Goal: Task Accomplishment & Management: Use online tool/utility

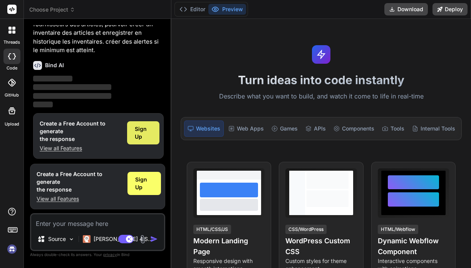
click at [141, 133] on span "Sign Up" at bounding box center [143, 132] width 17 height 15
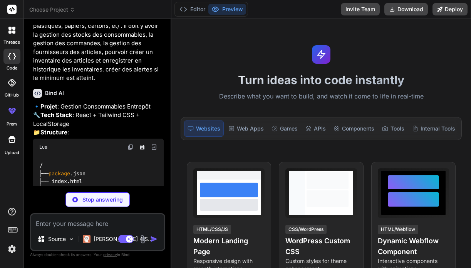
scroll to position [42, 0]
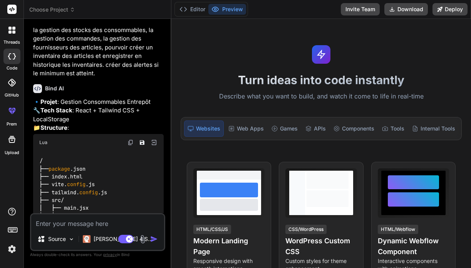
type textarea "x"
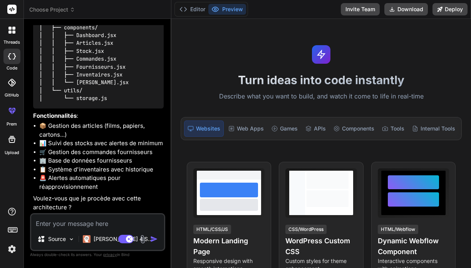
scroll to position [256, 0]
click at [65, 227] on textarea at bounding box center [97, 221] width 133 height 14
type textarea "o"
type textarea "x"
type textarea "ou"
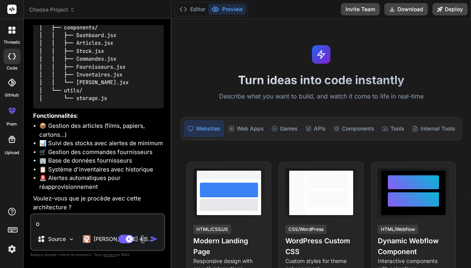
type textarea "x"
type textarea "oui"
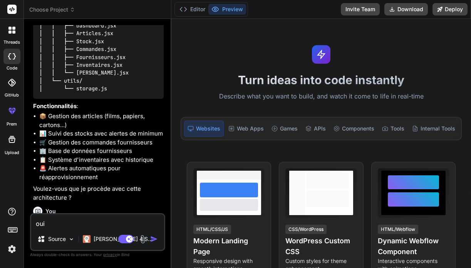
type textarea "x"
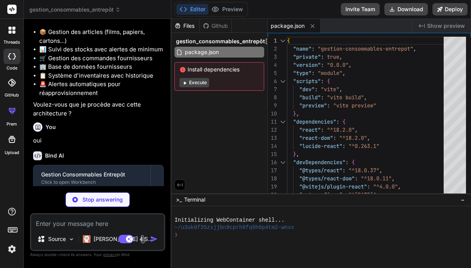
scroll to position [342, 0]
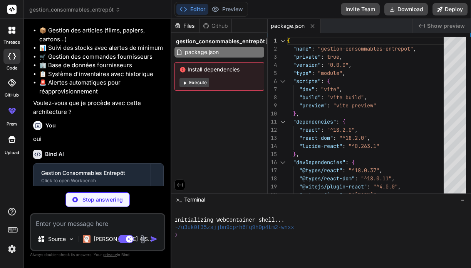
type textarea "x"
type textarea "</head> <body> <div id="root"></div> <script type="module" src="/src/main.jsx">…"
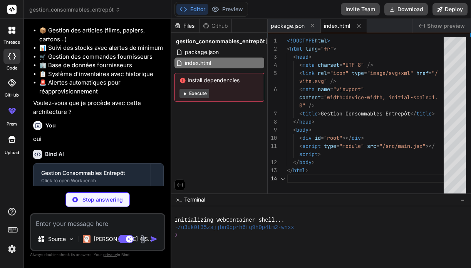
scroll to position [57, 0]
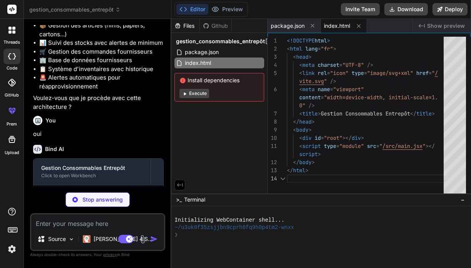
type textarea "x"
type textarea "import { defineConfig } from 'vite' import react from '@vitejs/plugin-react' ex…"
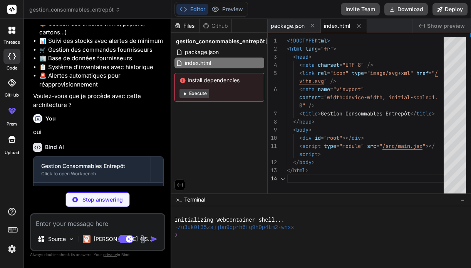
scroll to position [49, 0]
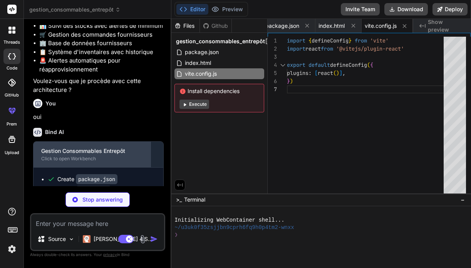
type textarea "x"
type textarea "}"
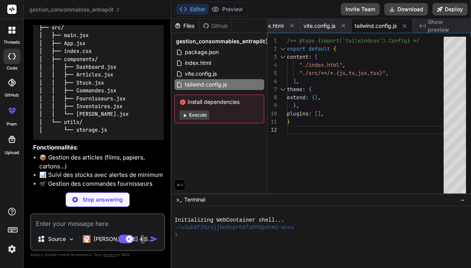
scroll to position [140, 0]
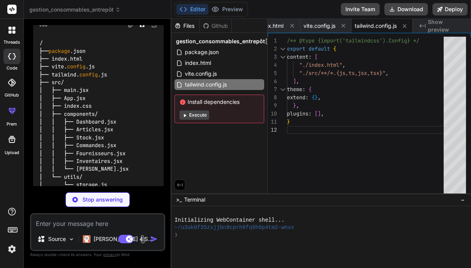
type textarea "x"
type textarea "export default { plugins: { tailwindcss: {}, autoprefixer: {}, }, }"
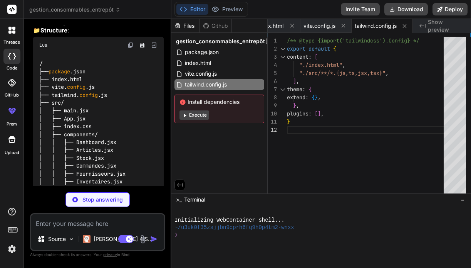
scroll to position [49, 0]
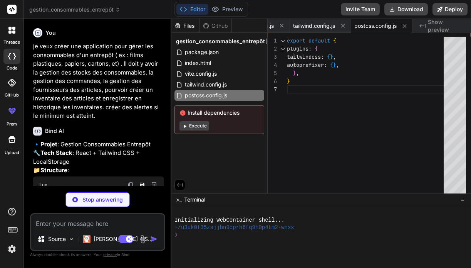
type textarea "x"
type textarea "@tailwind base; @tailwind components; @tailwind utilities;"
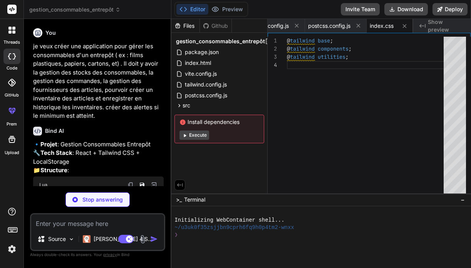
scroll to position [8, 0]
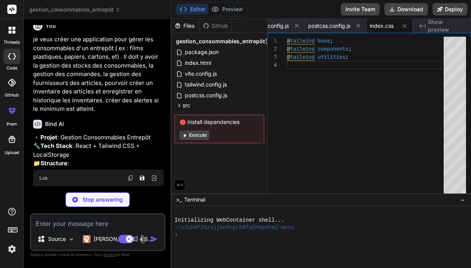
type textarea "x"
type textarea ")"
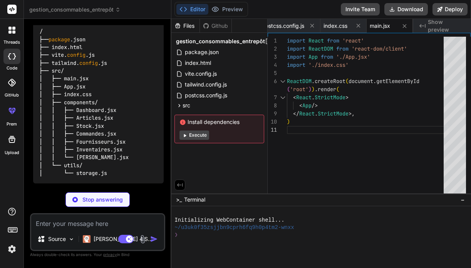
scroll to position [170, 0]
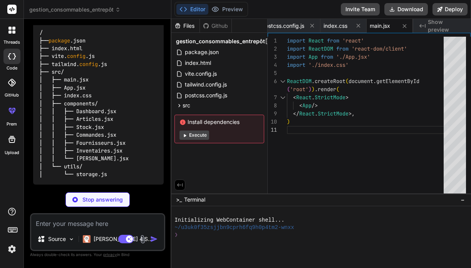
type textarea "x"
type textarea "if (!storage.get('commandes')) { storage.set('commandes', []); } if (!storage.g…"
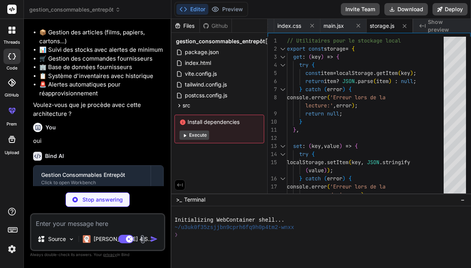
type textarea "x"
type textarea "export default App;"
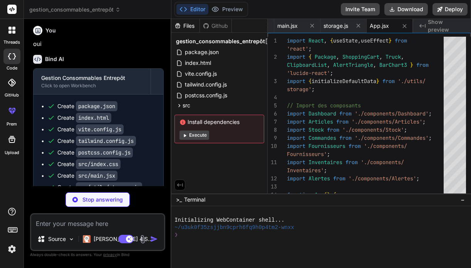
scroll to position [438, 0]
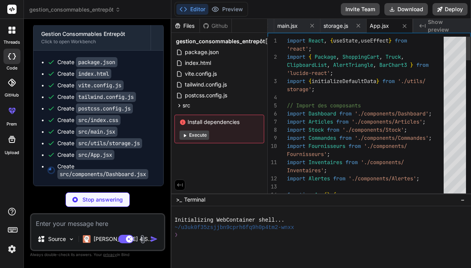
type textarea "x"
type textarea "</div> </div> </div> ); }; export default Dashboard;"
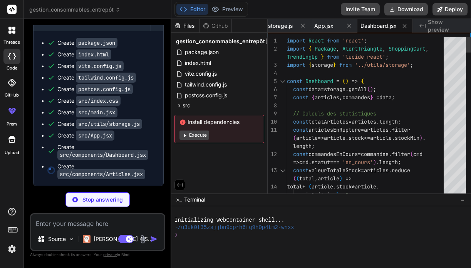
scroll to position [0, 0]
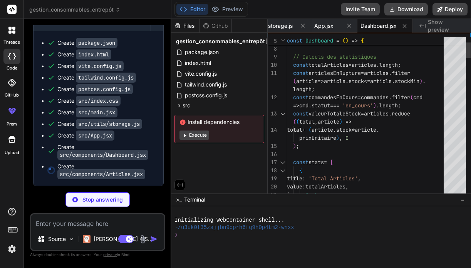
type textarea "x"
type textarea "}; export default Articles;"
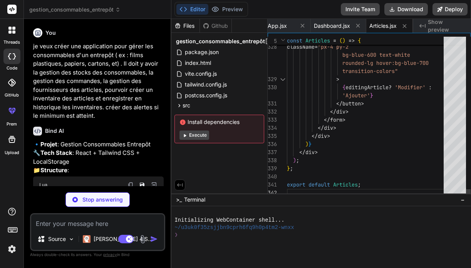
type textarea "x"
type textarea "</div> </div> )} </div> ); }; export default Stock;"
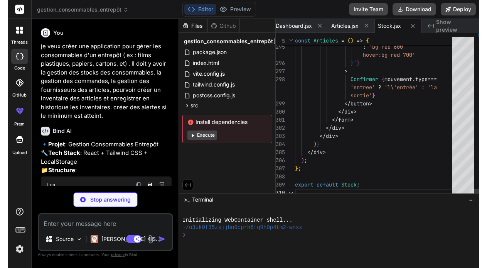
scroll to position [65, 0]
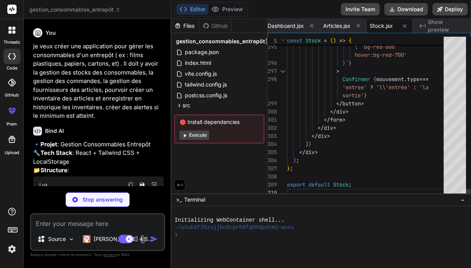
type textarea "x"
type textarea "</div> )} </div> ); }; export default Stock;"
type textarea "x"
type textarea "export default Stock;"
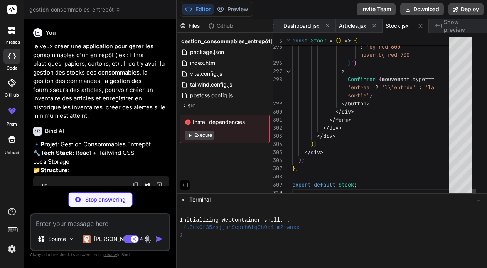
scroll to position [0, 455]
type textarea "x"
type textarea "</div> ); }; export default Stock;"
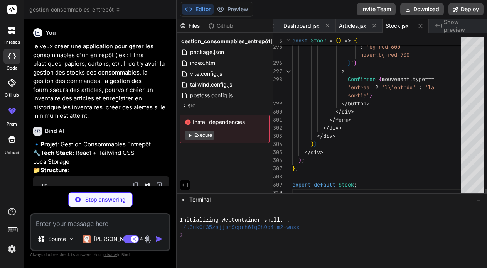
type textarea "x"
type textarea "</div> )} </div> ); }; export default Stock;"
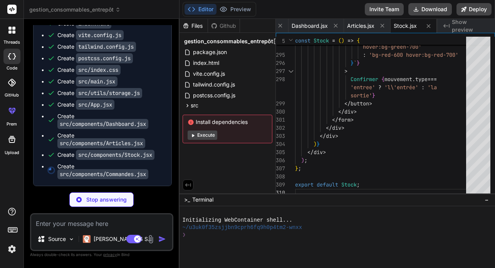
scroll to position [531, 0]
type textarea "x"
type textarea ")} </div> ); }; export default Commandes;"
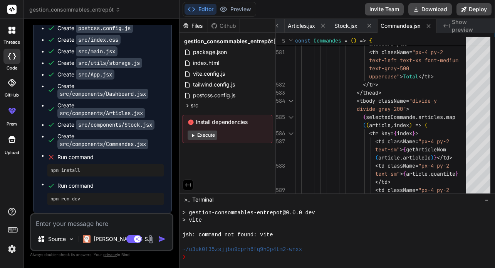
scroll to position [561, 0]
click at [195, 134] on icon at bounding box center [193, 135] width 6 height 6
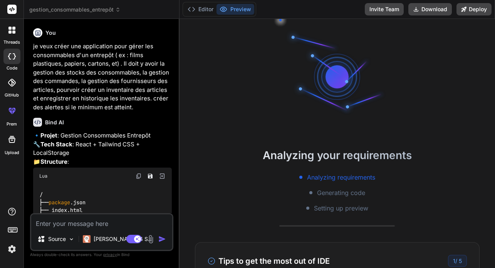
scroll to position [0, 0]
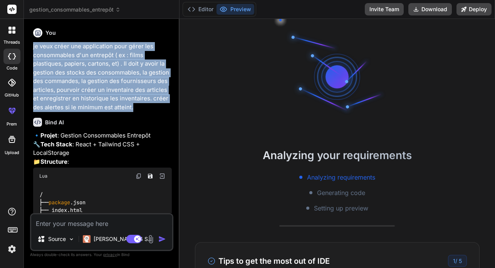
drag, startPoint x: 34, startPoint y: 46, endPoint x: 143, endPoint y: 104, distance: 123.7
click at [143, 104] on p "je veux créer une application pour gérer les consommables d'un entrepôt ( ex : …" at bounding box center [102, 76] width 139 height 69
copy p "je veux créer une application pour gérer les consommables d'un entrepôt ( ex : …"
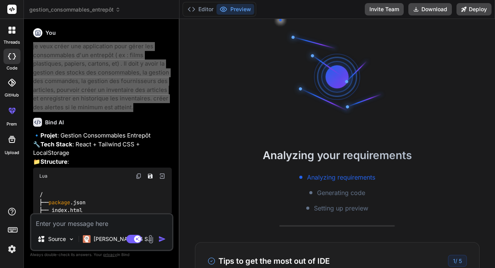
type textarea "x"
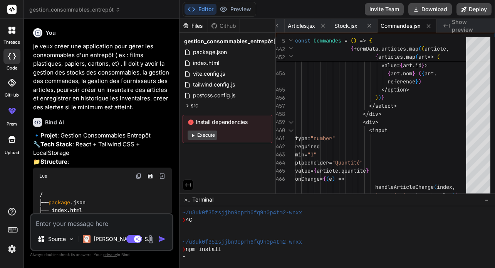
click at [226, 124] on span "Install dependencies" at bounding box center [228, 122] width 80 height 8
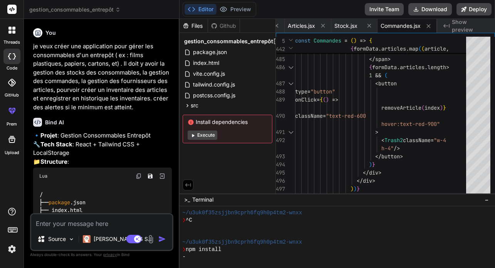
click at [456, 25] on span "Show preview" at bounding box center [470, 25] width 37 height 15
click at [293, 26] on span "Articles.jsx" at bounding box center [301, 26] width 27 height 8
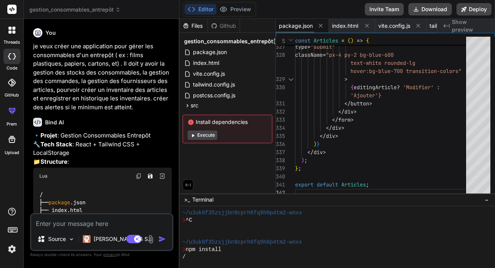
click at [294, 24] on span "package.json" at bounding box center [296, 26] width 34 height 8
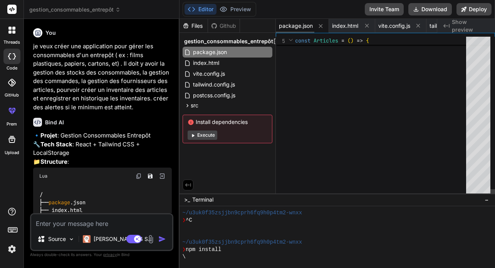
scroll to position [40, 0]
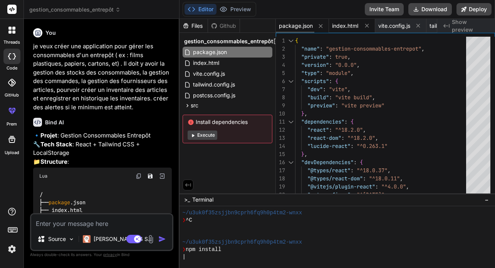
click at [340, 27] on span "index.html" at bounding box center [345, 26] width 26 height 8
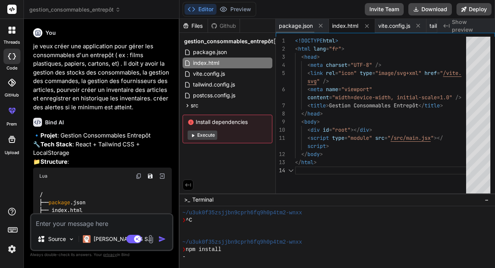
scroll to position [49, 0]
click at [390, 25] on span "vite.config.js" at bounding box center [395, 26] width 32 height 8
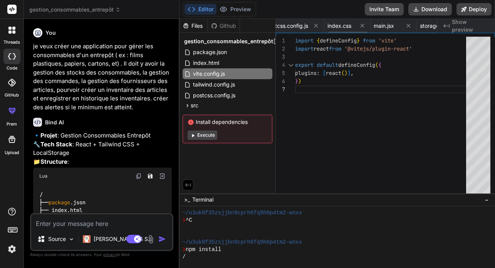
scroll to position [0, 253]
click at [309, 27] on span "index.css" at bounding box center [312, 26] width 24 height 8
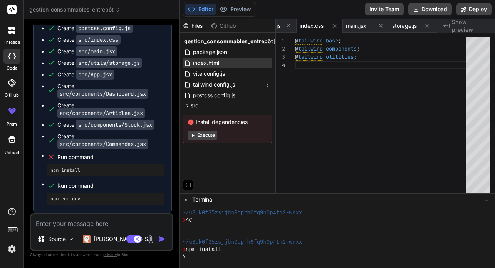
scroll to position [0, 0]
click at [204, 51] on span "package.json" at bounding box center [209, 51] width 35 height 9
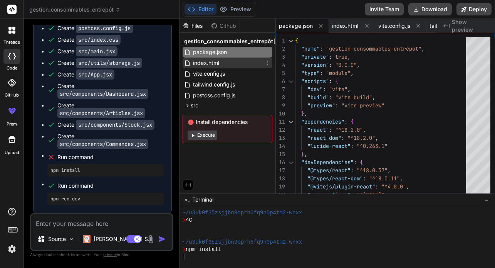
click at [200, 65] on span "index.html" at bounding box center [206, 62] width 28 height 9
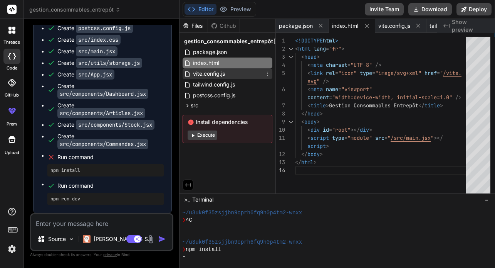
click at [200, 75] on span "vite.config.js" at bounding box center [209, 73] width 34 height 9
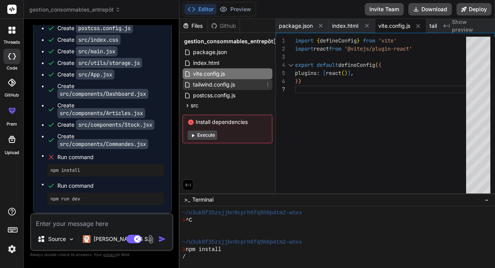
click at [199, 88] on span "tailwind.config.js" at bounding box center [214, 84] width 44 height 9
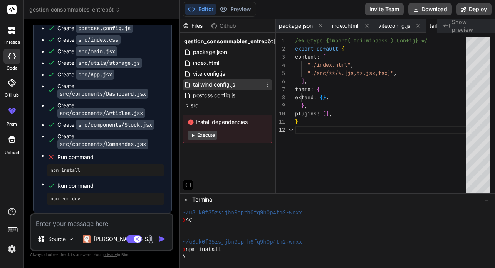
scroll to position [8, 0]
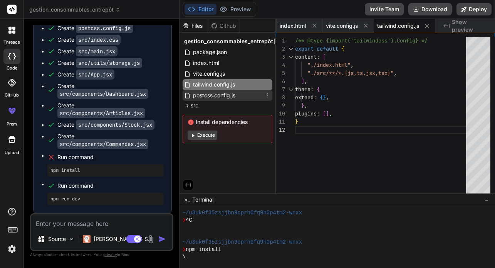
click at [198, 95] on span "postcss.config.js" at bounding box center [214, 95] width 44 height 9
type textarea "export default { plugins: { tailwindcss: {}, autoprefixer: {}, }, }"
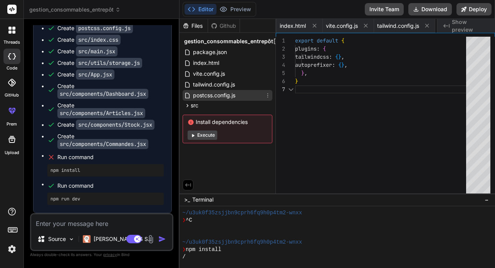
scroll to position [49, 0]
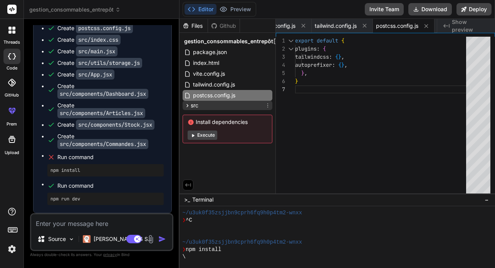
click at [187, 106] on icon at bounding box center [188, 105] width 2 height 3
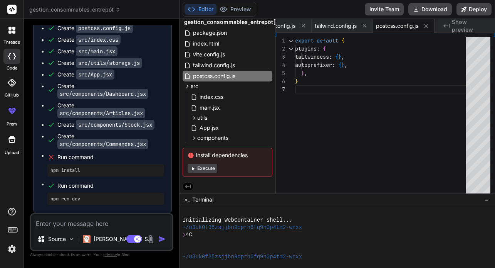
scroll to position [0, 0]
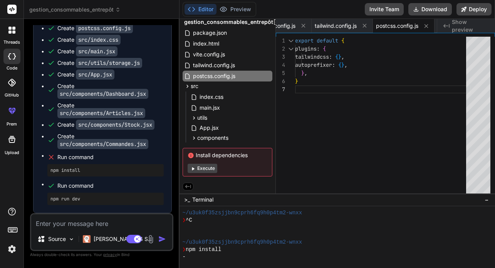
click at [460, 27] on span "Show preview" at bounding box center [470, 25] width 37 height 15
click at [462, 26] on span "Show preview" at bounding box center [470, 25] width 37 height 15
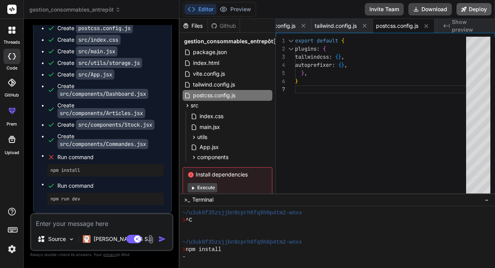
click at [471, 9] on button "Deploy" at bounding box center [474, 9] width 35 height 12
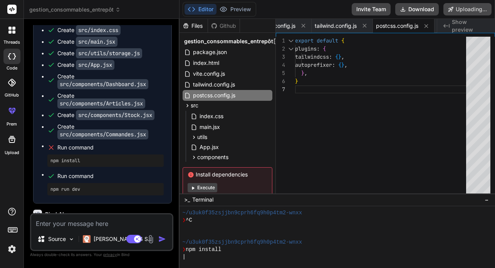
scroll to position [461, 0]
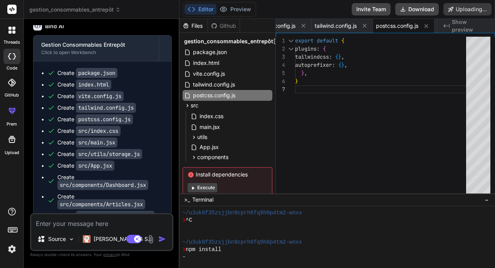
type textarea "x"
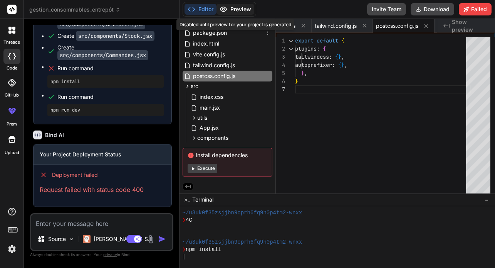
scroll to position [21, 0]
click at [201, 8] on button "Editor" at bounding box center [201, 9] width 32 height 11
click at [71, 221] on textarea at bounding box center [101, 221] width 141 height 14
type textarea "p"
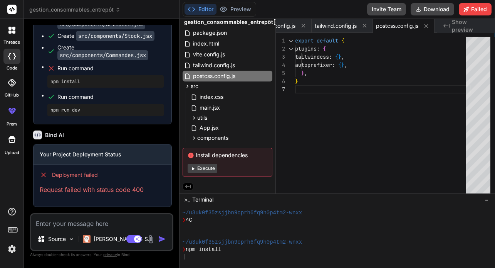
type textarea "x"
type textarea "po"
type textarea "x"
type textarea "pou"
type textarea "x"
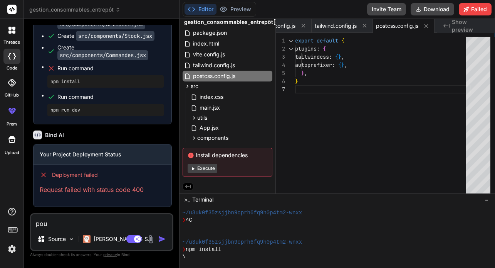
type textarea "pous"
type textarea "x"
type textarea "pou"
type textarea "x"
type textarea "pouq"
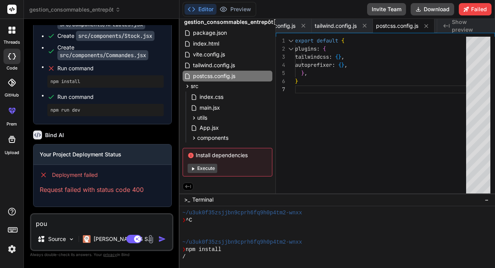
type textarea "x"
type textarea "pou"
type textarea "x"
type textarea "pour"
type textarea "x"
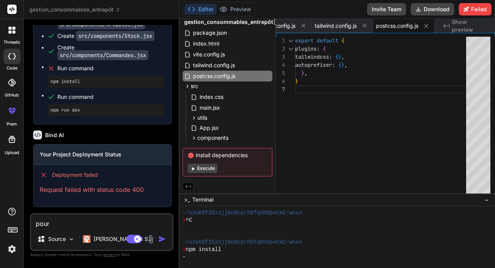
type textarea "pourq"
type textarea "x"
type textarea "pourqu"
type textarea "x"
type textarea "pourquo"
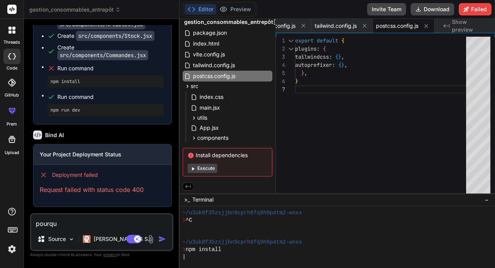
type textarea "x"
type textarea "pourquoi"
type textarea "x"
type textarea "pourquoi"
type textarea "x"
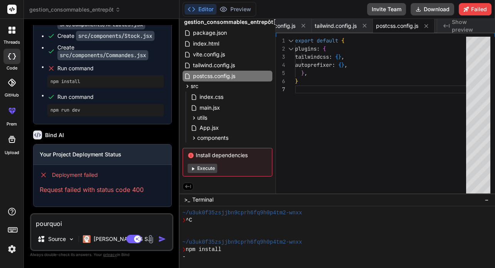
type textarea "pourquoi j"
type textarea "x"
type textarea "pourquoi je"
type textarea "x"
type textarea "pourquoi je"
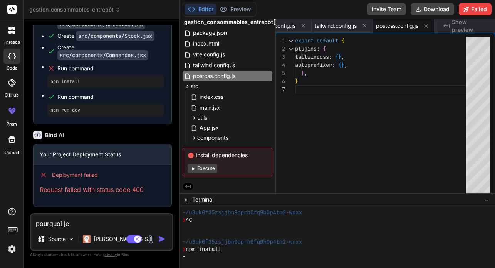
type textarea "x"
type textarea "pourquoi je s"
type textarea "x"
type textarea "pourquoi je su"
type textarea "x"
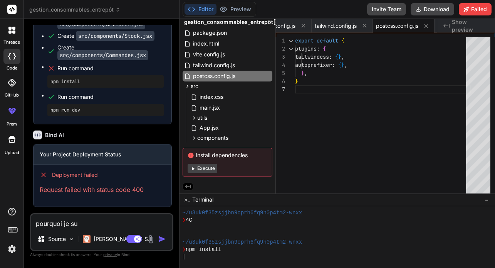
type textarea "pourquoi je sui"
type textarea "x"
type textarea "pourquoi je suis"
type textarea "x"
type textarea "pourquoi je suis"
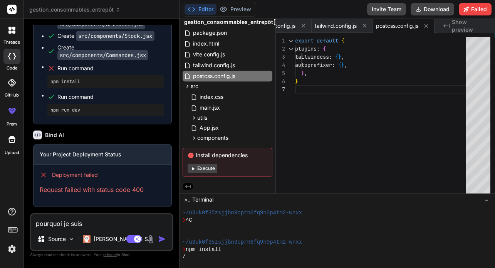
type textarea "x"
type textarea "pourquoi je suis b"
type textarea "x"
type textarea "pourquoi je suis bl"
type textarea "x"
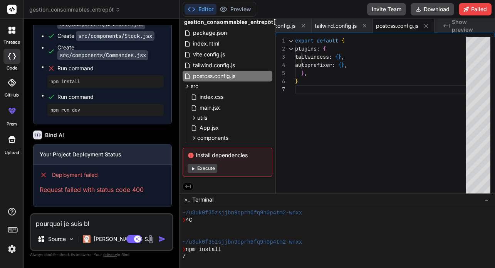
type textarea "pourquoi je suis blo"
type textarea "x"
type textarea "pourquoi je suis bloq"
type textarea "x"
type textarea "pourquoi je suis bloqu"
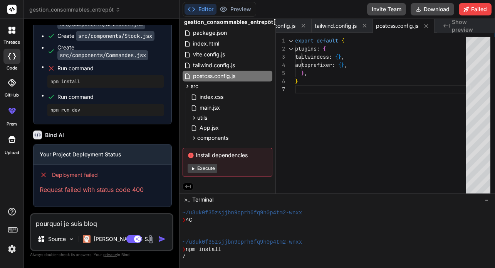
type textarea "x"
type textarea "pourquoi je suis bloqué"
type textarea "x"
type textarea "pourquoi je suis bloqué"
type textarea "x"
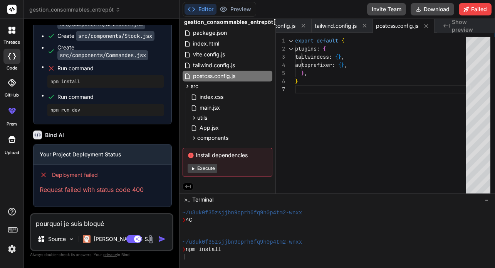
type textarea "pourquoi je suis bloqué ?"
type textarea "x"
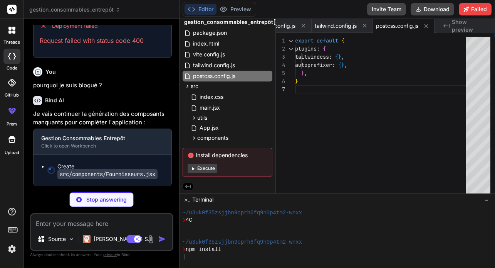
click at [304, 226] on div at bounding box center [334, 227] width 302 height 7
click at [221, 232] on div at bounding box center [334, 234] width 302 height 7
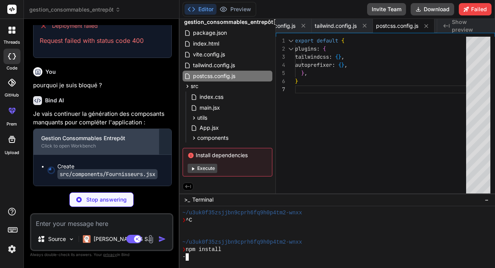
click at [99, 148] on div "Click to open Workbench" at bounding box center [96, 146] width 110 height 6
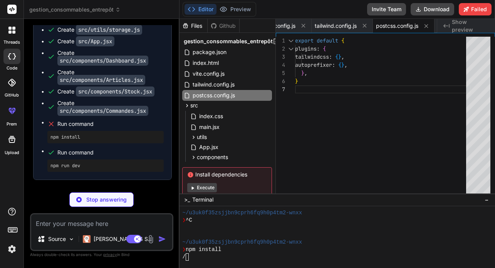
type textarea "x"
type textarea "</div> </div> )} </div> ); }; export default Fournisseurs;"
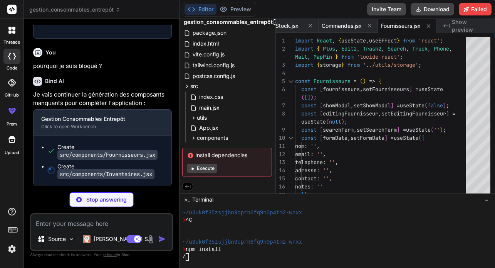
scroll to position [817, 0]
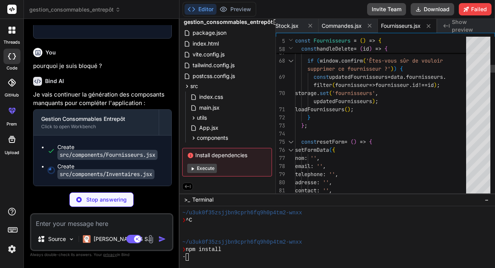
type textarea "x"
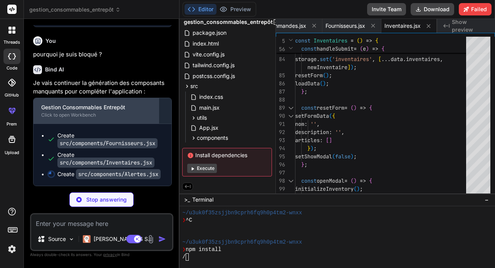
scroll to position [837, 0]
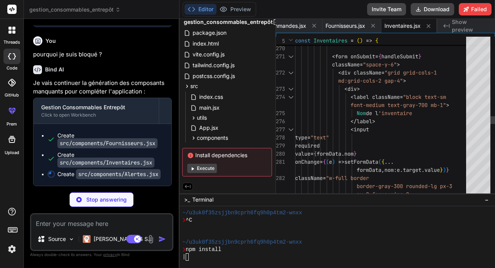
type textarea "x"
type textarea "des notifications</p> </div> )} </div> </div> ); }; export default Alertes;"
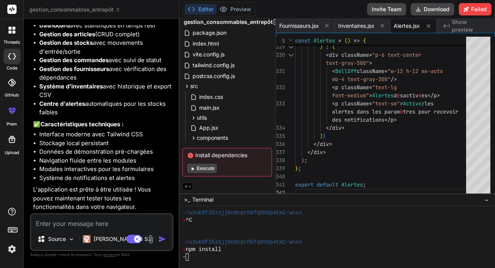
scroll to position [1047, 0]
click at [195, 167] on icon at bounding box center [193, 168] width 6 height 6
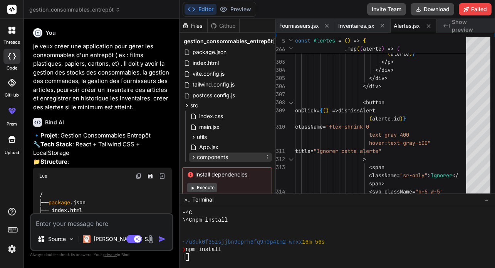
scroll to position [0, 0]
click at [222, 27] on div "Github" at bounding box center [224, 26] width 32 height 8
click at [193, 25] on div "Files" at bounding box center [193, 26] width 28 height 8
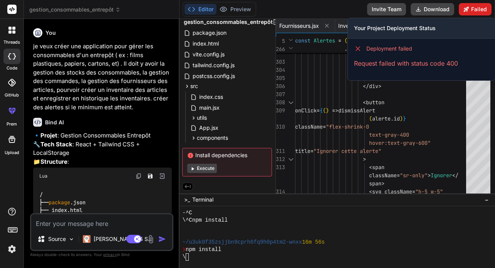
click at [471, 9] on button "Failed" at bounding box center [475, 9] width 33 height 12
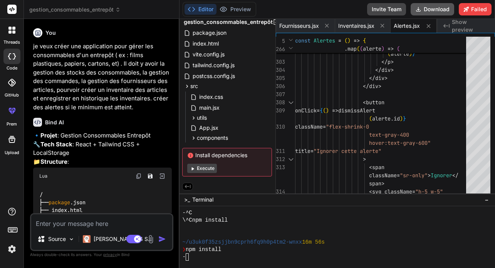
click at [430, 9] on button "Download" at bounding box center [433, 9] width 44 height 12
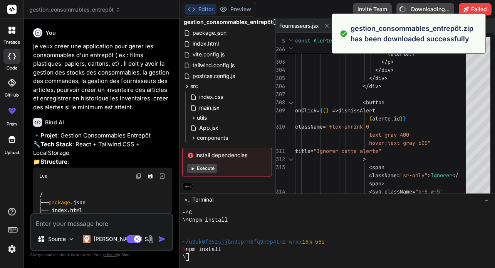
type textarea "x"
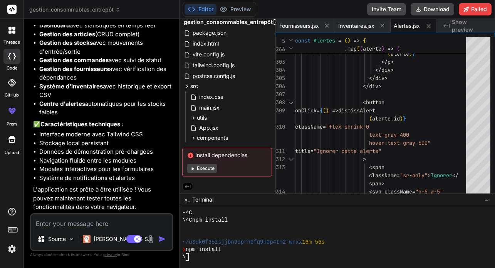
click at [54, 224] on textarea at bounding box center [101, 221] width 141 height 14
type textarea "o"
type textarea "x"
type textarea "om"
type textarea "x"
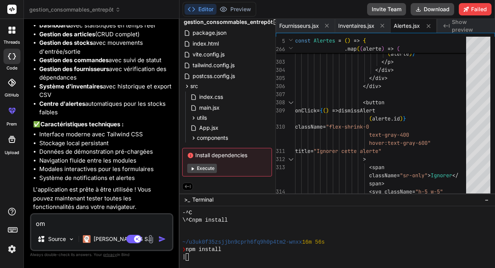
type textarea "omm"
type textarea "x"
type textarea "om"
type textarea "x"
type textarea "o"
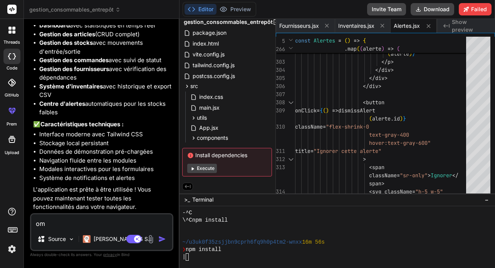
type textarea "x"
type textarea "c"
type textarea "x"
type textarea "co"
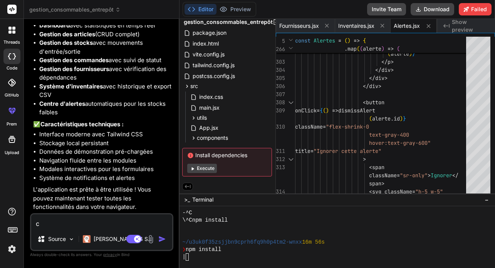
type textarea "x"
type textarea "com"
type textarea "x"
type textarea "comm"
type textarea "x"
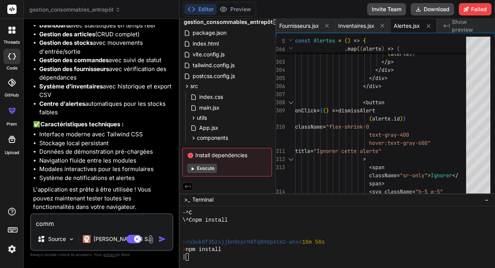
type textarea "comme"
type textarea "x"
type textarea "commen"
type textarea "x"
type textarea "comment"
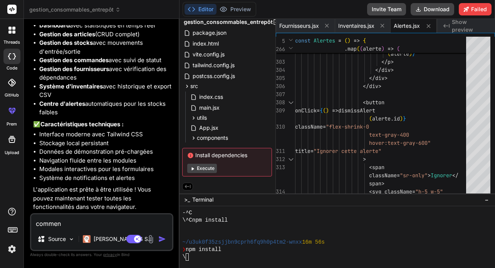
type textarea "x"
type textarea "comment"
type textarea "x"
type textarea "comment t"
type textarea "x"
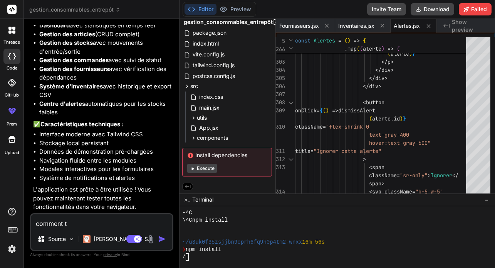
type textarea "comment te"
type textarea "x"
type textarea "comment tes"
type textarea "x"
type textarea "comment test"
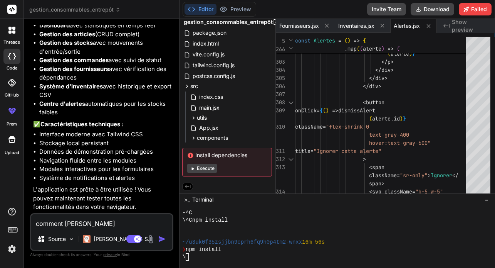
type textarea "x"
type textarea "comment teste"
type textarea "x"
type textarea "comment tester"
type textarea "x"
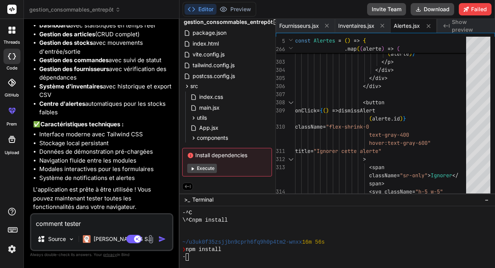
type textarea "comment tester"
type textarea "x"
type textarea "comment tester ?"
type textarea "x"
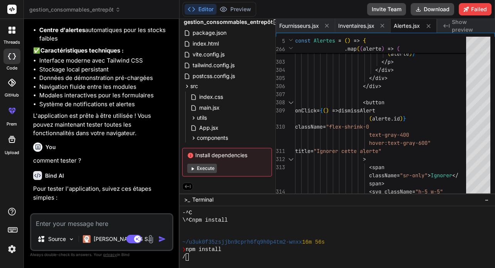
scroll to position [1127, 0]
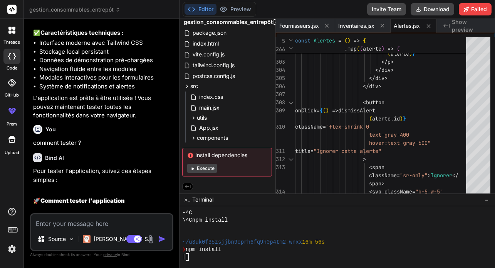
type textarea "x"
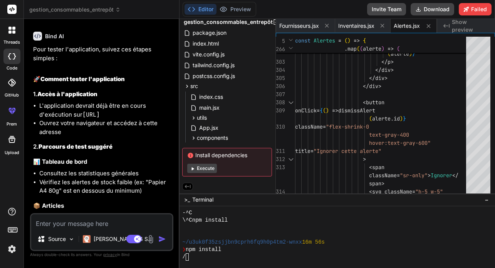
scroll to position [1252, 0]
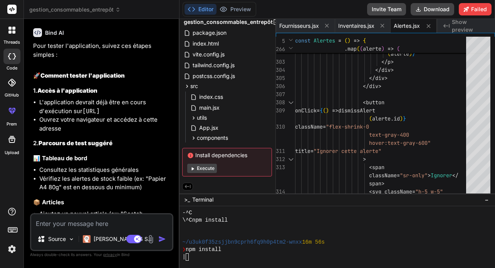
drag, startPoint x: 82, startPoint y: 121, endPoint x: 157, endPoint y: 122, distance: 75.2
click at [157, 115] on li "L'application devrait déjà être en cours d'exécution sur http://localhost:5173" at bounding box center [105, 106] width 133 height 17
copy li "http://localhost:5173"
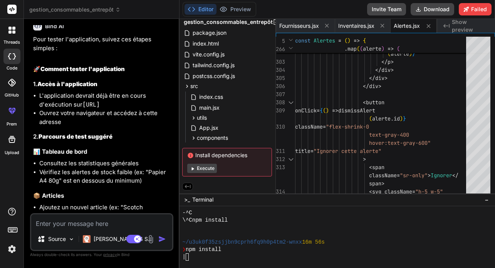
scroll to position [1266, 0]
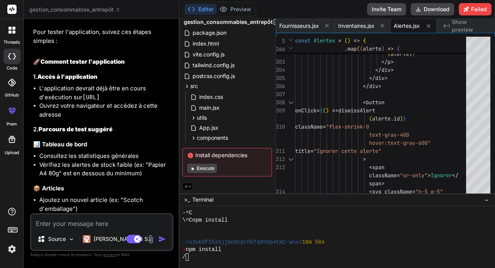
click at [56, 101] on li "L'application devrait déjà être en cours d'exécution sur http://localhost:5173" at bounding box center [105, 92] width 133 height 17
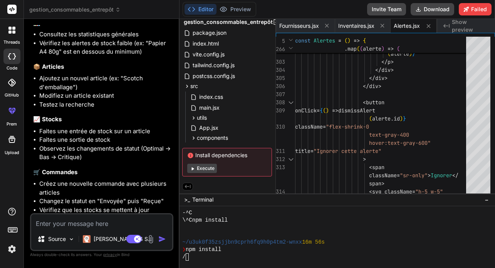
scroll to position [0, 0]
click at [88, 222] on textarea at bounding box center [101, 221] width 141 height 14
type textarea "c"
type textarea "x"
type textarea "ce"
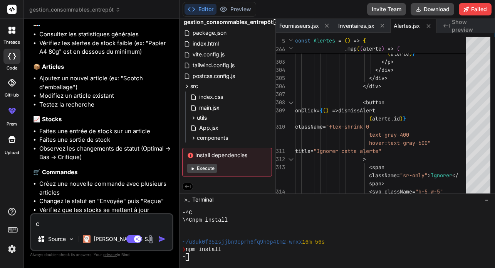
type textarea "x"
type textarea "cel"
type textarea "x"
type textarea "cela"
type textarea "x"
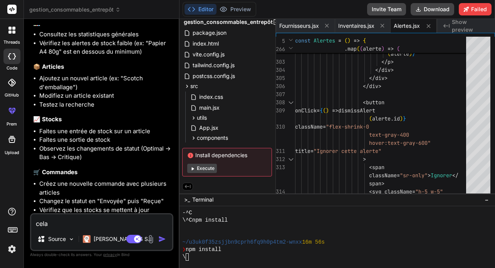
type textarea "cela"
type textarea "x"
type textarea "cela n"
type textarea "x"
type textarea "cela ne"
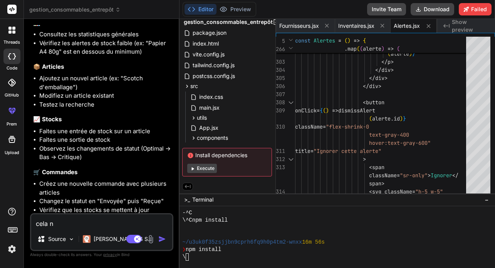
type textarea "x"
type textarea "cela ne"
type textarea "x"
type textarea "cela ne f"
type textarea "x"
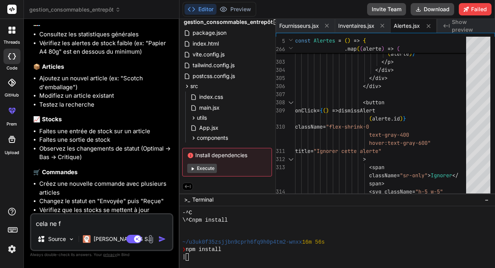
type textarea "cela ne fo"
type textarea "x"
type textarea "cela ne fon"
type textarea "x"
type textarea "cela ne fonc"
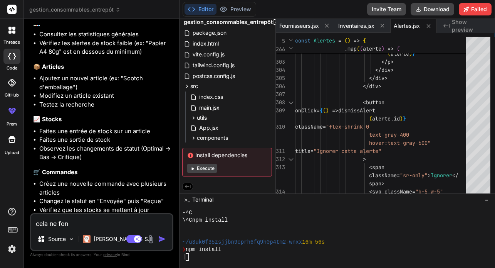
type textarea "x"
type textarea "cela ne fonct"
type textarea "x"
type textarea "cela ne foncti"
type textarea "x"
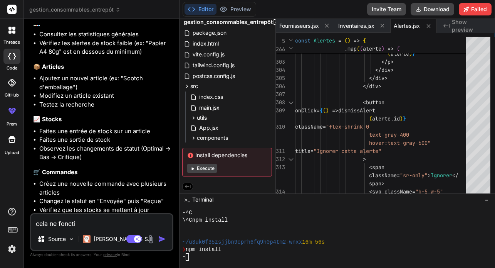
type textarea "cela ne fonctio"
type textarea "x"
type textarea "cela ne fonction"
type textarea "x"
type textarea "cela ne fonctionn"
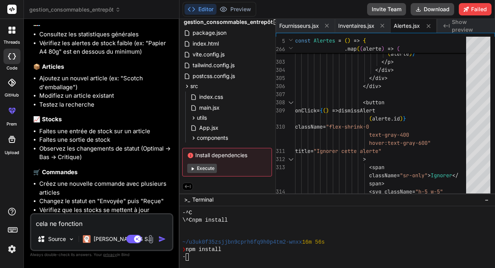
type textarea "x"
type textarea "cela ne fonctionne"
type textarea "x"
type textarea "cela ne fonctionne"
type textarea "x"
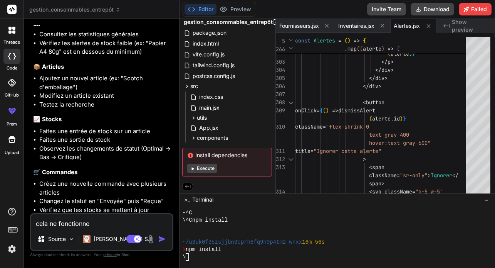
type textarea "cela ne fonctionne p"
type textarea "x"
type textarea "cela ne fonctionne pa"
type textarea "x"
type textarea "cela ne fonctionne pas"
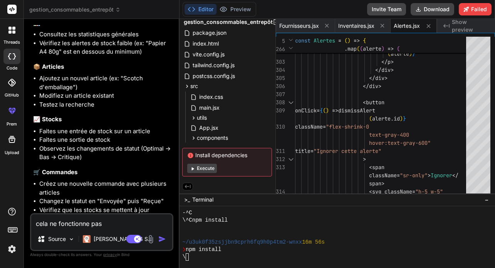
type textarea "x"
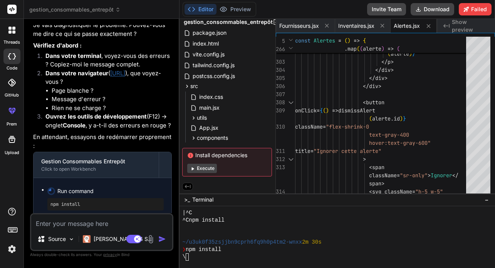
scroll to position [1977, 0]
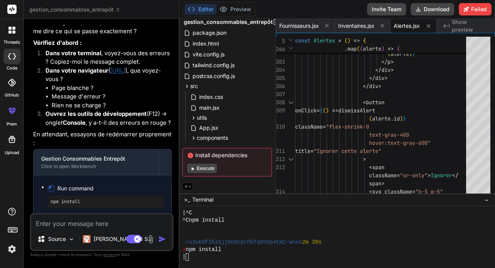
click at [125, 72] on link "http://localhost:5173" at bounding box center [117, 70] width 15 height 7
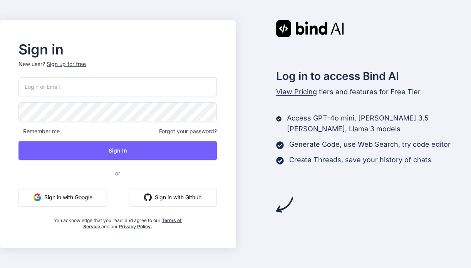
click at [67, 195] on button "Sign in with Google" at bounding box center [63, 197] width 89 height 19
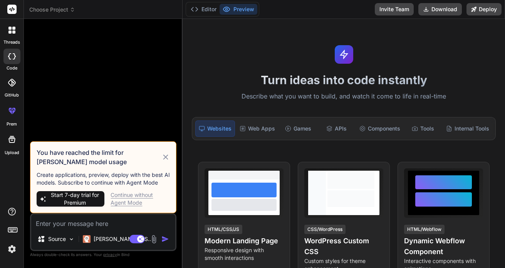
click at [166, 155] on icon at bounding box center [166, 156] width 8 height 9
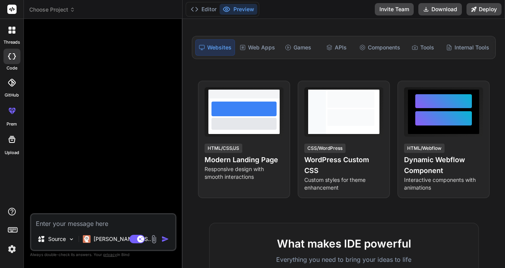
scroll to position [121, 0]
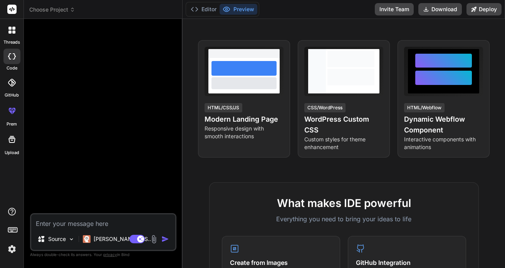
click at [10, 248] on img at bounding box center [11, 248] width 13 height 13
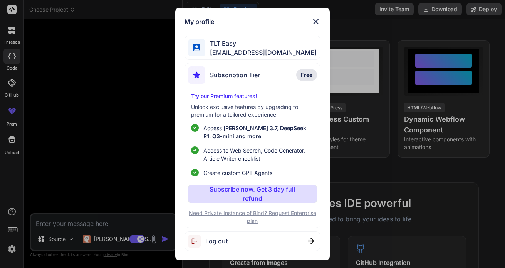
click at [235, 53] on span "leanmanagereasy@gmail.com" at bounding box center [260, 52] width 111 height 9
click at [234, 49] on span "leanmanagereasy@gmail.com" at bounding box center [260, 52] width 111 height 9
click at [315, 23] on img at bounding box center [315, 21] width 9 height 9
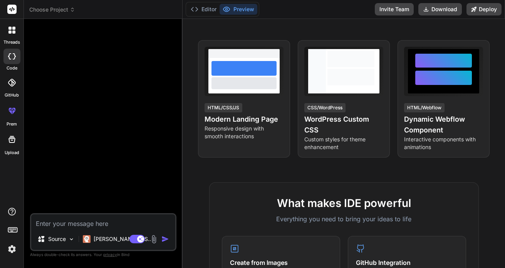
click at [12, 250] on img at bounding box center [11, 248] width 13 height 13
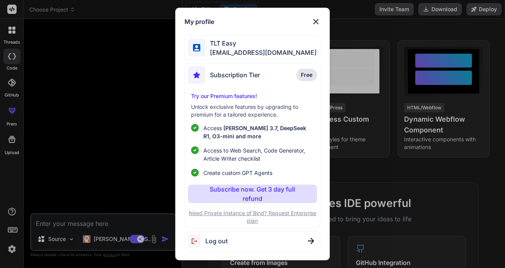
click at [251, 195] on p "Subscribe now. Get 3 day full refund" at bounding box center [252, 193] width 99 height 19
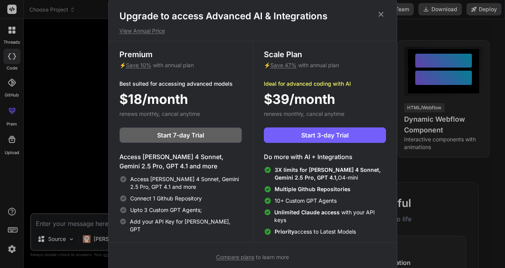
click at [378, 13] on icon at bounding box center [381, 14] width 8 height 8
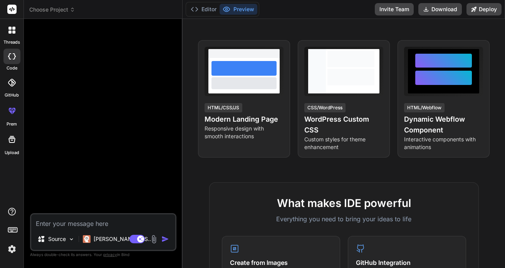
click at [69, 11] on span "Choose Project" at bounding box center [52, 10] width 46 height 8
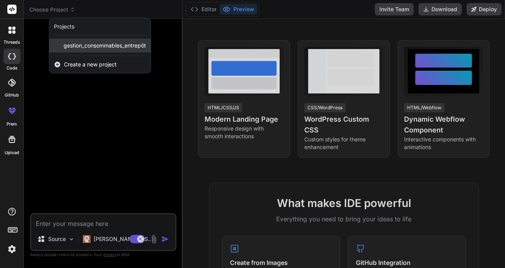
click at [77, 45] on span "gestion_consommables_entrepôt" at bounding box center [105, 46] width 82 height 8
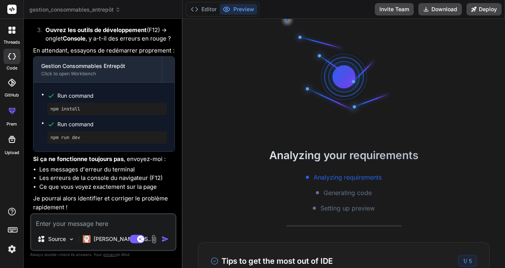
scroll to position [1953, 0]
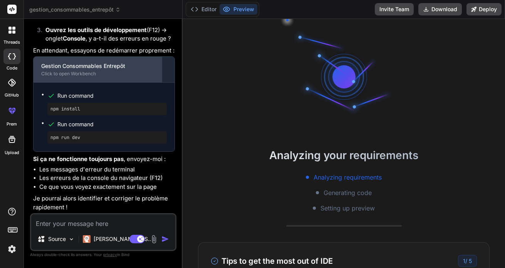
click at [72, 70] on div "Gestion Consommables Entrepôt" at bounding box center [97, 66] width 113 height 8
click at [77, 73] on div "Click to open Workbench" at bounding box center [97, 74] width 113 height 6
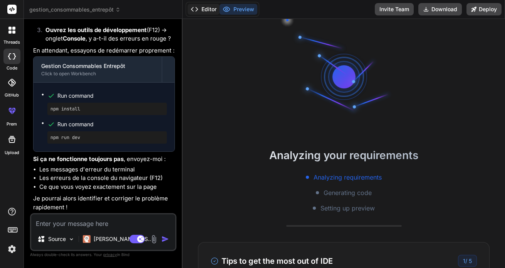
scroll to position [0, 0]
click at [205, 9] on button "Editor" at bounding box center [204, 9] width 32 height 11
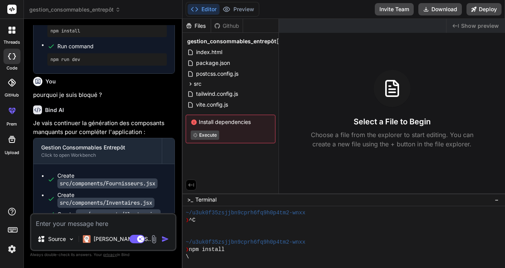
scroll to position [844, 0]
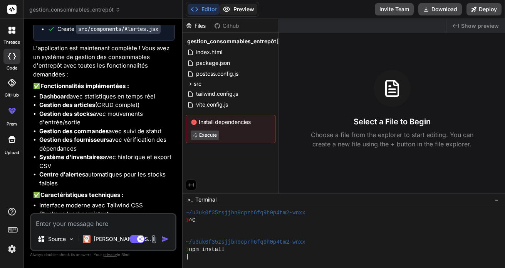
click at [239, 7] on button "Preview" at bounding box center [239, 9] width 38 height 11
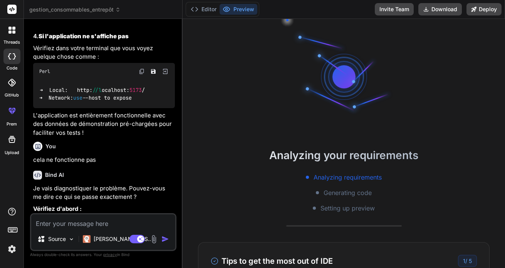
scroll to position [1716, 0]
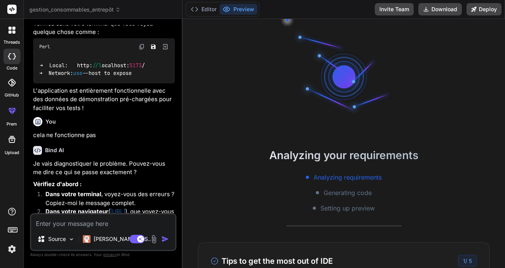
click at [93, 69] on span "//l" at bounding box center [97, 65] width 9 height 7
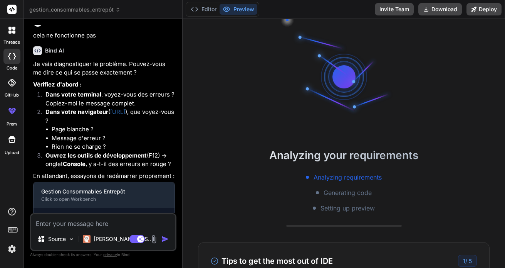
scroll to position [1816, 0]
click at [125, 115] on link "http://localhost:5173" at bounding box center [117, 111] width 15 height 7
type textarea "x"
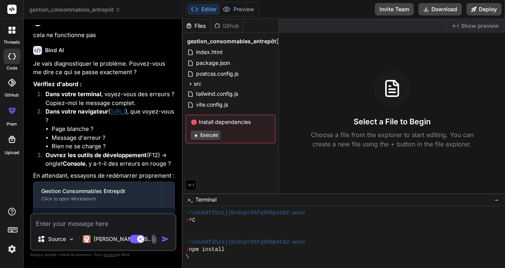
scroll to position [51, 0]
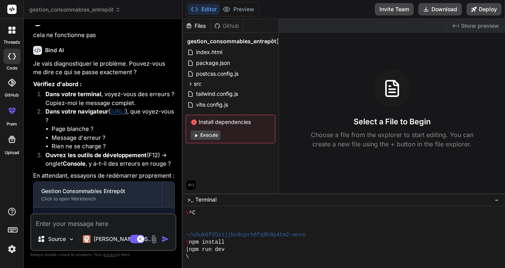
click at [281, 170] on div "Created with Pixso. Show preview Select a File to Begin Choose a file from the …" at bounding box center [392, 106] width 226 height 174
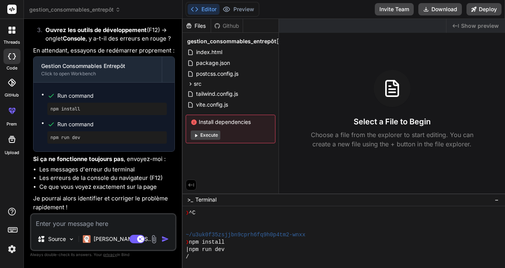
click at [49, 222] on textarea at bounding box center [103, 221] width 144 height 14
type textarea "c"
type textarea "x"
type textarea "ce"
type textarea "x"
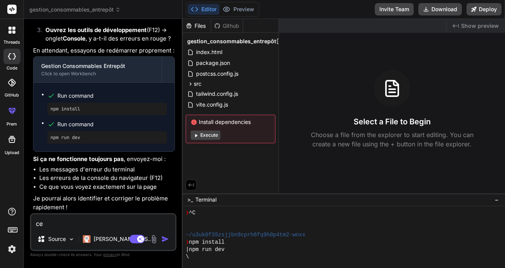
type textarea "ce"
type textarea "x"
type textarea "ce n"
type textarea "x"
type textarea "ce n'"
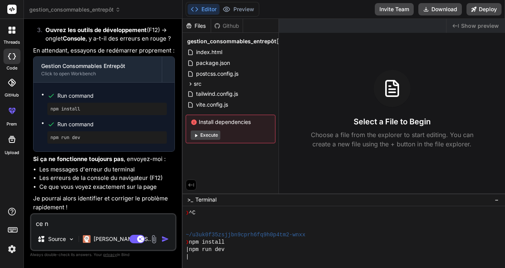
type textarea "x"
type textarea "ce n'e"
type textarea "x"
type textarea "ce n'es"
type textarea "x"
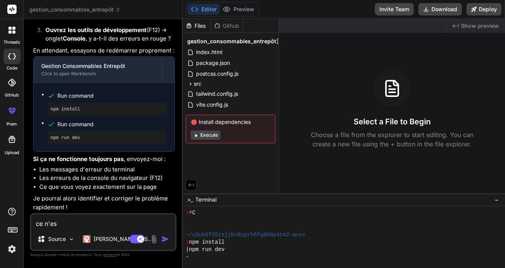
type textarea "ce n'est"
type textarea "x"
type textarea "ce n'est"
type textarea "x"
type textarea "ce n'est t"
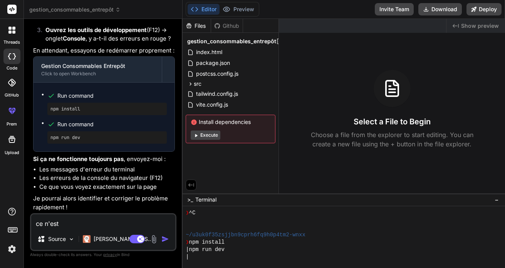
type textarea "x"
type textarea "ce n'est to"
type textarea "x"
type textarea "ce n'est toi"
type textarea "x"
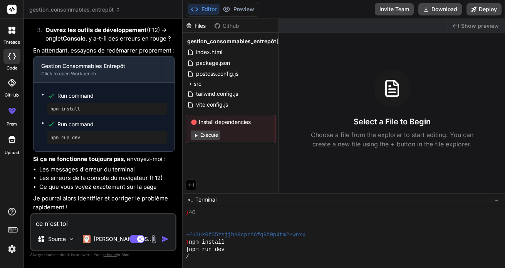
type textarea "ce n'est toij"
type textarea "x"
type textarea "ce n'est toijo"
type textarea "x"
type textarea "ce n'est toijou"
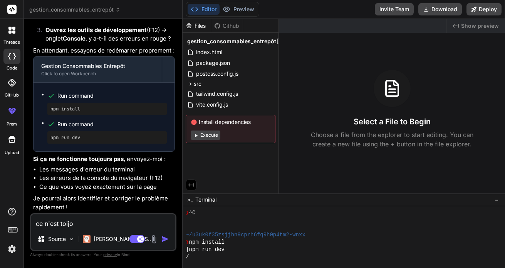
type textarea "x"
type textarea "ce n'est toijour"
type textarea "x"
type textarea "ce n'est toijours"
type textarea "x"
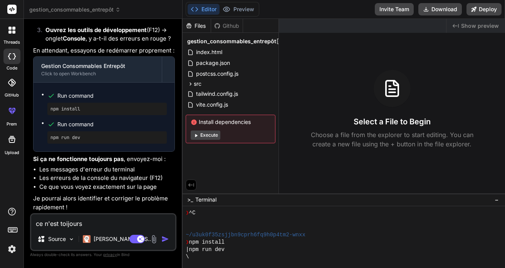
type textarea "ce n'est toujours"
type textarea "x"
type textarea "ce n'est toujours p"
type textarea "x"
type textarea "ce n'est toujours pa"
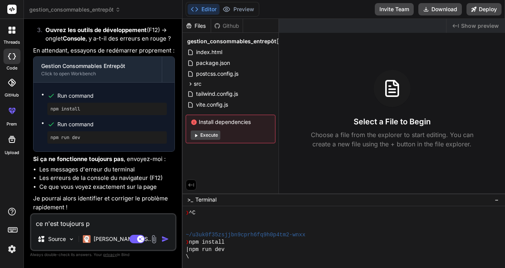
type textarea "x"
type textarea "ce n'est toujours pas"
type textarea "x"
type textarea "ce n'est toujours pas"
type textarea "x"
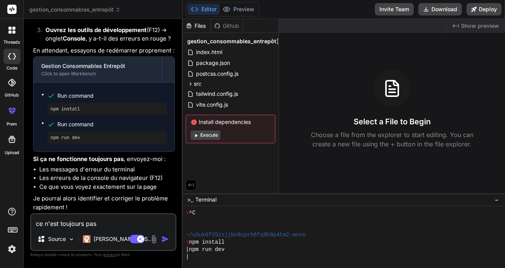
type textarea "ce n'est toujours pas g"
type textarea "x"
type textarea "ce n'est toujours pas gé"
type textarea "x"
type textarea "ce n'est toujours pas gén"
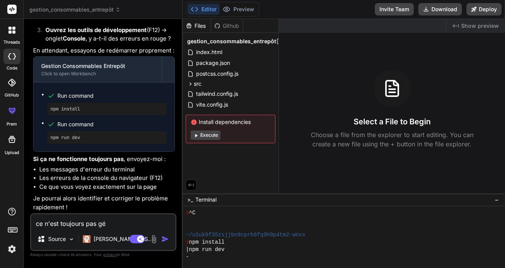
type textarea "x"
type textarea "ce n'est toujours pas géné"
type textarea "x"
type textarea "ce n'est toujours pas génér"
type textarea "x"
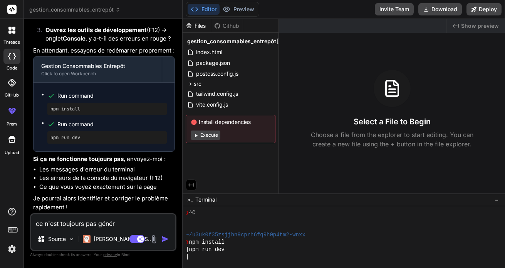
type textarea "ce n'est toujours pas généré"
type textarea "x"
type textarea "ce n'est toujours pas généré"
type textarea "x"
type textarea "ce n'est toujours pas généré ?"
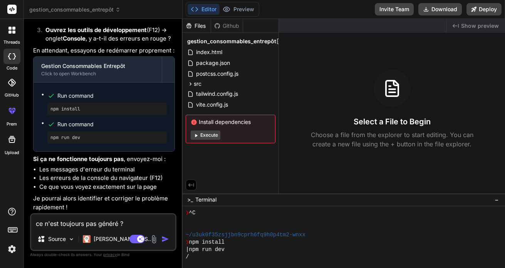
type textarea "x"
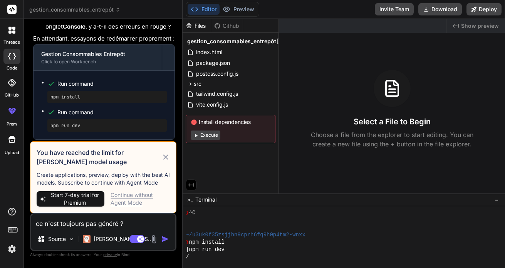
type textarea "ce n'est toujours pas généré ?"
click at [165, 156] on icon at bounding box center [165, 156] width 5 height 5
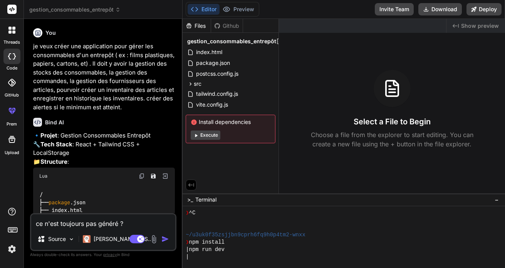
scroll to position [0, 0]
click at [12, 82] on icon at bounding box center [12, 83] width 8 height 8
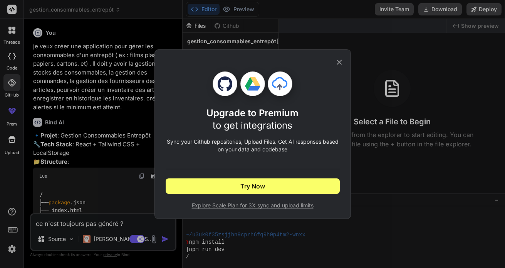
click at [341, 66] on icon at bounding box center [339, 62] width 8 height 8
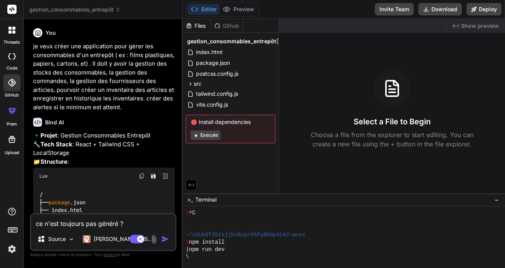
click at [11, 34] on div at bounding box center [12, 30] width 16 height 16
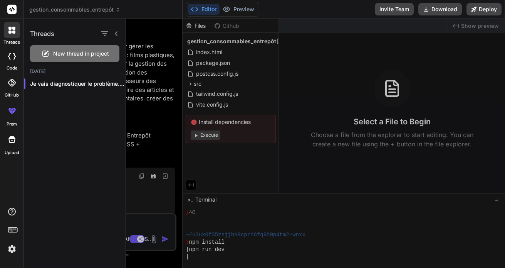
click at [12, 57] on icon at bounding box center [12, 56] width 8 height 6
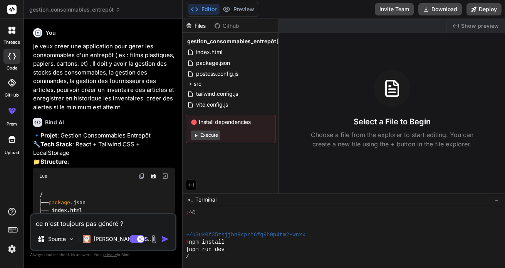
click at [11, 79] on icon at bounding box center [12, 83] width 8 height 8
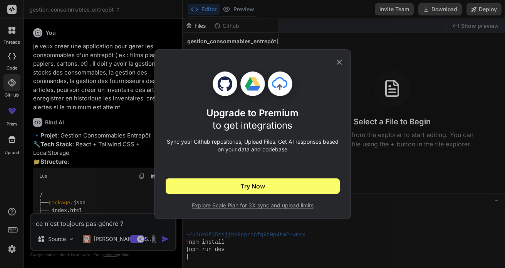
click at [340, 60] on icon at bounding box center [339, 62] width 8 height 8
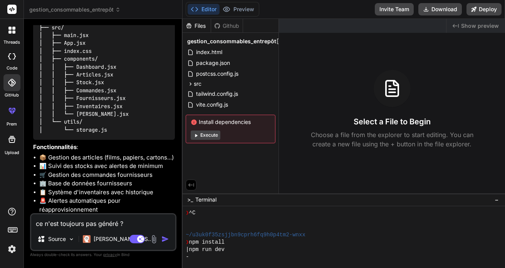
scroll to position [209, 0]
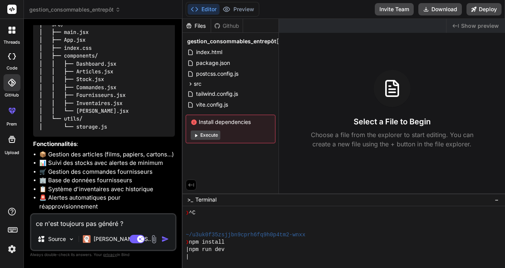
click at [129, 225] on textarea "ce n'est toujours pas généré ?" at bounding box center [103, 221] width 144 height 14
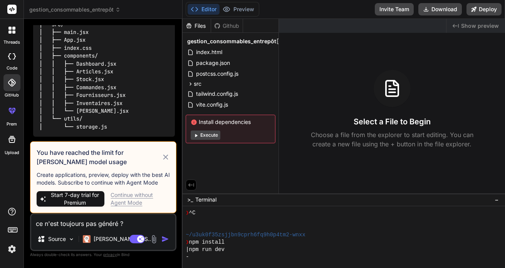
click at [164, 158] on icon at bounding box center [165, 156] width 5 height 5
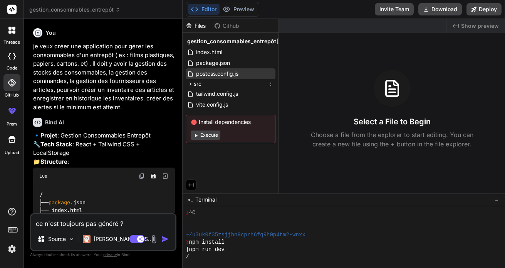
scroll to position [0, 0]
click at [439, 10] on button "Download" at bounding box center [441, 9] width 44 height 12
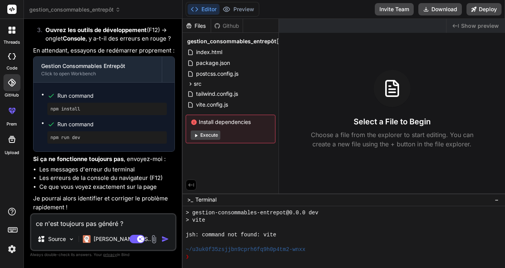
click at [128, 223] on textarea "ce n'est toujours pas généré ?" at bounding box center [103, 221] width 144 height 14
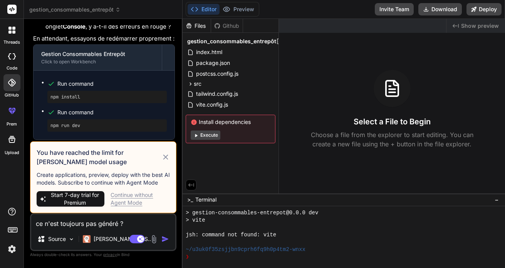
click at [164, 160] on icon at bounding box center [166, 156] width 8 height 9
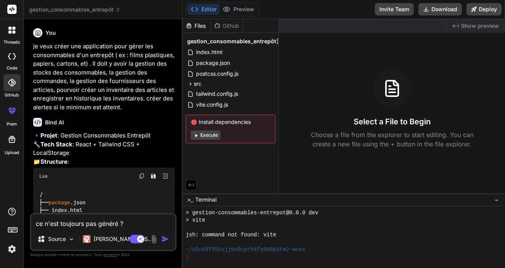
click at [11, 9] on rect at bounding box center [11, 9] width 9 height 9
click at [13, 33] on icon at bounding box center [13, 31] width 3 height 3
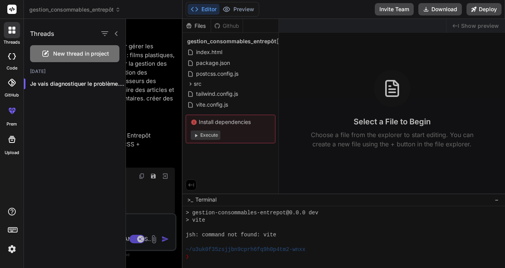
click at [12, 59] on icon at bounding box center [12, 56] width 8 height 6
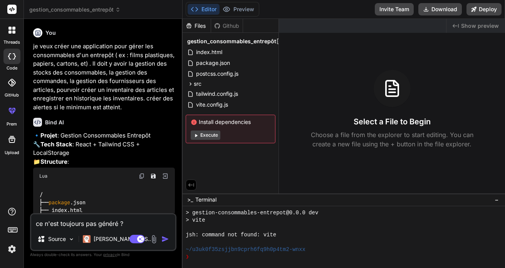
click at [12, 79] on icon at bounding box center [12, 83] width 8 height 8
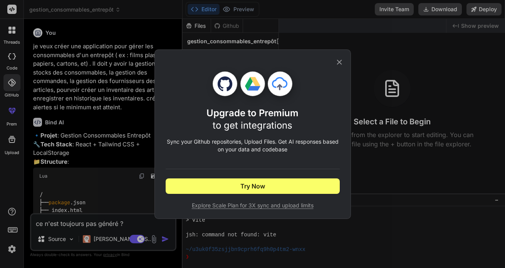
click at [335, 63] on icon at bounding box center [339, 62] width 8 height 8
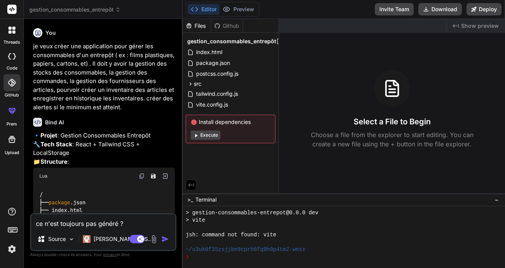
click at [12, 112] on icon at bounding box center [11, 110] width 9 height 9
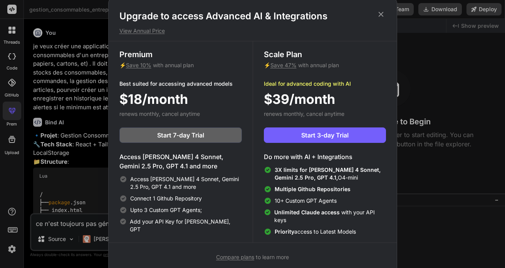
click at [382, 15] on icon at bounding box center [381, 14] width 5 height 5
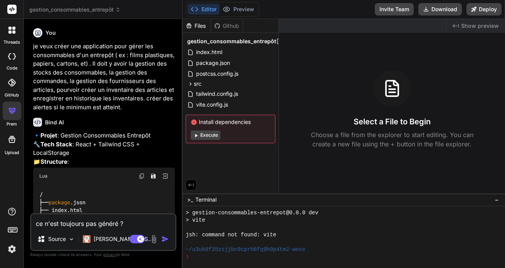
click at [12, 139] on icon at bounding box center [11, 139] width 7 height 7
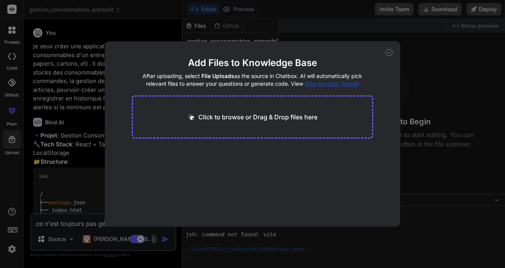
click at [330, 86] on span "Step-by-step Tutorial" at bounding box center [332, 83] width 54 height 7
click at [93, 24] on div "Add Files to Knowledge Base After uploading, select File Uploads as the source …" at bounding box center [252, 134] width 505 height 268
type textarea "x"
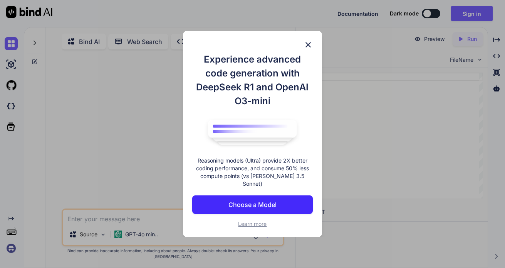
click at [308, 49] on img at bounding box center [308, 44] width 9 height 9
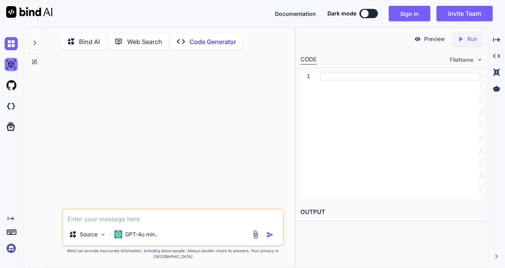
click at [13, 66] on img at bounding box center [11, 64] width 13 height 13
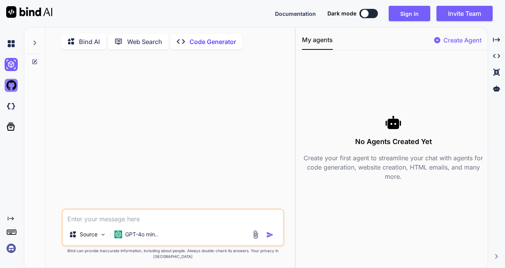
click at [12, 82] on img at bounding box center [11, 85] width 13 height 13
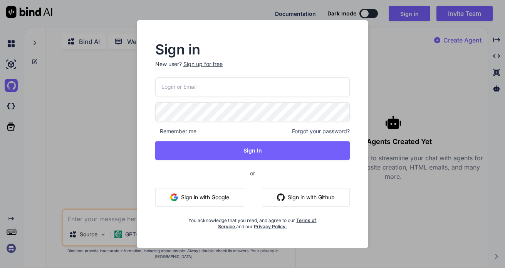
click at [12, 107] on div "Sign in New user? Sign up for free Remember me Forgot your password? Sign In or…" at bounding box center [252, 134] width 505 height 268
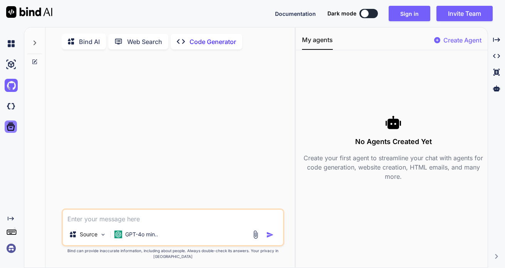
click at [13, 121] on icon at bounding box center [10, 126] width 11 height 11
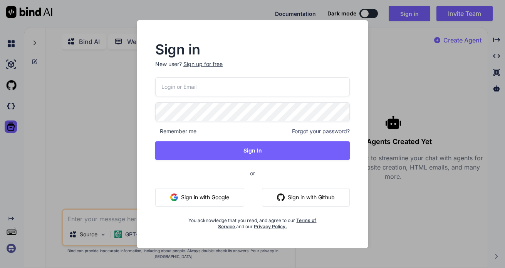
click at [124, 114] on div "Sign in New user? Sign up for free Remember me Forgot your password? Sign In or…" at bounding box center [252, 134] width 505 height 268
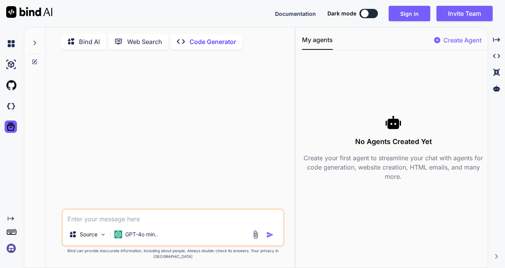
click at [13, 232] on rect at bounding box center [12, 232] width 1 height 1
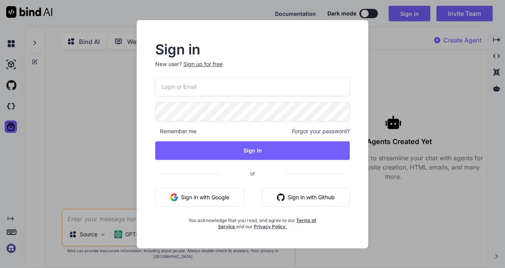
click at [13, 232] on div "Sign in New user? Sign up for free Remember me Forgot your password? Sign In or…" at bounding box center [252, 134] width 505 height 268
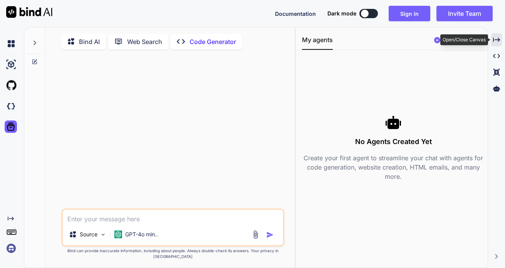
click at [497, 39] on icon "Created with Pixso." at bounding box center [496, 39] width 7 height 7
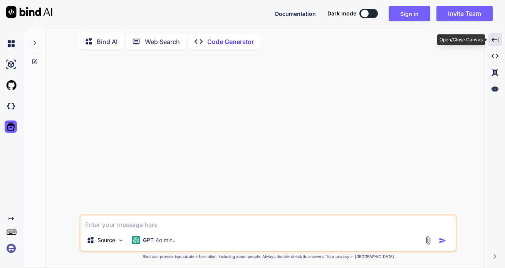
click at [497, 39] on icon "Created with Pixso." at bounding box center [495, 39] width 7 height 7
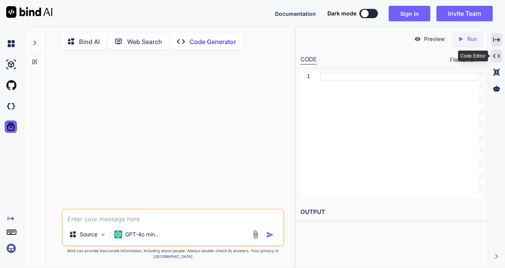
click at [495, 57] on icon "Created with Pixso." at bounding box center [496, 55] width 7 height 7
click at [495, 74] on icon at bounding box center [497, 72] width 6 height 7
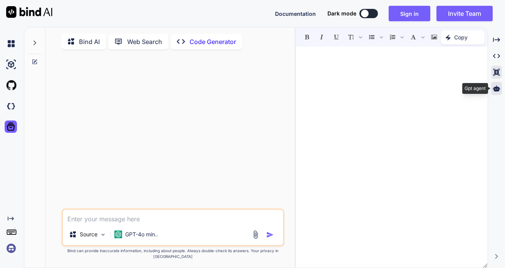
click at [497, 91] on icon at bounding box center [496, 88] width 7 height 6
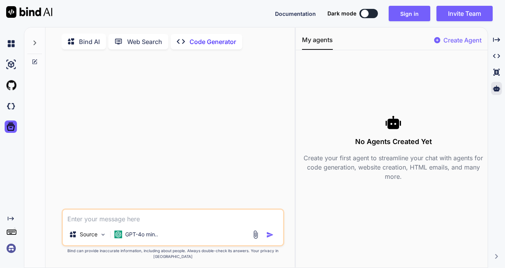
type textarea "x"
click at [24, 14] on img at bounding box center [29, 12] width 46 height 12
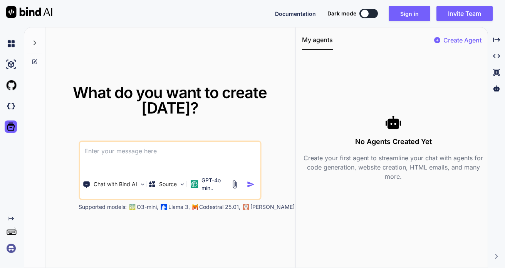
click at [35, 44] on icon at bounding box center [35, 42] width 3 height 5
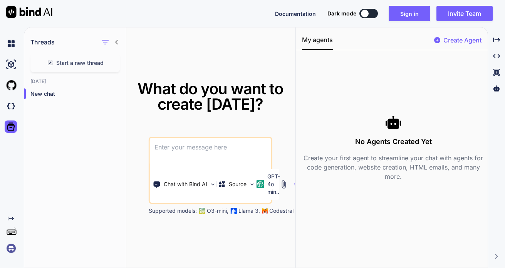
click at [375, 14] on button at bounding box center [369, 13] width 19 height 9
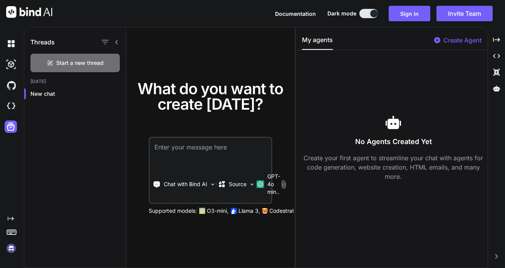
click at [369, 17] on button at bounding box center [369, 13] width 19 height 9
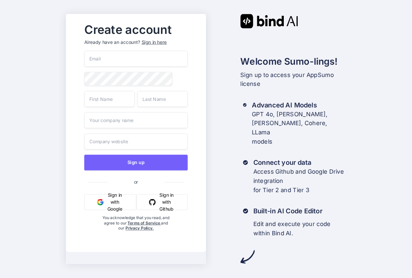
click at [112, 208] on button "Sign in with Google" at bounding box center [110, 202] width 52 height 16
click at [114, 208] on button "Sign in with Google" at bounding box center [110, 202] width 52 height 16
click at [108, 210] on button "Sign in with Google" at bounding box center [110, 202] width 52 height 16
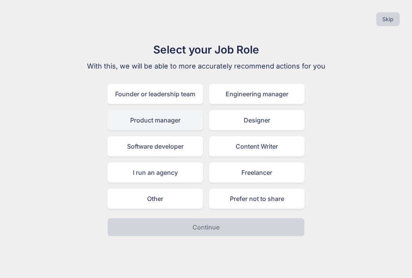
click at [153, 122] on div "Product manager" at bounding box center [156, 120] width 96 height 20
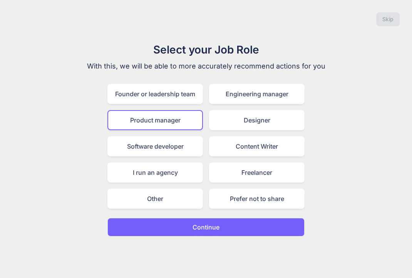
click at [196, 229] on p "Continue" at bounding box center [206, 227] width 27 height 9
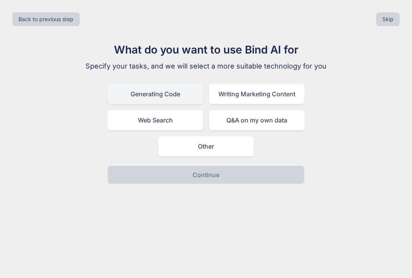
click at [162, 97] on div "Generating Code" at bounding box center [156, 94] width 96 height 20
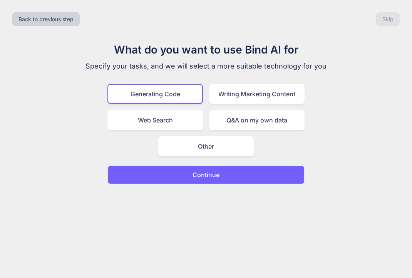
click at [197, 173] on p "Continue" at bounding box center [206, 174] width 27 height 9
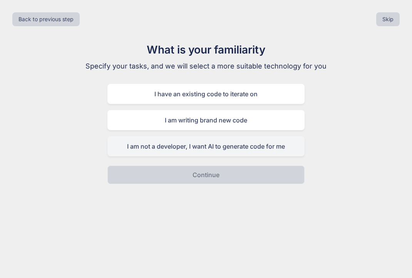
click at [226, 148] on div "I am not a developer, I want AI to generate code for me" at bounding box center [206, 146] width 197 height 20
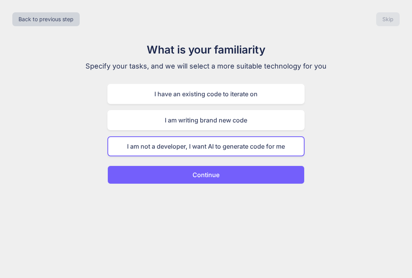
click at [202, 174] on p "Continue" at bounding box center [206, 174] width 27 height 9
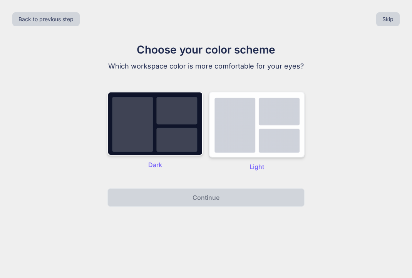
click at [234, 145] on img at bounding box center [257, 125] width 96 height 66
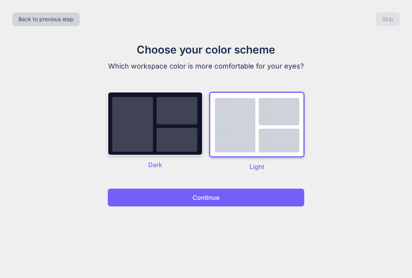
click at [195, 200] on p "Continue" at bounding box center [206, 197] width 27 height 9
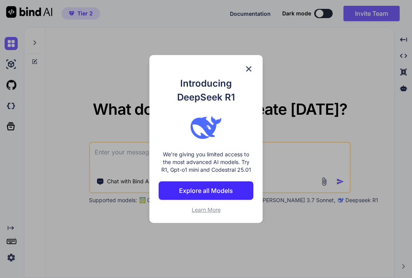
click at [204, 191] on p "Explore all Models" at bounding box center [206, 190] width 54 height 9
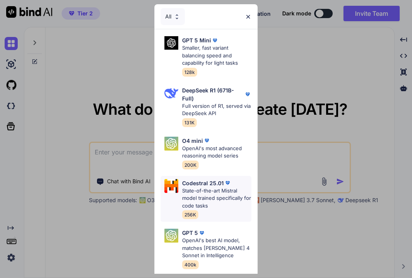
click at [204, 191] on p "State-of-the-art Mistral model trained specifically for code tasks" at bounding box center [216, 198] width 69 height 23
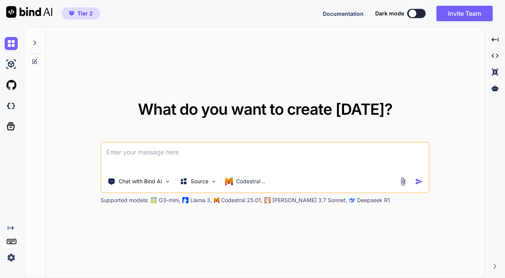
click at [79, 13] on span "Tier 2" at bounding box center [84, 14] width 15 height 8
click at [412, 14] on button at bounding box center [416, 13] width 19 height 9
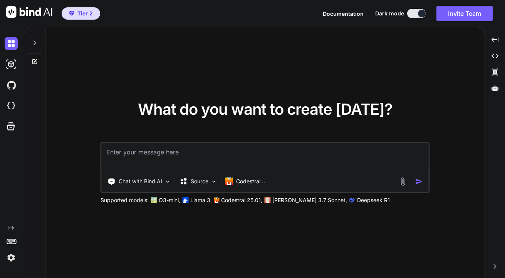
click at [408, 14] on button at bounding box center [416, 13] width 19 height 9
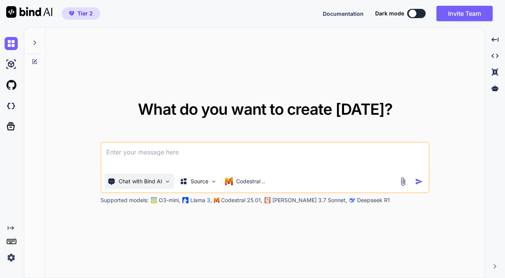
click at [167, 185] on img at bounding box center [168, 181] width 7 height 7
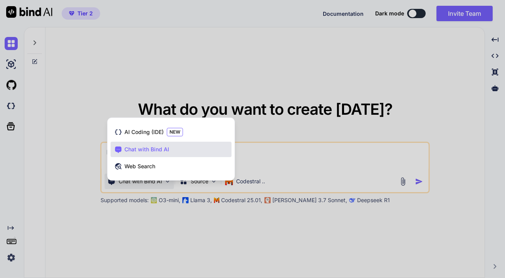
click at [172, 82] on div at bounding box center [252, 139] width 505 height 278
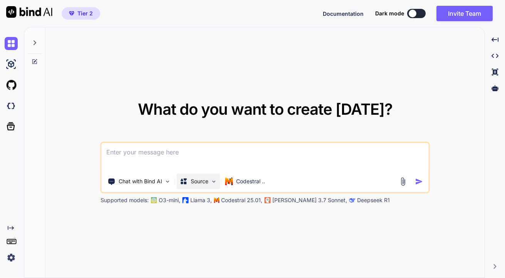
click at [213, 183] on img at bounding box center [214, 181] width 7 height 7
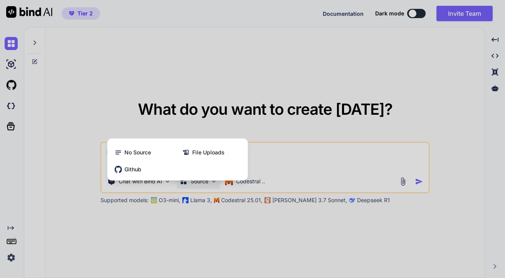
click at [275, 52] on div at bounding box center [252, 139] width 505 height 278
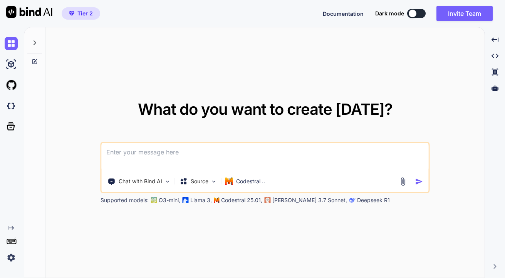
click at [10, 227] on icon "Created with Pixso." at bounding box center [11, 228] width 6 height 6
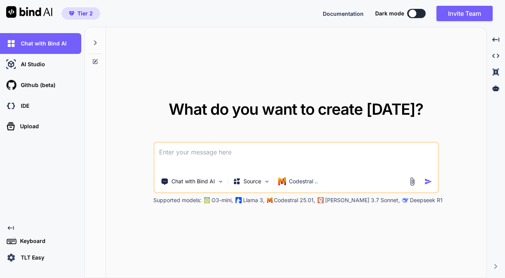
click at [10, 227] on icon "Created with Pixso." at bounding box center [11, 228] width 6 height 6
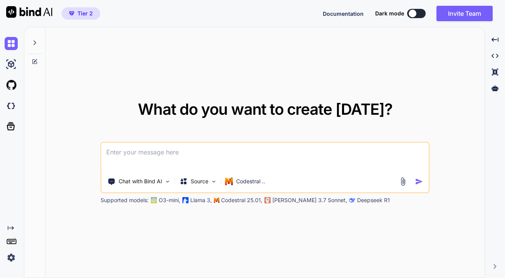
click at [10, 241] on rect at bounding box center [10, 240] width 1 height 1
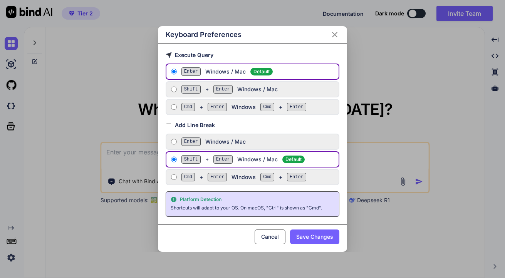
click at [259, 238] on button "Cancel" at bounding box center [270, 237] width 31 height 15
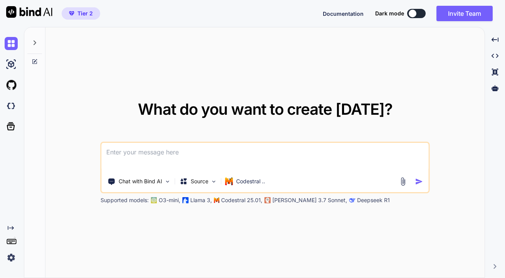
click at [11, 260] on img at bounding box center [11, 257] width 13 height 13
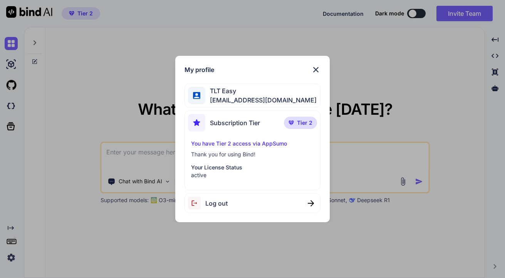
click at [229, 100] on span "leanmanagereasy@gmail.com" at bounding box center [260, 100] width 111 height 9
click at [249, 126] on span "Subscription Tier" at bounding box center [235, 122] width 50 height 9
click at [235, 144] on p "You have Tier 2 access via AppSumo" at bounding box center [252, 144] width 123 height 8
click at [231, 155] on p "Thank you for using Bind!" at bounding box center [252, 155] width 123 height 8
click at [202, 175] on p "active" at bounding box center [252, 176] width 123 height 8
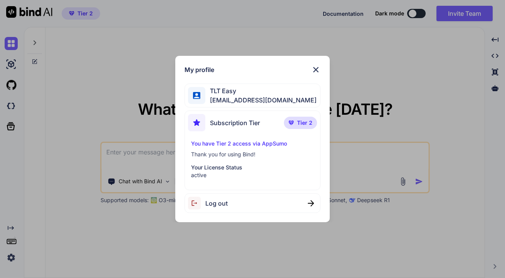
click at [316, 69] on img at bounding box center [315, 69] width 9 height 9
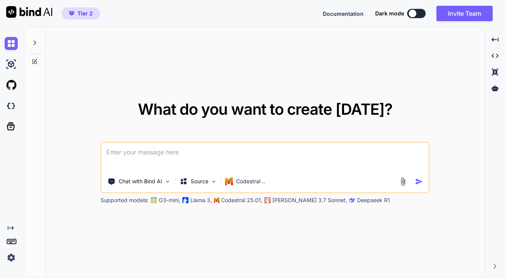
click at [9, 261] on img at bounding box center [11, 257] width 13 height 13
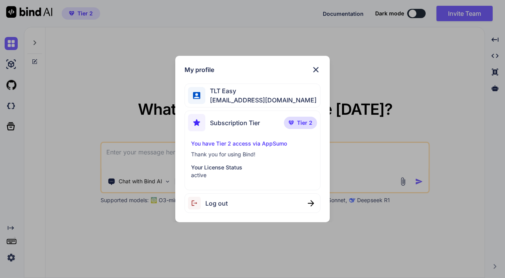
click at [315, 69] on img at bounding box center [315, 69] width 9 height 9
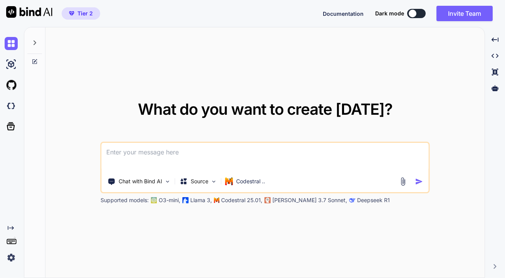
click at [35, 44] on icon at bounding box center [35, 42] width 3 height 5
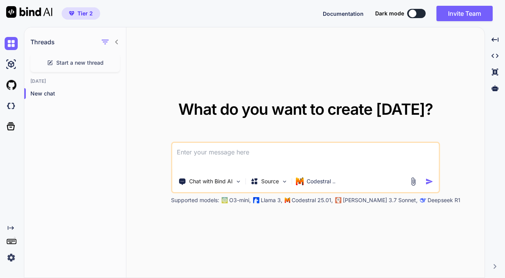
click at [115, 44] on icon at bounding box center [117, 42] width 6 height 6
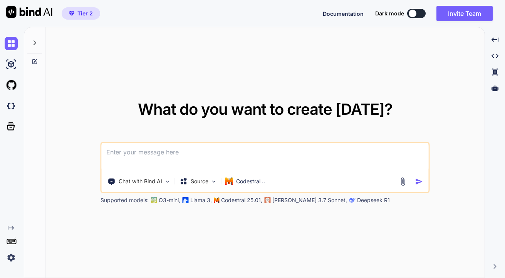
click at [16, 13] on img at bounding box center [29, 12] width 46 height 12
click at [10, 44] on img at bounding box center [11, 43] width 13 height 13
click at [9, 67] on img at bounding box center [11, 64] width 13 height 13
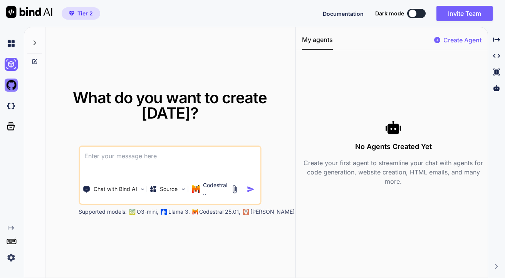
click at [10, 84] on img at bounding box center [11, 85] width 13 height 13
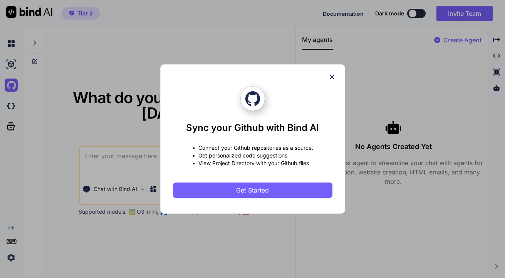
click at [329, 79] on icon at bounding box center [332, 77] width 8 height 8
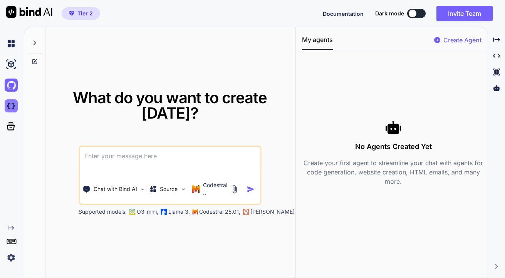
click at [13, 106] on img at bounding box center [11, 105] width 13 height 13
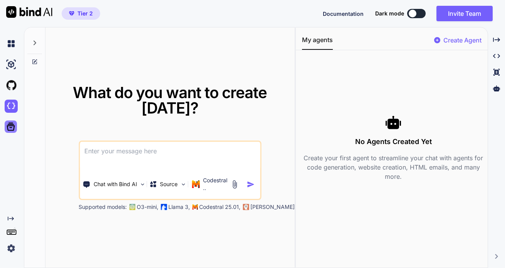
click at [12, 125] on icon at bounding box center [11, 127] width 8 height 8
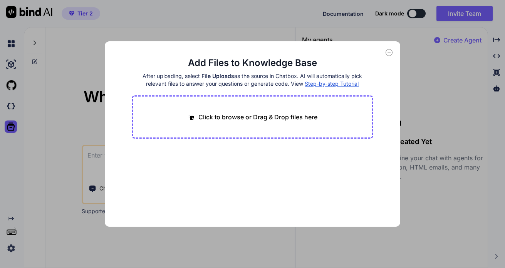
click at [389, 54] on icon at bounding box center [389, 52] width 7 height 7
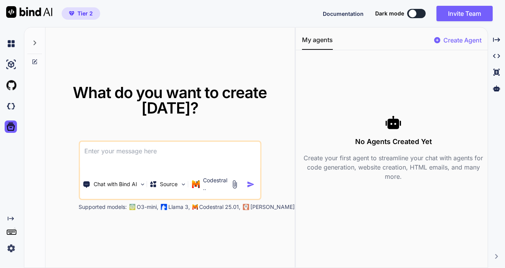
click at [35, 42] on icon at bounding box center [35, 42] width 3 height 5
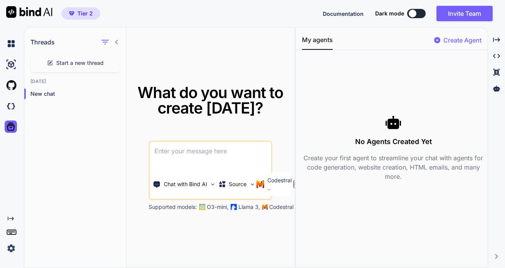
click at [116, 41] on icon at bounding box center [116, 42] width 3 height 5
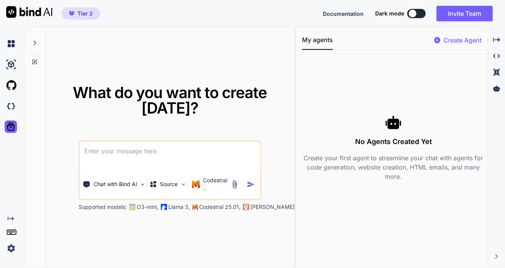
click at [412, 41] on p "Create Agent" at bounding box center [463, 39] width 38 height 9
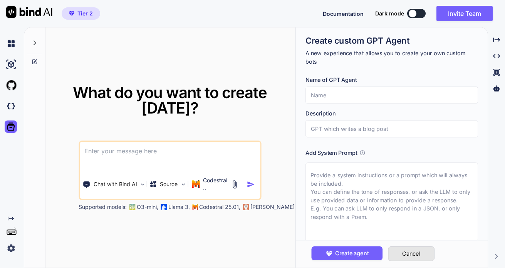
click at [408, 257] on button "Cancel" at bounding box center [412, 253] width 47 height 15
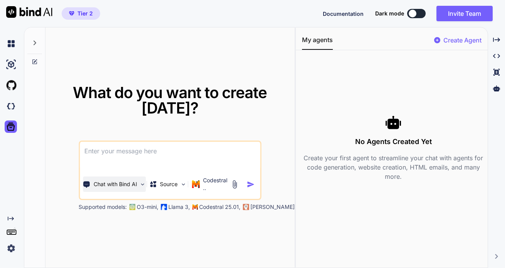
click at [135, 186] on p "Chat with Bind AI" at bounding box center [116, 184] width 44 height 8
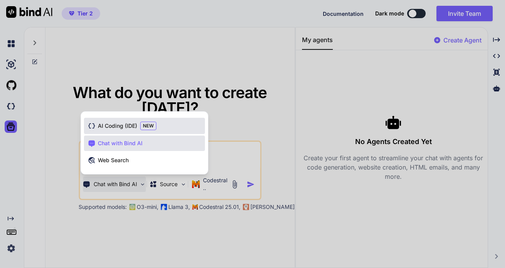
click at [112, 125] on span "AI Coding (IDE)" at bounding box center [117, 126] width 39 height 8
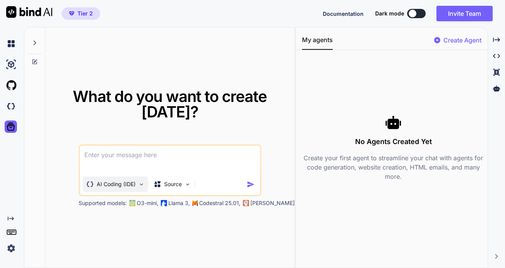
click at [140, 185] on img at bounding box center [141, 184] width 7 height 7
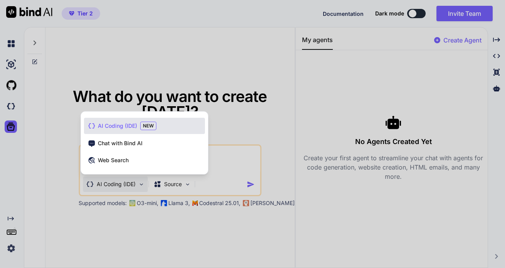
click at [128, 127] on span "AI Coding (IDE)" at bounding box center [117, 126] width 39 height 8
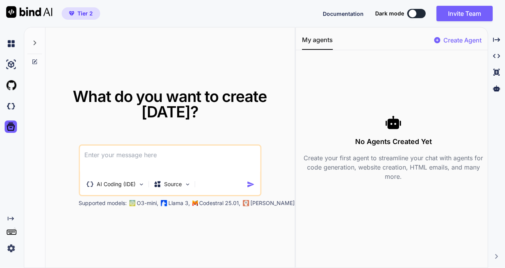
click at [337, 15] on span "Documentation" at bounding box center [343, 13] width 41 height 7
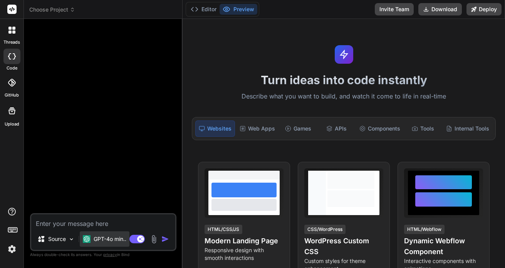
click at [113, 236] on p "GPT-4o min.." at bounding box center [110, 239] width 33 height 8
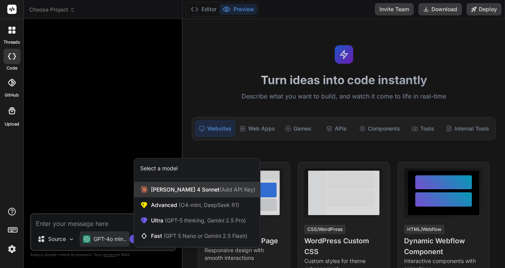
click at [175, 192] on span "Claude 4 Sonnet (Add API Key)" at bounding box center [203, 189] width 104 height 8
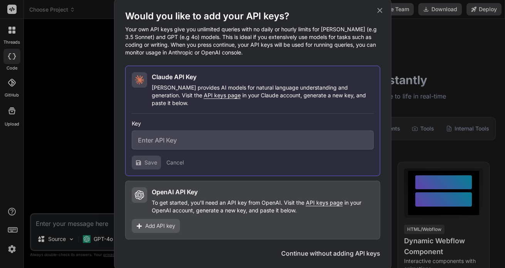
click at [379, 13] on icon at bounding box center [379, 10] width 5 height 5
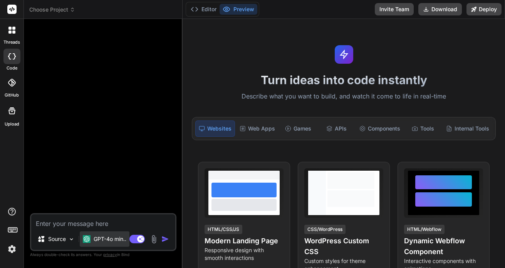
click at [114, 241] on p "GPT-4o min.." at bounding box center [110, 239] width 33 height 8
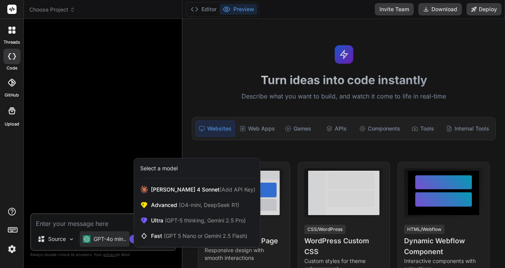
click at [101, 220] on div at bounding box center [252, 134] width 505 height 268
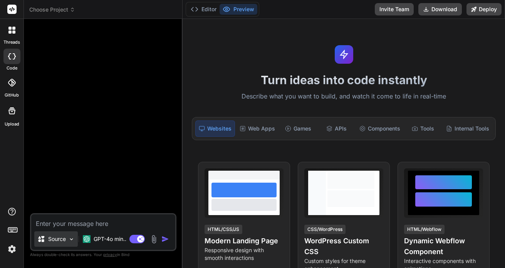
click at [71, 239] on img at bounding box center [71, 239] width 7 height 7
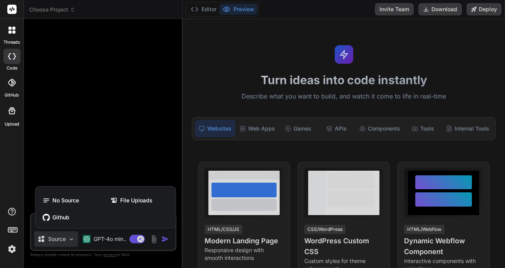
click at [134, 241] on div at bounding box center [252, 134] width 505 height 268
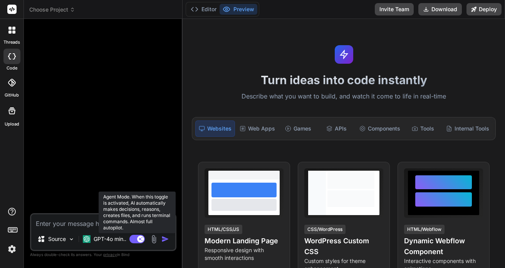
click at [134, 240] on rect at bounding box center [137, 238] width 15 height 8
click at [141, 241] on rect at bounding box center [137, 238] width 15 height 8
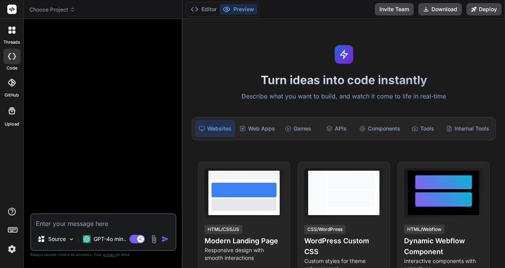
click at [12, 248] on img at bounding box center [11, 248] width 13 height 13
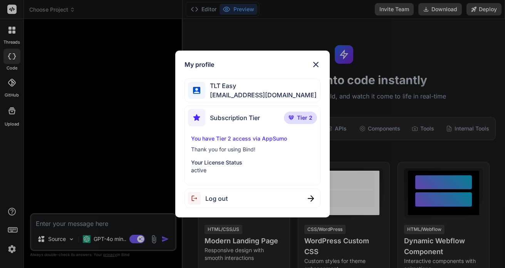
click at [317, 67] on img at bounding box center [315, 64] width 9 height 9
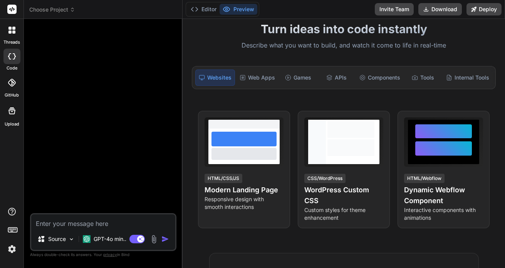
scroll to position [23, 0]
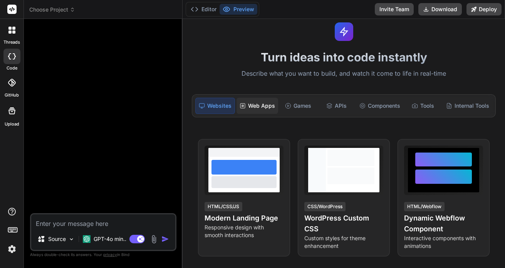
click at [257, 109] on div "Web Apps" at bounding box center [258, 106] width 42 height 16
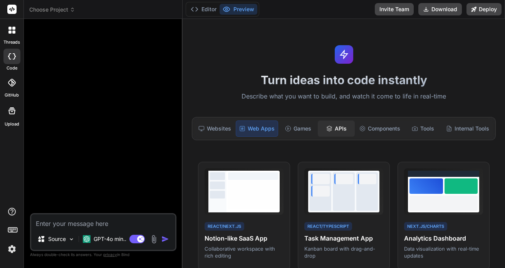
scroll to position [0, 0]
click at [460, 128] on div "Internal Tools" at bounding box center [467, 128] width 49 height 16
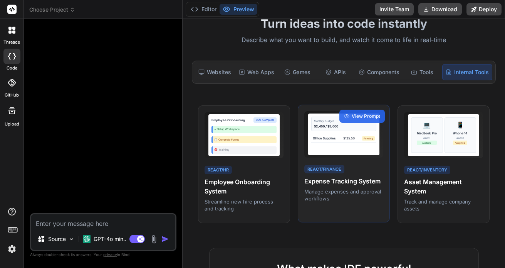
scroll to position [57, 0]
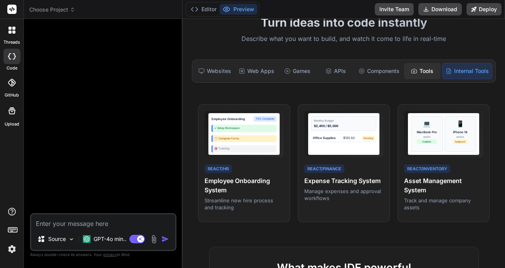
click at [422, 72] on div "Tools" at bounding box center [422, 71] width 37 height 16
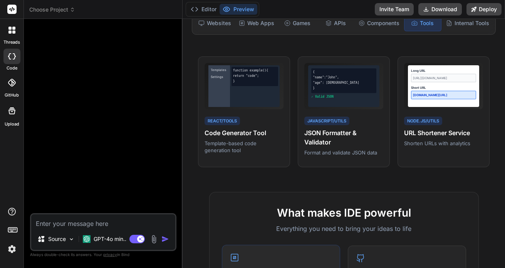
scroll to position [52, 0]
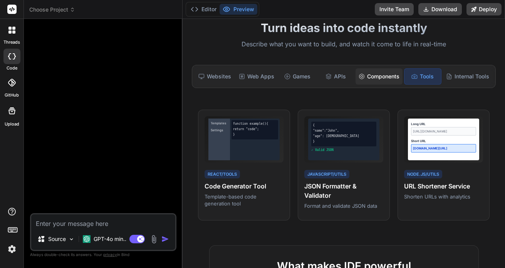
click at [374, 76] on div "Components" at bounding box center [379, 76] width 47 height 16
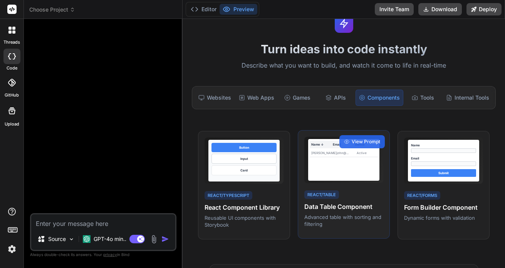
scroll to position [18, 0]
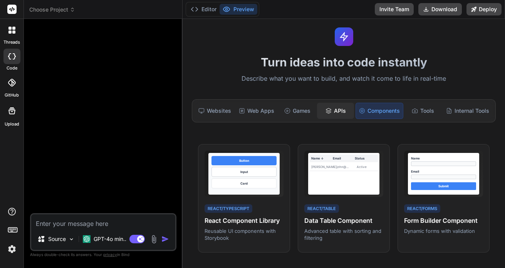
click at [336, 118] on div "APIs" at bounding box center [335, 111] width 37 height 16
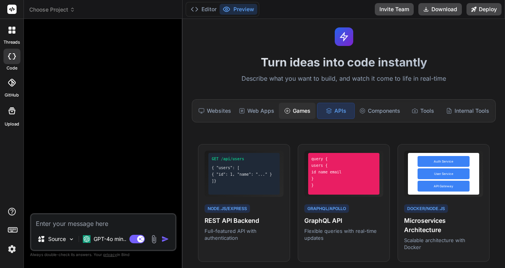
click at [297, 111] on div "Games" at bounding box center [297, 111] width 37 height 16
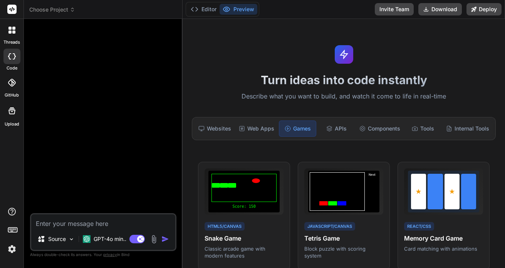
scroll to position [0, 0]
click at [258, 136] on div "Web Apps" at bounding box center [257, 128] width 42 height 16
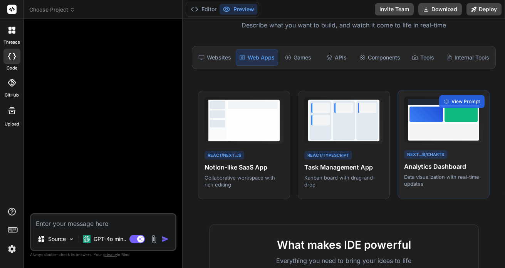
scroll to position [70, 0]
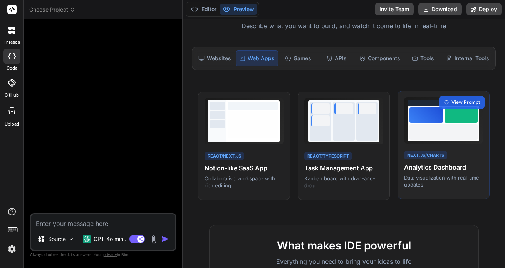
click at [437, 133] on div at bounding box center [444, 131] width 68 height 15
click at [460, 101] on span "View Prompt" at bounding box center [466, 102] width 29 height 7
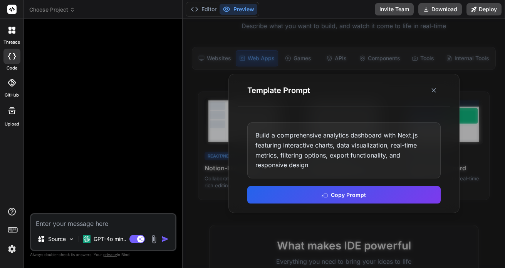
scroll to position [0, 0]
click at [431, 93] on icon at bounding box center [434, 90] width 8 height 8
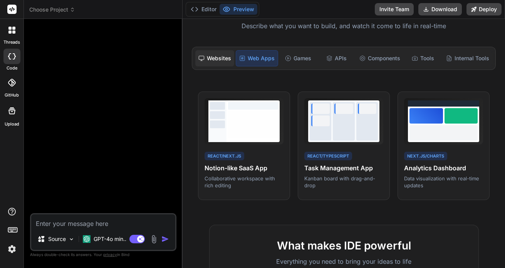
click at [217, 61] on div "Websites" at bounding box center [214, 58] width 39 height 16
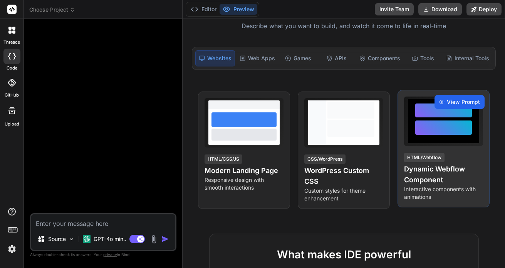
click at [458, 102] on span "View Prompt" at bounding box center [463, 102] width 33 height 8
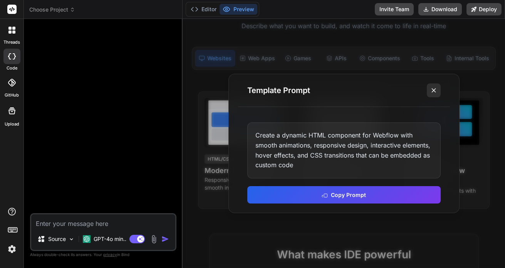
click at [434, 92] on icon at bounding box center [434, 90] width 8 height 8
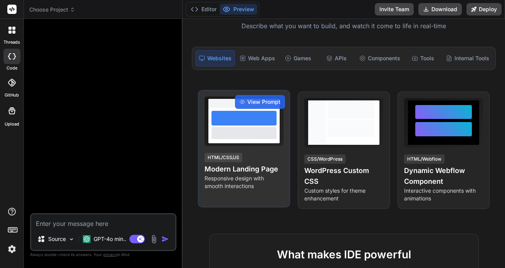
click at [264, 195] on div "View Prompt HTML/CSS/JS Modern Landing Page Responsive design with smooth inter…" at bounding box center [244, 148] width 92 height 117
click at [262, 102] on span "View Prompt" at bounding box center [263, 102] width 33 height 8
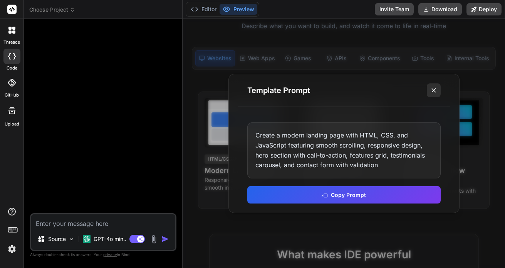
click at [432, 93] on icon at bounding box center [434, 90] width 8 height 8
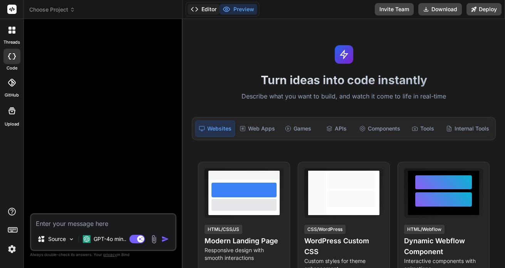
click at [210, 10] on button "Editor" at bounding box center [204, 9] width 32 height 11
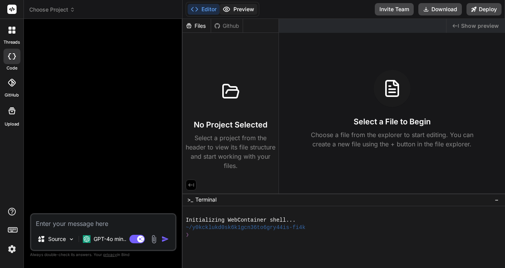
click at [237, 11] on button "Preview" at bounding box center [239, 9] width 38 height 11
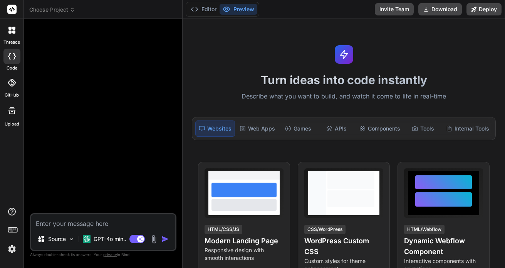
click at [71, 10] on icon at bounding box center [72, 9] width 5 height 5
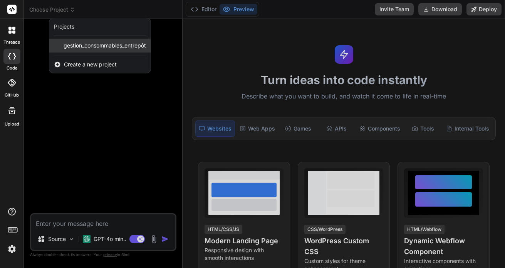
click at [77, 45] on span "gestion_consommables_entrepôt" at bounding box center [105, 46] width 82 height 8
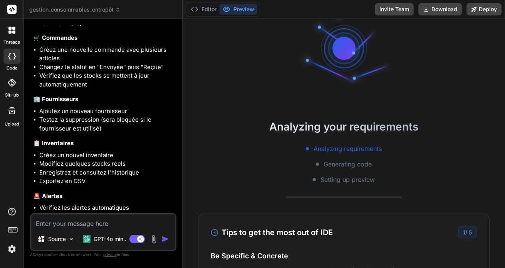
scroll to position [19, 0]
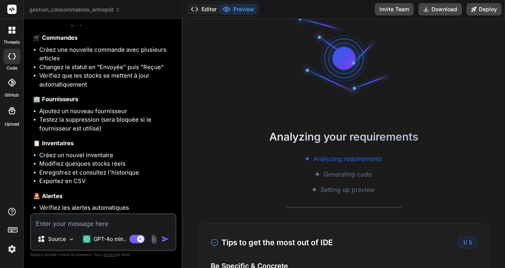
click at [204, 11] on button "Editor" at bounding box center [204, 9] width 32 height 11
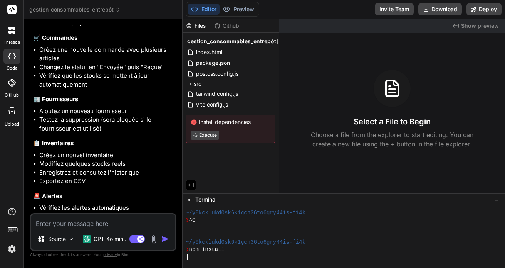
scroll to position [0, 0]
click at [240, 10] on button "Preview" at bounding box center [239, 9] width 38 height 11
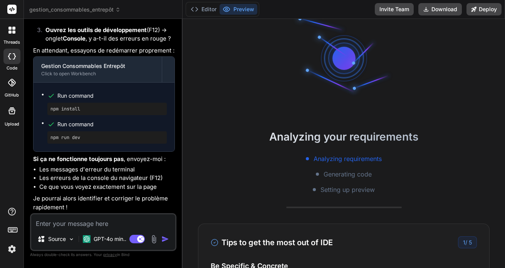
scroll to position [51, 0]
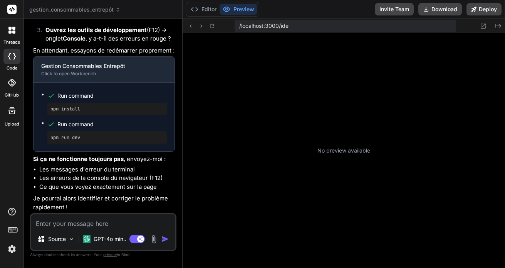
type textarea "x"
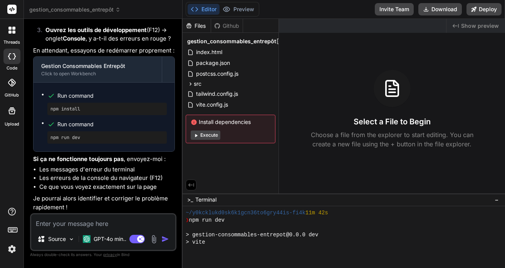
scroll to position [154, 0]
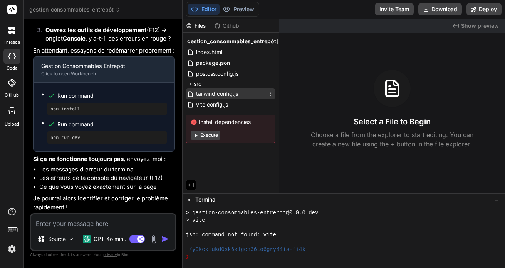
click at [217, 95] on span "tailwind.config.js" at bounding box center [217, 93] width 44 height 9
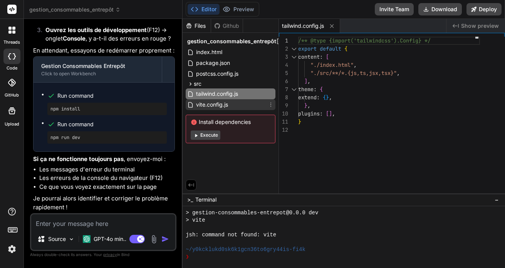
click at [215, 106] on span "vite.config.js" at bounding box center [212, 104] width 34 height 9
type textarea "import { defineConfig } from 'vite' import react from '@vitejs/plugin-react' ex…"
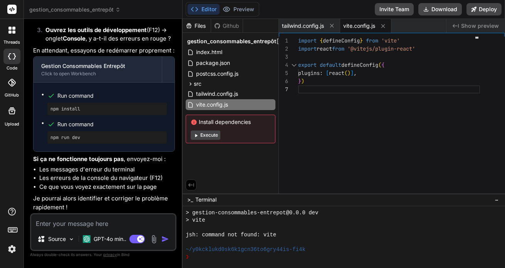
scroll to position [1953, 0]
click at [65, 223] on textarea at bounding box center [103, 221] width 144 height 14
type textarea "a"
type textarea "x"
type textarea "ad"
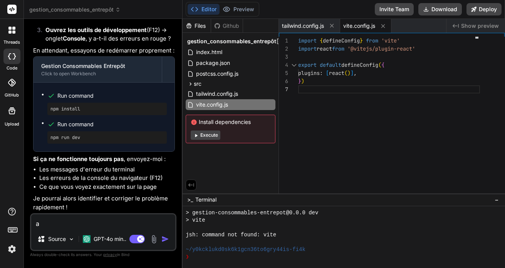
type textarea "x"
type textarea "ad"
type textarea "x"
type textarea "ad t"
type textarea "x"
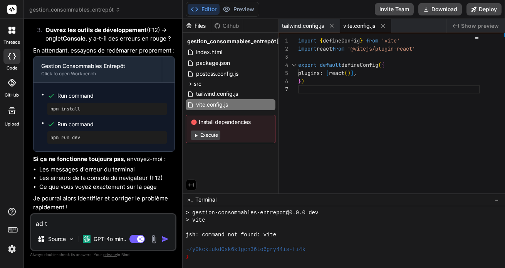
type textarea "ad tu"
type textarea "x"
type textarea "ad tu"
type textarea "x"
type textarea "ad tu f"
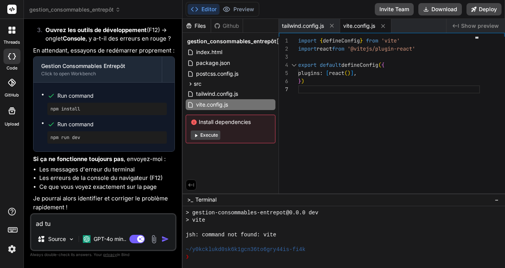
type textarea "x"
type textarea "ad tu fi"
type textarea "x"
type textarea "ad tu fin"
type textarea "x"
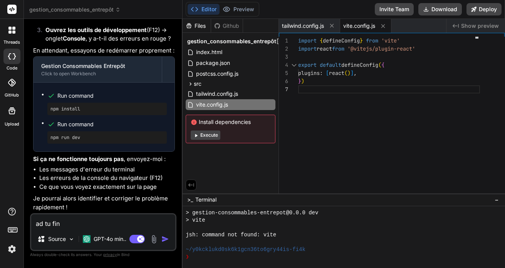
type textarea "ad tu fini"
type textarea "x"
type textarea "ad tu fini"
type textarea "x"
type textarea "ad tu fini d"
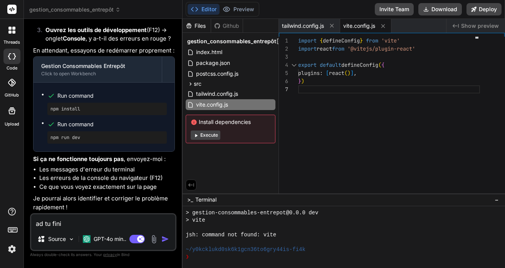
type textarea "x"
type textarea "ad tu fini de"
type textarea "x"
type textarea "ad tu fini de"
type textarea "x"
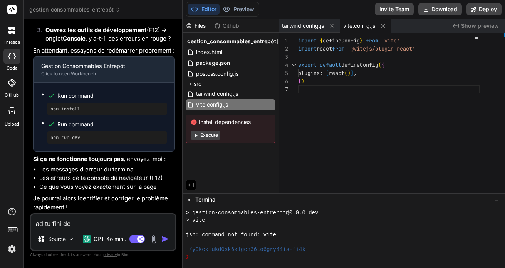
type textarea "ad tu fini de g"
type textarea "x"
type textarea "ad tu fini de gé"
type textarea "x"
type textarea "ad tu fini de gén"
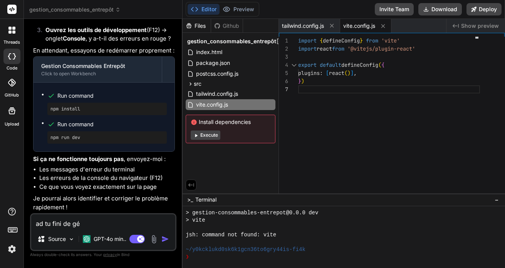
type textarea "x"
type textarea "ad tu fini de géné"
type textarea "x"
type textarea "ad tu fini de génér"
type textarea "x"
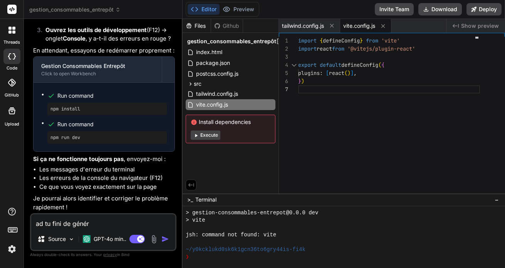
type textarea "ad tu fini de génére"
type textarea "x"
type textarea "ad tu fini de générer"
type textarea "x"
type textarea "ad tu fini de générer"
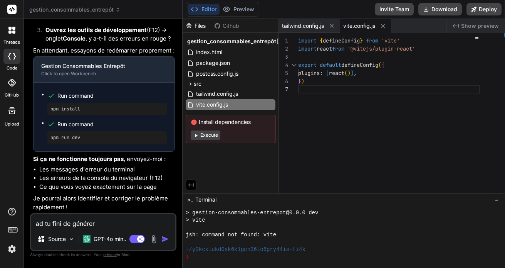
type textarea "x"
type textarea "ad tu fini de générer ?"
type textarea "x"
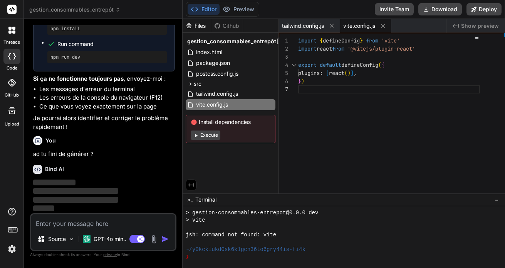
scroll to position [2025, 0]
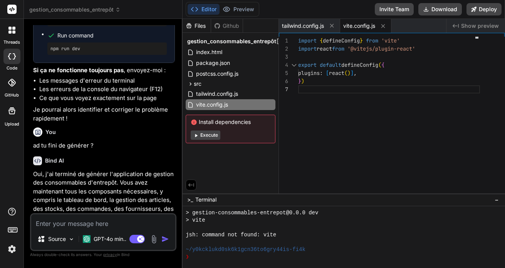
type textarea "x"
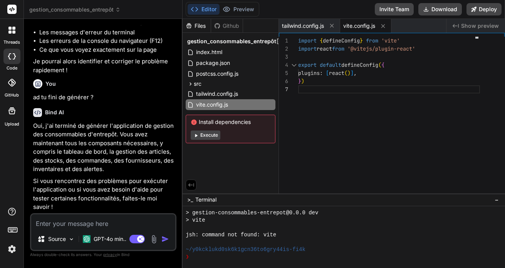
scroll to position [0, 0]
click at [204, 8] on button "Editor" at bounding box center [204, 9] width 32 height 11
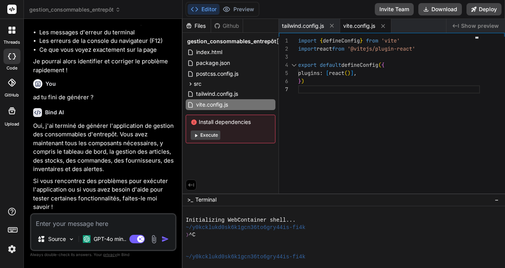
click at [468, 27] on span "Show preview" at bounding box center [480, 26] width 38 height 8
click at [459, 26] on icon "Created with Pixso." at bounding box center [456, 26] width 6 height 6
click at [307, 27] on span "tailwind.config.js" at bounding box center [303, 26] width 42 height 8
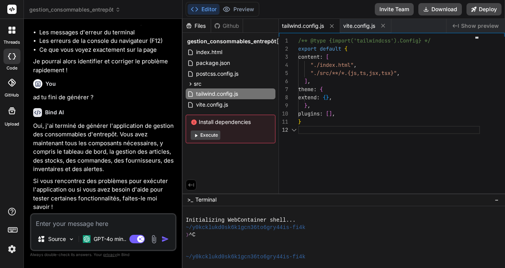
scroll to position [8, 0]
click at [462, 25] on div "Created with Pixso. Show preview" at bounding box center [476, 26] width 59 height 14
click at [200, 52] on span "index.html" at bounding box center [209, 51] width 28 height 9
type textarea "<body> <div id="root"></div> <script type="module" src="/src/main.jsx"></script…"
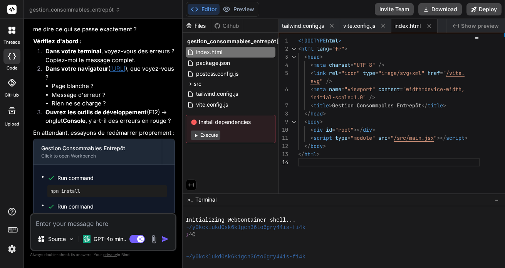
scroll to position [1857, 0]
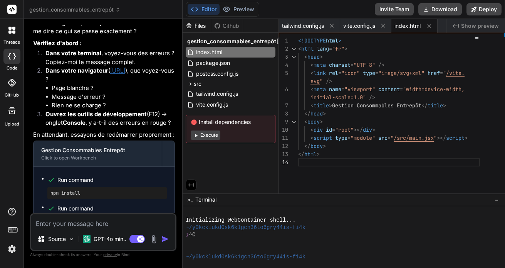
click at [125, 74] on link "http://localhost:5173" at bounding box center [117, 70] width 15 height 7
type textarea "x"
click at [59, 222] on textarea at bounding box center [103, 221] width 144 height 14
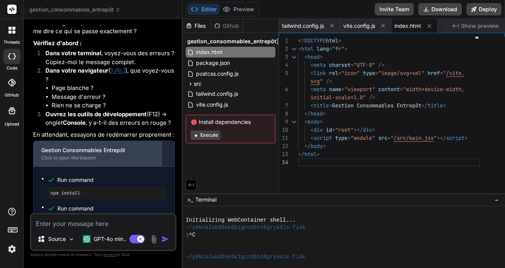
type textarea "a"
type textarea "x"
type textarea "al"
type textarea "x"
type textarea "alr"
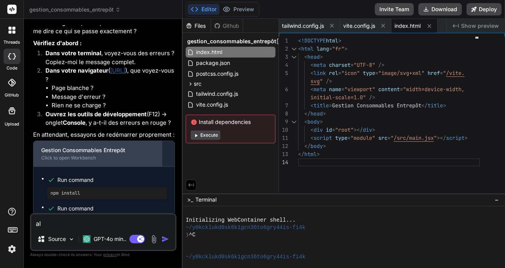
type textarea "x"
type textarea "alrs"
type textarea "x"
type textarea "alors"
type textarea "x"
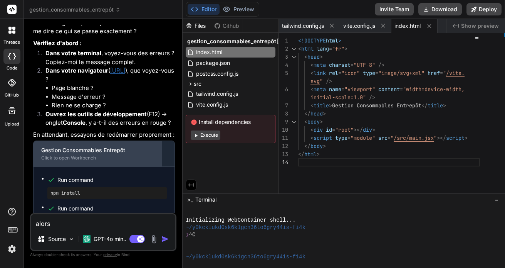
type textarea "alors ç"
type textarea "x"
type textarea "alors ça"
type textarea "x"
type textarea "alors ça"
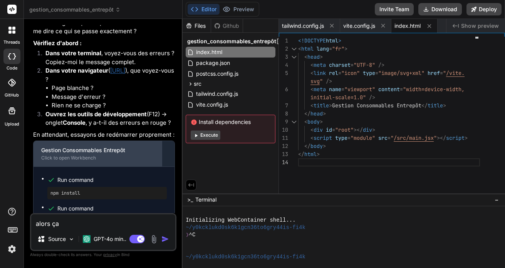
type textarea "x"
type textarea "alors ça n"
type textarea "x"
type textarea "alors ça ne"
type textarea "x"
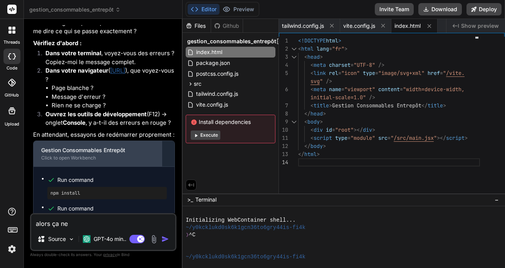
type textarea "alors ça ne"
type textarea "x"
type textarea "alors ça ne f"
type textarea "x"
type textarea "alors ça ne fo"
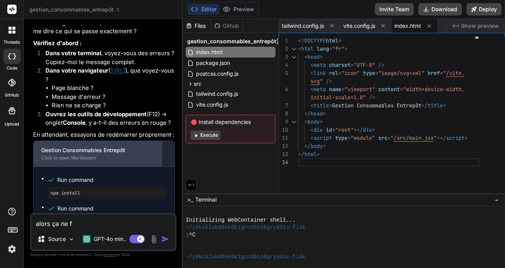
type textarea "x"
type textarea "alors ça ne fon"
type textarea "x"
type textarea "alors ça ne fonc"
type textarea "x"
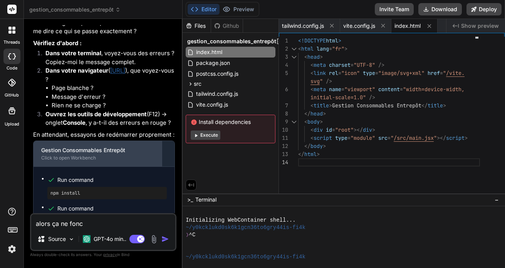
type textarea "alors ça ne fonct"
type textarea "x"
type textarea "alors ça ne foncti"
type textarea "x"
type textarea "alors ça ne fonctio"
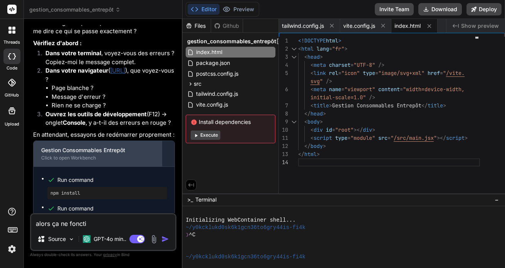
type textarea "x"
type textarea "alors ça ne fonction"
type textarea "x"
type textarea "alors ça ne fonctionn"
type textarea "x"
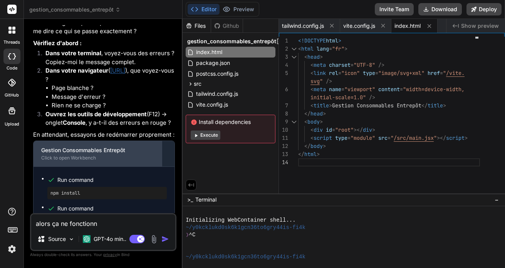
type textarea "alors ça ne fonctionne"
type textarea "x"
type textarea "alors ça ne fonctionne"
type textarea "x"
type textarea "alors ça ne fonctionne p"
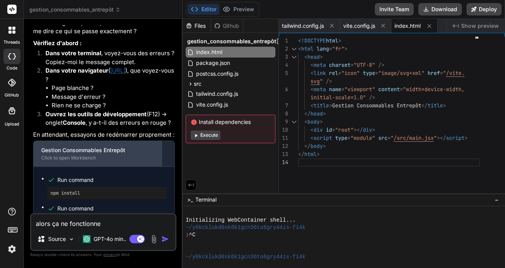
type textarea "x"
type textarea "alors ça ne fonctionne pa"
type textarea "x"
type textarea "alors ça ne fonctionne pas"
type textarea "x"
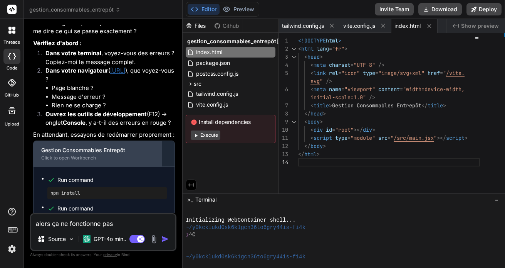
type textarea "alors ça ne fonctionne pas."
type textarea "x"
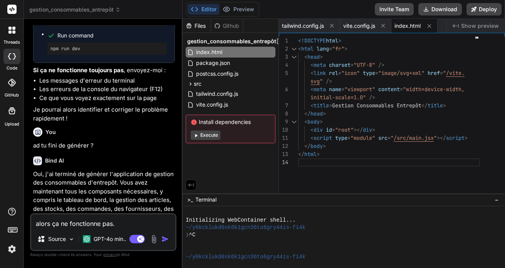
type textarea "alors ça ne fonctionne pas."
type textarea "x"
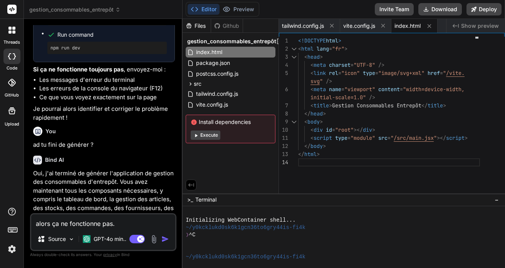
type textarea "alors ça ne fonctionne pas. p"
type textarea "x"
type textarea "alors ça ne fonctionne pas. pa"
type textarea "x"
type textarea "alors ça ne fonctionne pas. pag"
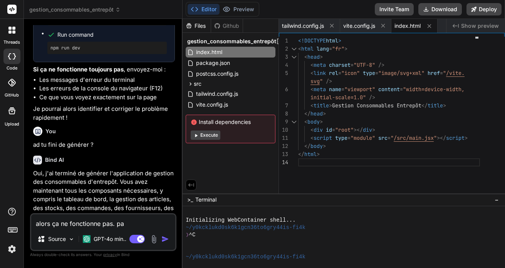
type textarea "x"
type textarea "alors ça ne fonctionne pas. page"
type textarea "x"
type textarea "alors ça ne fonctionne pas. page"
type textarea "x"
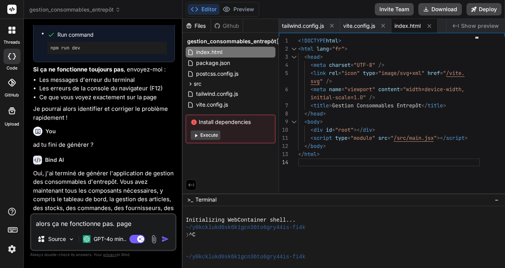
type textarea "alors ça ne fonctionne pas. page b"
type textarea "x"
type textarea "alors ça ne fonctionne pas. page bl"
type textarea "x"
type textarea "alors ça ne fonctionne pas. page bla"
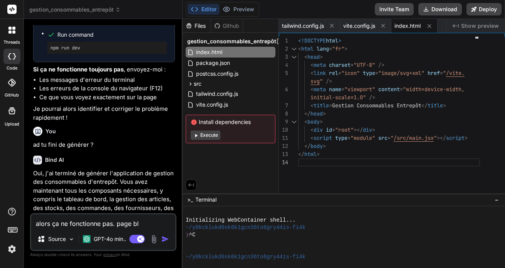
type textarea "x"
type textarea "alors ça ne fonctionne pas. page blan"
type textarea "x"
type textarea "alors ça ne fonctionne pas. page blanc"
type textarea "x"
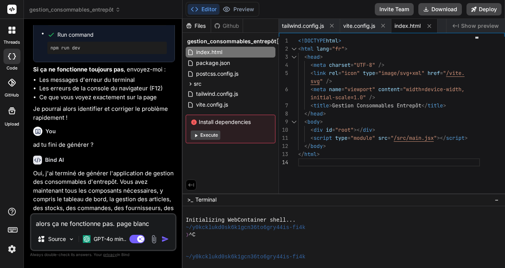
type textarea "alors ça ne fonctionne pas. page blanch"
type textarea "x"
type textarea "alors ça ne fonctionne pas. page blanche"
type textarea "x"
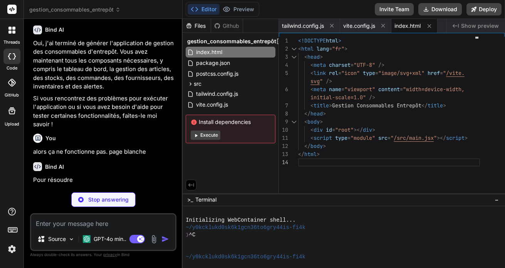
scroll to position [2159, 0]
click at [344, 174] on div "<!DOCTYPE html > < html lang = "fr" > < head > < meta charset = "UTF-8" /> < li…" at bounding box center [389, 117] width 182 height 160
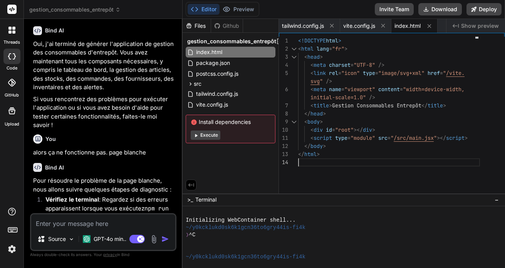
type textarea "x"
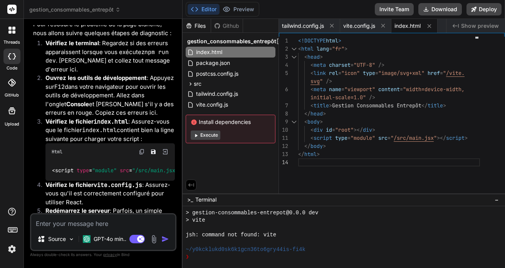
scroll to position [0, 0]
click at [204, 256] on div "❯" at bounding box center [340, 256] width 309 height 7
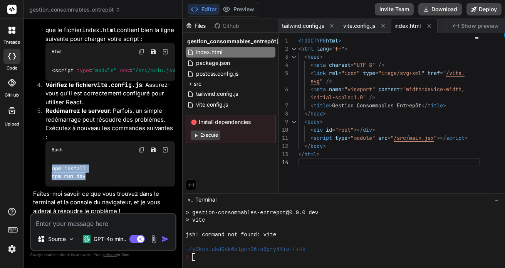
drag, startPoint x: 52, startPoint y: 165, endPoint x: 88, endPoint y: 170, distance: 35.9
click at [88, 170] on div "npm install npm run dev" at bounding box center [110, 172] width 130 height 28
click at [141, 149] on img at bounding box center [142, 149] width 6 height 6
click at [200, 261] on div at bounding box center [344, 237] width 323 height 62
type textarea "npm install npm run dev"
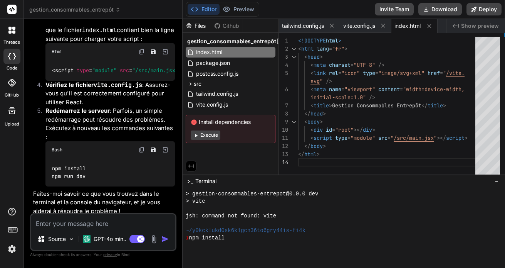
scroll to position [125, 0]
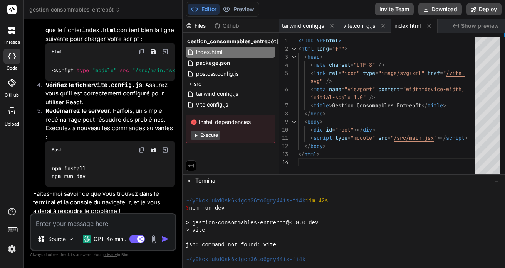
drag, startPoint x: 328, startPoint y: 194, endPoint x: 326, endPoint y: 174, distance: 19.8
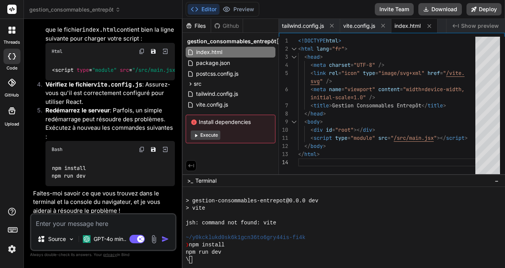
scroll to position [2415, 0]
click at [199, 259] on div "/" at bounding box center [340, 259] width 309 height 7
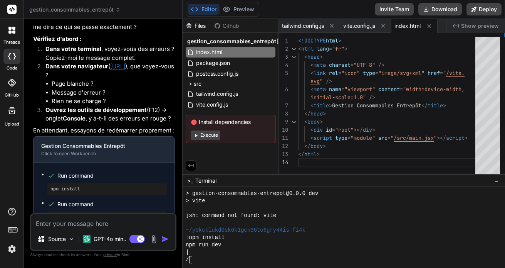
scroll to position [0, 0]
click at [74, 221] on textarea at bounding box center [103, 221] width 144 height 14
type textarea "d"
type textarea "x"
type textarea "da"
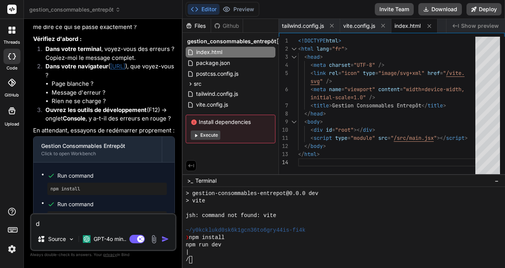
type textarea "x"
type textarea "dan"
type textarea "x"
type textarea "dans"
type textarea "x"
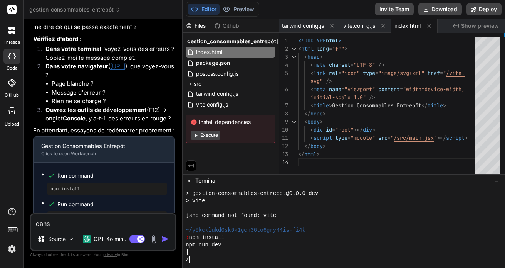
type textarea "dans"
type textarea "x"
type textarea "dans l"
type textarea "x"
type textarea "dans le"
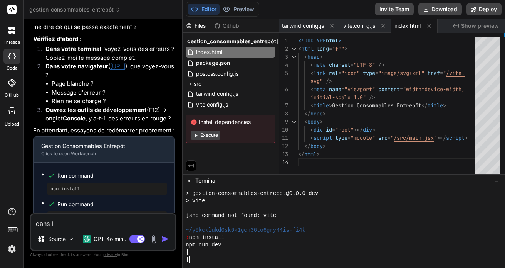
type textarea "x"
type textarea "dans le"
type textarea "x"
type textarea "dans le t"
type textarea "x"
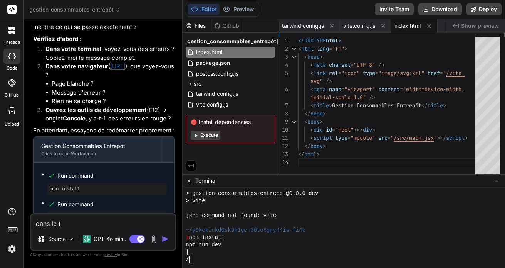
type textarea "dans le te"
type textarea "x"
type textarea "dans le ter"
type textarea "x"
type textarea "dans le term"
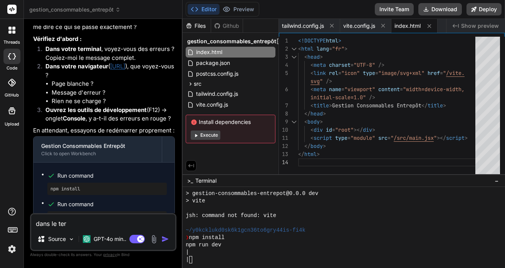
type textarea "x"
type textarea "dans le termi"
type textarea "x"
type textarea "dans le termin"
type textarea "x"
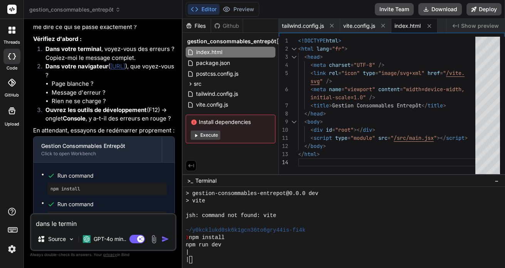
type textarea "dans le termina"
type textarea "x"
type textarea "dans le terminal"
type textarea "x"
type textarea "dans le terminal"
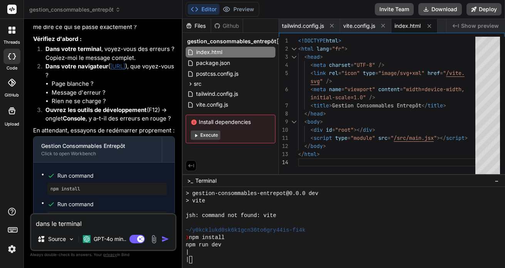
type textarea "x"
type textarea "dans le terminal j"
type textarea "x"
type textarea "dans le terminal j'"
type textarea "x"
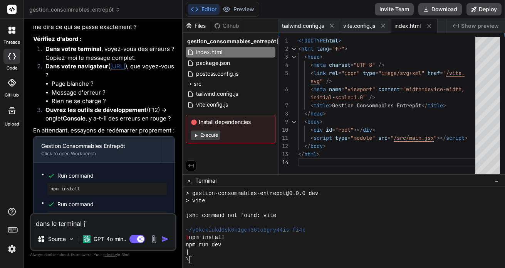
type textarea "dans le terminal j'a"
type textarea "x"
type textarea "dans le terminal j'ai"
type textarea "x"
type textarea "dans le terminal j'ai"
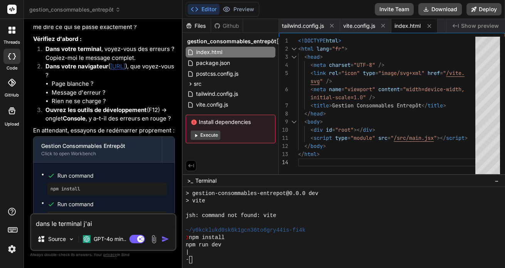
type textarea "x"
type textarea "dans le terminal j'ai u"
type textarea "x"
type textarea "dans le terminal j'ai un"
type textarea "x"
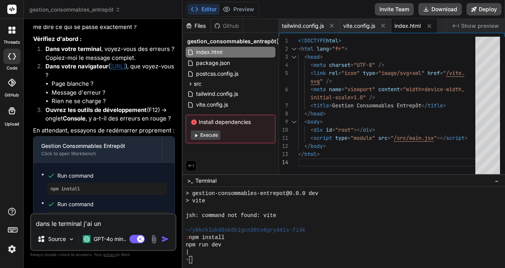
type textarea "dans le terminal j'ai un"
type textarea "x"
type textarea "dans le terminal j'ai un t"
type textarea "x"
type textarea "dans le terminal j'ai un tr"
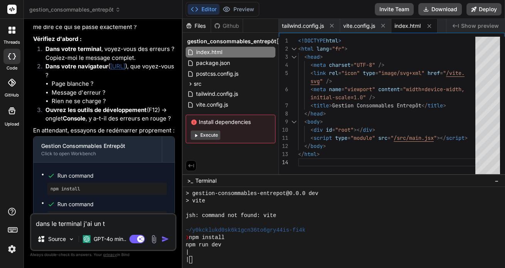
type textarea "x"
type textarea "dans le terminal j'ai un tra"
type textarea "x"
type textarea "dans le terminal j'ai un trai"
type textarea "x"
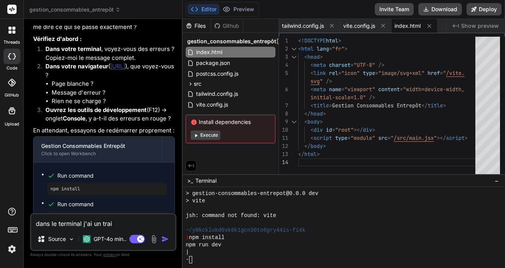
type textarea "dans le terminal j'ai un trait"
type textarea "x"
type textarea "dans le terminal j'ai un trait"
type textarea "x"
type textarea "dans le terminal j'ai un trait q"
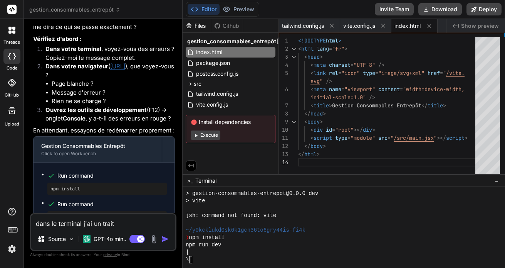
type textarea "x"
type textarea "dans le terminal j'ai un trait qu"
type textarea "x"
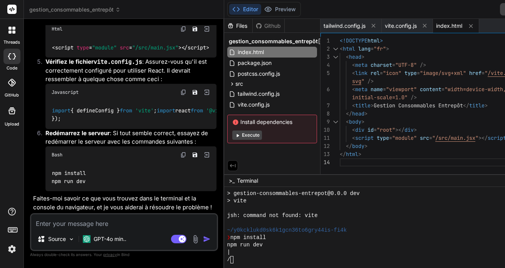
scroll to position [2657, 0]
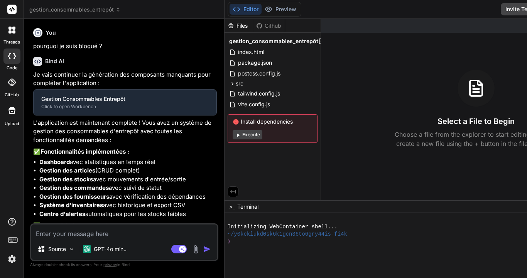
type textarea "x"
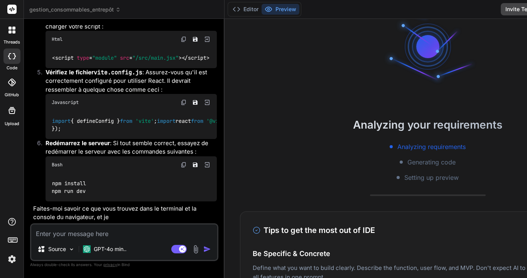
scroll to position [3, 0]
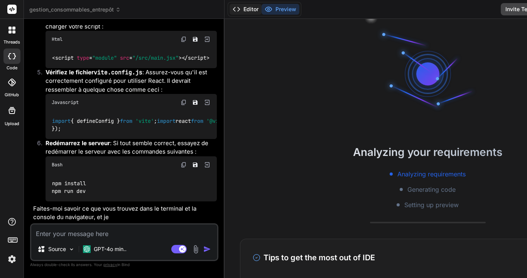
click at [229, 11] on button "Editor" at bounding box center [245, 9] width 32 height 11
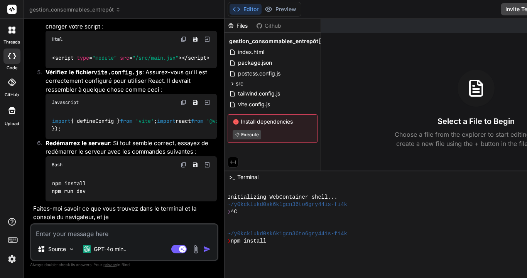
scroll to position [0, 0]
drag, startPoint x: 311, startPoint y: 200, endPoint x: 308, endPoint y: 171, distance: 29.8
click at [227, 210] on div "❯ ^C" at bounding box center [388, 212] width 322 height 7
click at [261, 13] on button "Preview" at bounding box center [280, 9] width 38 height 11
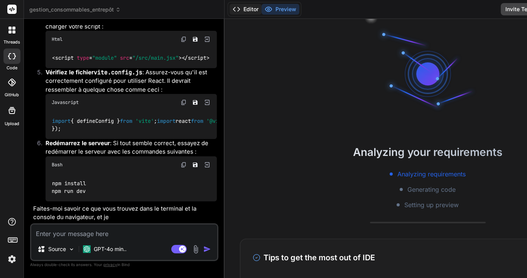
click at [229, 11] on button "Editor" at bounding box center [245, 9] width 32 height 11
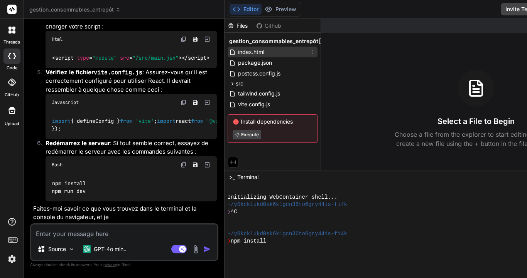
click at [237, 52] on span "index.html" at bounding box center [251, 51] width 28 height 9
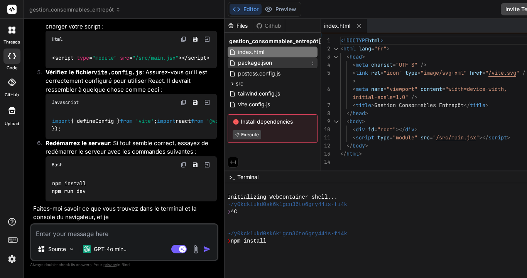
click at [237, 65] on span "package.json" at bounding box center [254, 62] width 35 height 9
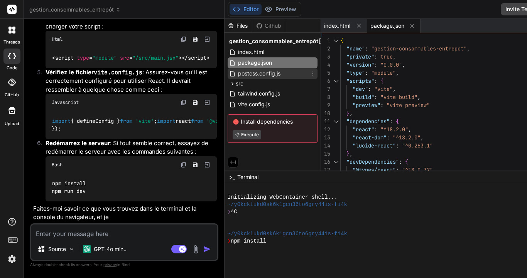
click at [237, 76] on span "postcss.config.js" at bounding box center [259, 73] width 44 height 9
type textarea "export default { plugins: { tailwindcss: {}, autoprefixer: {}, }, }"
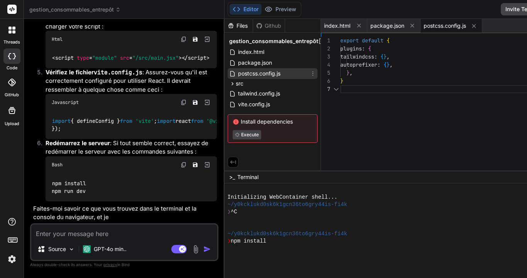
scroll to position [49, 0]
click at [227, 88] on div "src" at bounding box center [272, 83] width 90 height 9
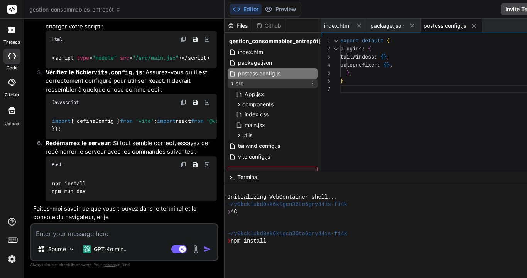
click at [231, 83] on icon at bounding box center [232, 83] width 2 height 3
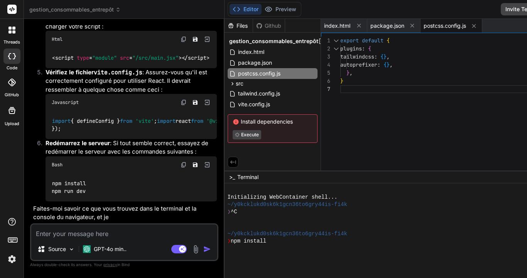
scroll to position [0, 0]
click at [242, 244] on div "❯ npm install" at bounding box center [388, 241] width 322 height 7
click at [242, 243] on div "❯ npm install" at bounding box center [388, 241] width 322 height 7
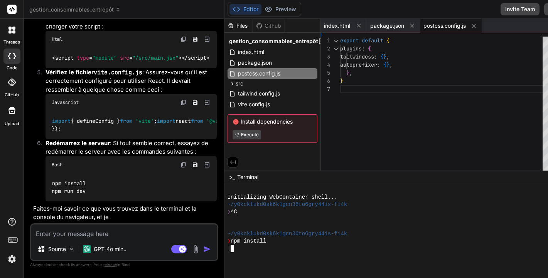
click at [227, 250] on div "|" at bounding box center [396, 248] width 338 height 7
click at [259, 15] on div "Editor Preview" at bounding box center [264, 9] width 74 height 15
click at [261, 11] on button "Preview" at bounding box center [280, 9] width 38 height 11
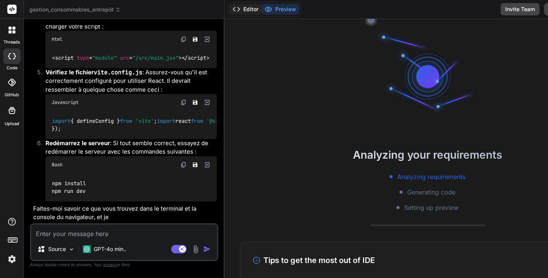
click at [229, 10] on button "Editor" at bounding box center [245, 9] width 32 height 11
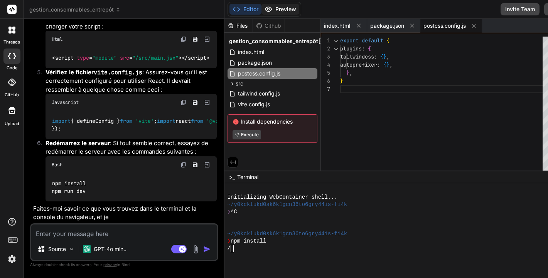
click at [261, 9] on button "Preview" at bounding box center [280, 9] width 38 height 11
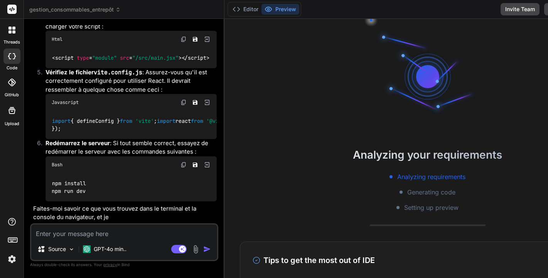
scroll to position [1715, 0]
click at [133, 158] on div "Bash" at bounding box center [130, 165] width 171 height 17
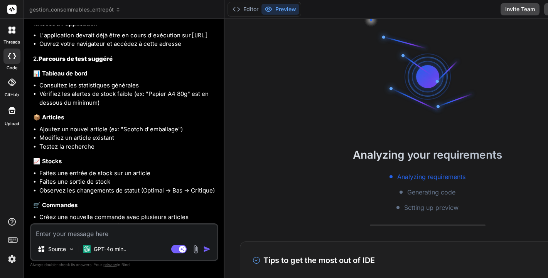
scroll to position [399, 0]
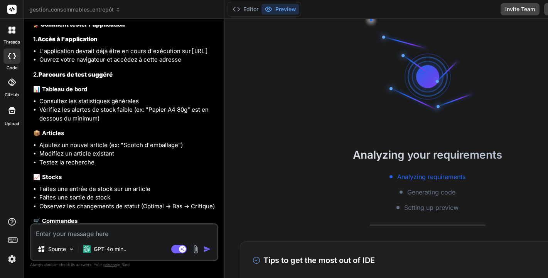
click at [13, 260] on img at bounding box center [11, 259] width 13 height 13
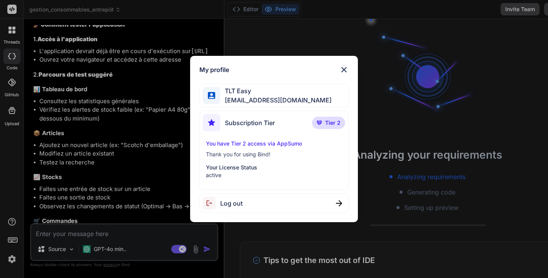
click at [217, 175] on p "active" at bounding box center [274, 176] width 136 height 8
click at [253, 145] on p "You have Tier 2 access via AppSumo" at bounding box center [274, 144] width 136 height 8
click at [343, 70] on img at bounding box center [343, 69] width 9 height 9
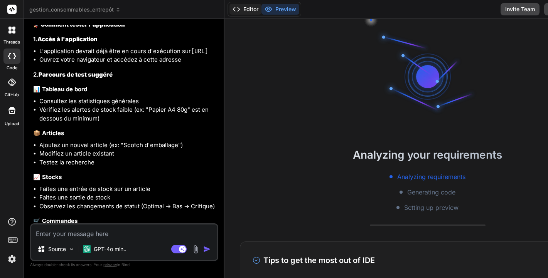
click at [229, 11] on button "Editor" at bounding box center [245, 9] width 32 height 11
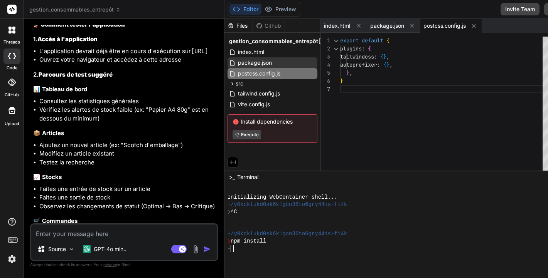
scroll to position [0, 0]
click at [261, 9] on button "Preview" at bounding box center [280, 9] width 38 height 11
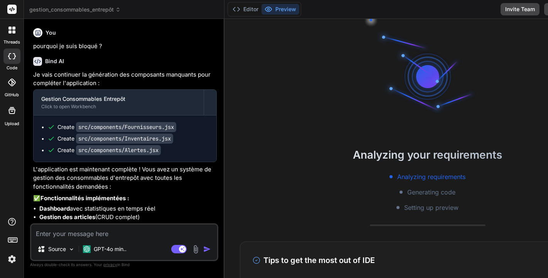
scroll to position [0, 0]
click at [118, 12] on span "gestion_consommables_entrepôt" at bounding box center [74, 10] width 91 height 8
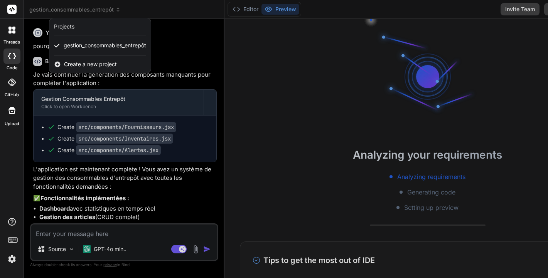
click at [67, 27] on div "Projects" at bounding box center [64, 27] width 20 height 8
click at [10, 8] on icon at bounding box center [12, 9] width 6 height 5
click at [167, 35] on div at bounding box center [274, 139] width 548 height 278
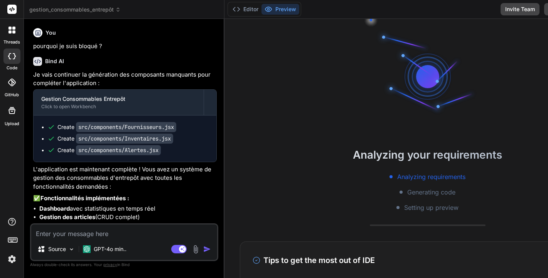
click at [13, 32] on icon at bounding box center [13, 31] width 3 height 3
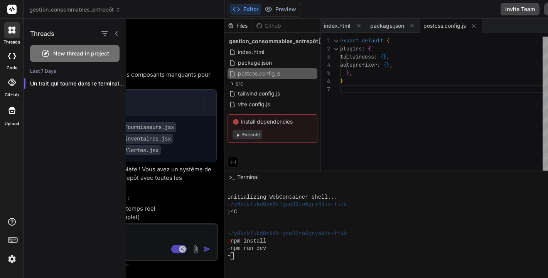
click at [12, 61] on div at bounding box center [11, 56] width 17 height 15
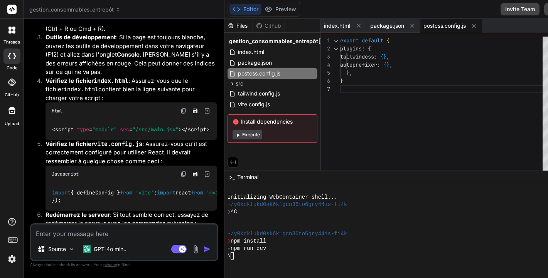
scroll to position [0, 0]
click at [227, 257] on div "/" at bounding box center [396, 256] width 338 height 7
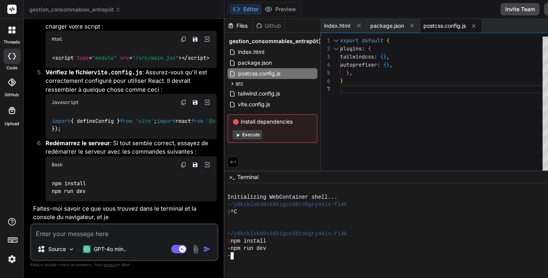
scroll to position [0, 0]
click at [84, 241] on div "Source GPT-4o min.. Agent Mode. When this toggle is activated, AI automatically…" at bounding box center [124, 243] width 188 height 38
click at [86, 233] on textarea at bounding box center [124, 232] width 186 height 14
type textarea "x"
type textarea "a"
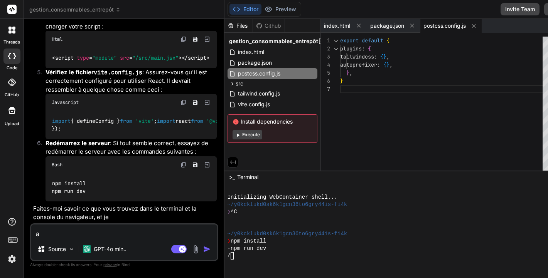
type textarea "x"
type textarea "ar"
type textarea "x"
type textarea "arr"
type textarea "x"
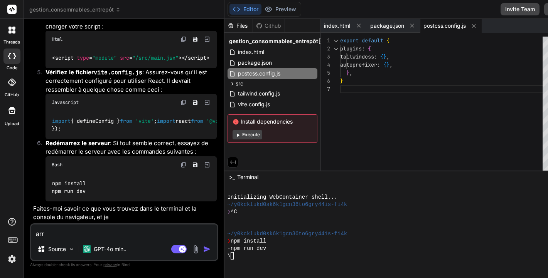
type textarea "arre"
type textarea "x"
type textarea "arret"
type textarea "x"
type textarea "arrete"
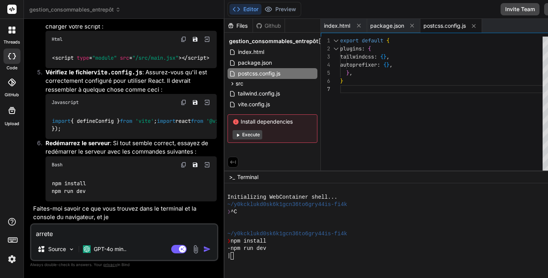
type textarea "x"
type textarea "arrete"
type textarea "x"
type textarea "arrete l"
type textarea "x"
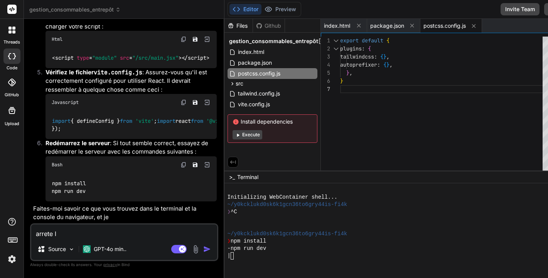
type textarea "arrete le"
type textarea "x"
type textarea "arrête le"
type textarea "x"
type textarea "arrête le s"
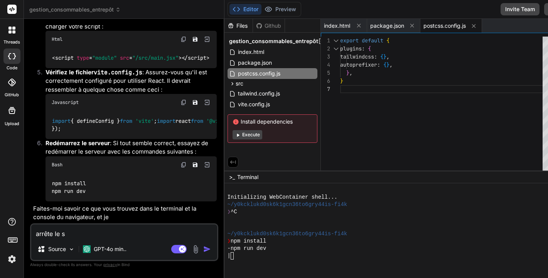
type textarea "x"
type textarea "arrête le se"
type textarea "x"
type textarea "arrête le ser"
type textarea "x"
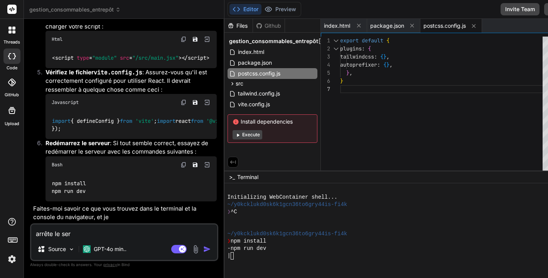
type textarea "arrête le serv"
type textarea "x"
type textarea "arrête le serve"
type textarea "x"
type textarea "arrête le serveu"
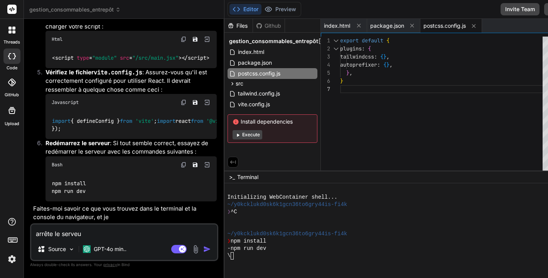
type textarea "x"
type textarea "arrête le serveur"
type textarea "x"
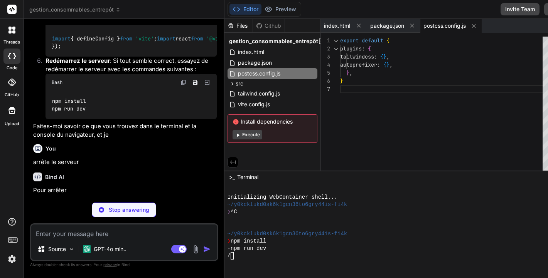
scroll to position [1788, 0]
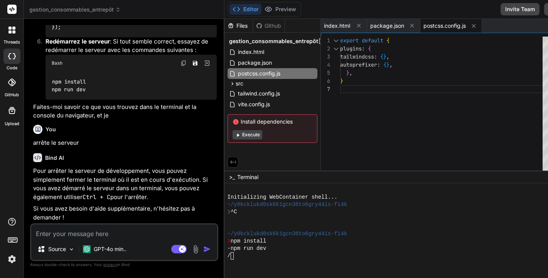
click at [227, 256] on div "/" at bounding box center [396, 256] width 338 height 7
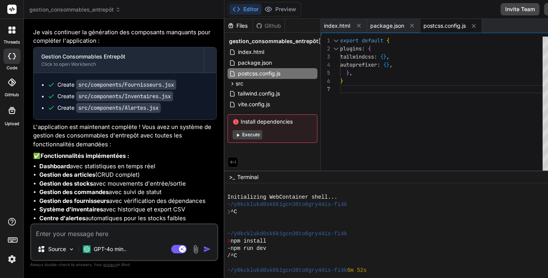
scroll to position [6, 0]
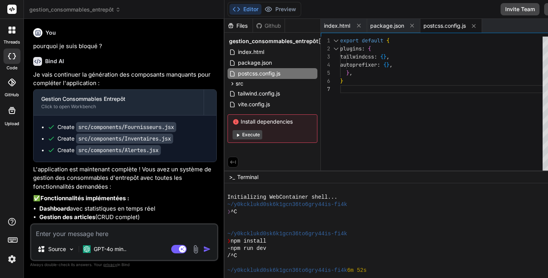
click at [111, 10] on span "gestion_consommables_entrepôt" at bounding box center [74, 10] width 91 height 8
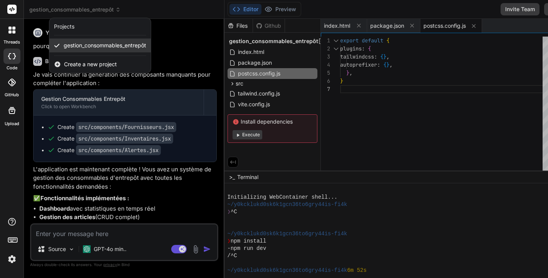
click at [82, 47] on span "gestion_consommables_entrepôt" at bounding box center [105, 46] width 82 height 8
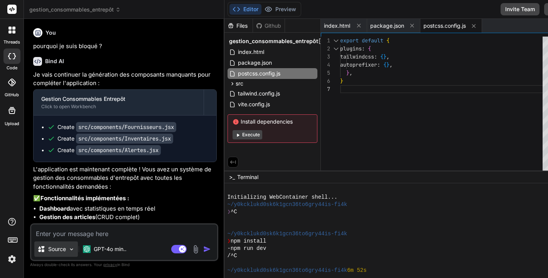
click at [71, 251] on img at bounding box center [71, 249] width 7 height 7
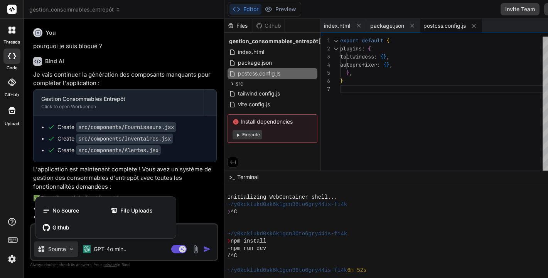
click at [179, 61] on div at bounding box center [274, 139] width 548 height 278
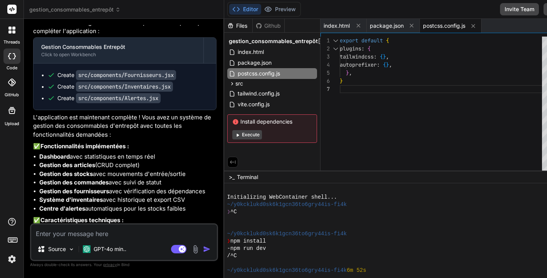
type textarea "x"
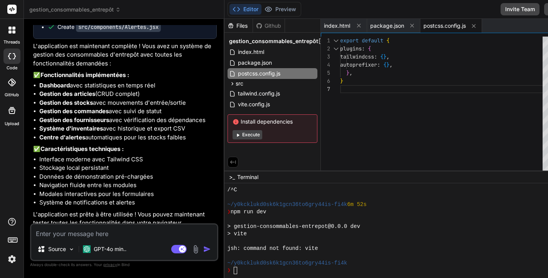
scroll to position [0, 0]
click at [294, 251] on div "jsh: command not found: vite" at bounding box center [396, 248] width 338 height 7
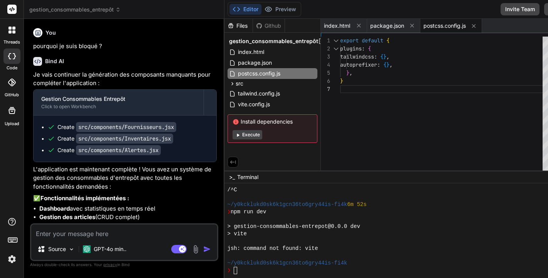
click at [11, 11] on icon at bounding box center [12, 9] width 6 height 5
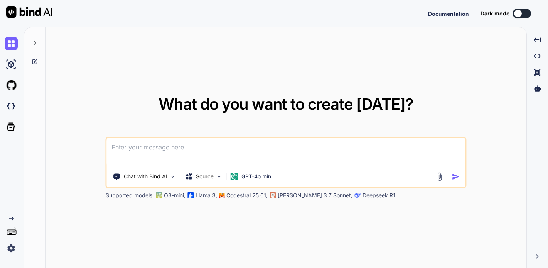
click at [10, 247] on img at bounding box center [11, 247] width 13 height 13
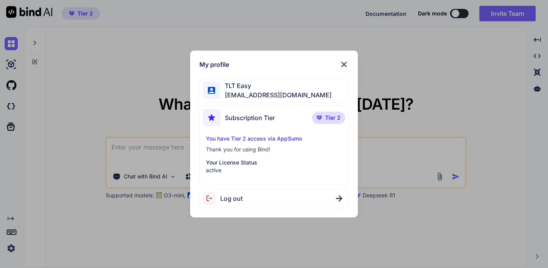
click at [387, 62] on div "My profile TLT Easy [EMAIL_ADDRESS][DOMAIN_NAME] Subscription Tier Tier 2 You h…" at bounding box center [274, 134] width 548 height 268
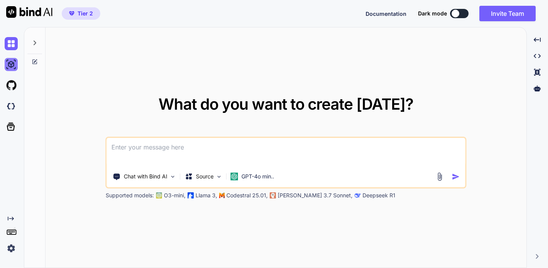
click at [8, 66] on img at bounding box center [11, 64] width 13 height 13
type textarea "x"
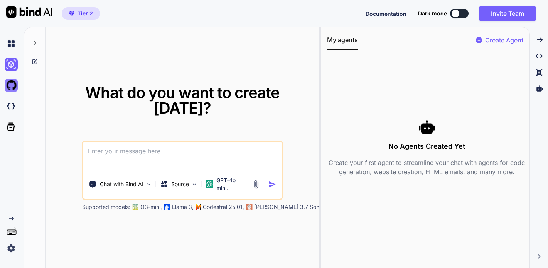
click at [9, 82] on img at bounding box center [11, 85] width 13 height 13
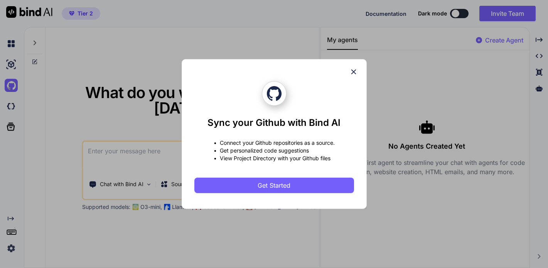
click at [354, 69] on icon at bounding box center [353, 71] width 8 height 8
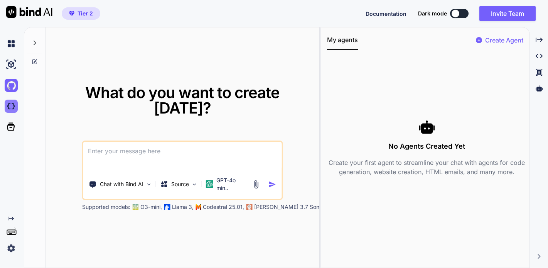
click at [10, 106] on img at bounding box center [11, 105] width 13 height 13
click at [30, 48] on div at bounding box center [34, 40] width 15 height 27
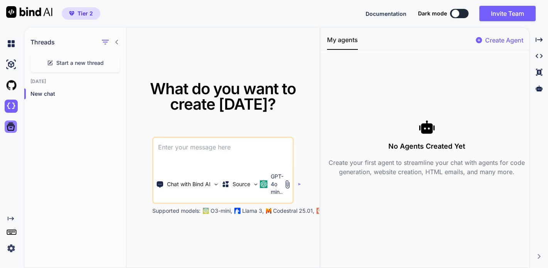
click at [10, 126] on icon at bounding box center [10, 126] width 11 height 11
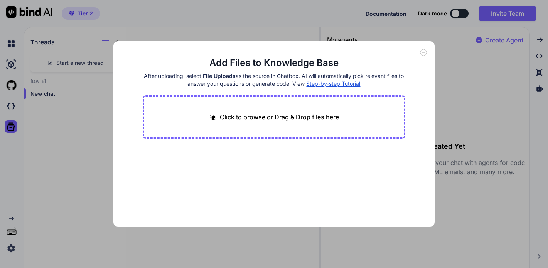
click at [425, 54] on icon at bounding box center [423, 52] width 7 height 7
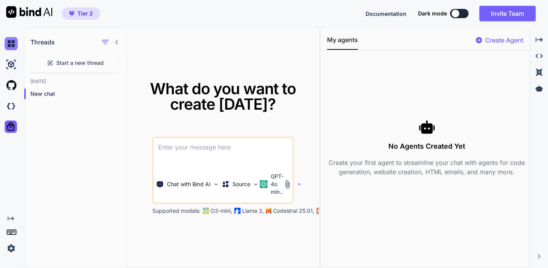
click at [11, 43] on img at bounding box center [11, 43] width 13 height 13
click at [14, 216] on div "Created with Pixso." at bounding box center [13, 218] width 16 height 6
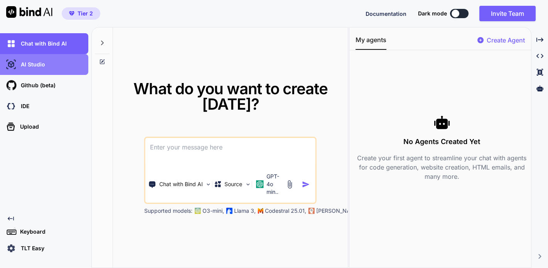
click at [37, 66] on p "AI Studio" at bounding box center [31, 65] width 27 height 8
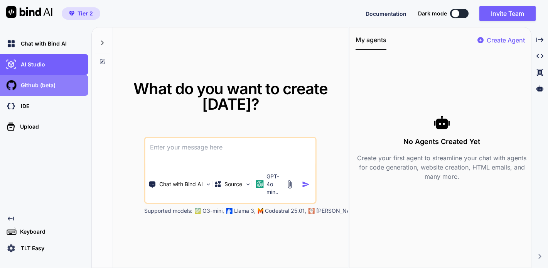
click at [47, 82] on p "Github (beta)" at bounding box center [37, 85] width 38 height 8
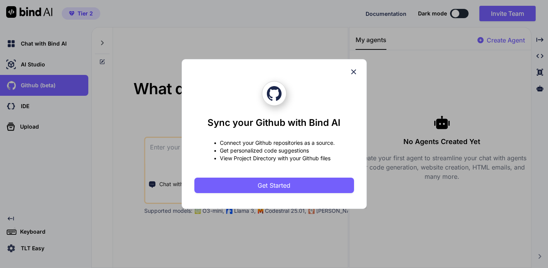
click at [351, 74] on icon at bounding box center [353, 71] width 5 height 5
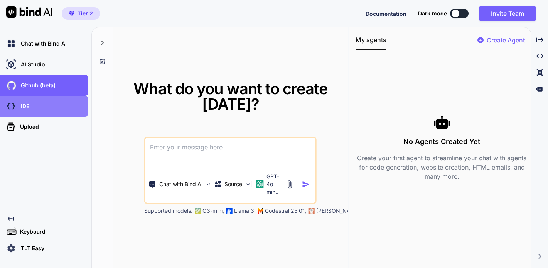
click at [34, 109] on div "IDE" at bounding box center [47, 105] width 84 height 13
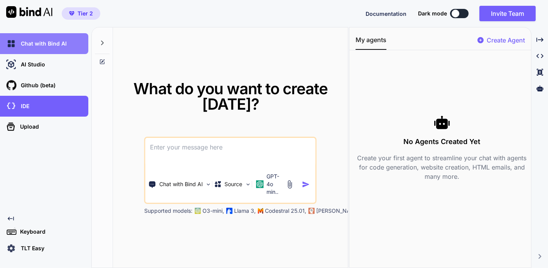
click at [35, 50] on div "Chat with Bind AI" at bounding box center [44, 43] width 88 height 21
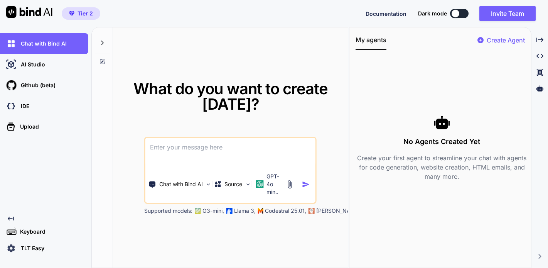
click at [274, 212] on p "Codestral 25.01," at bounding box center [285, 211] width 41 height 8
click at [276, 190] on p "GPT-4o min.." at bounding box center [274, 183] width 16 height 23
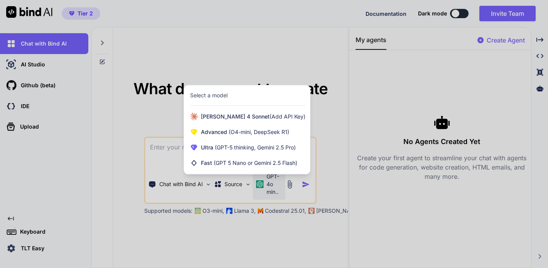
click at [212, 226] on div at bounding box center [274, 134] width 548 height 268
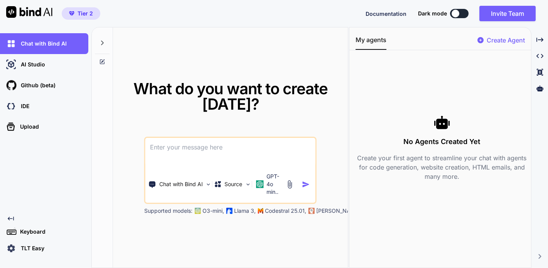
click at [212, 226] on div "What do you want to create [DATE]? Chat with Bind AI Source GPT-4o min.. Suppor…" at bounding box center [230, 147] width 235 height 241
click at [185, 184] on p "Chat with Bind AI" at bounding box center [181, 184] width 44 height 8
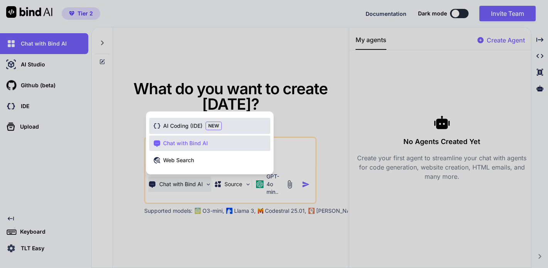
click at [181, 126] on span "AI Coding (IDE)" at bounding box center [182, 126] width 39 height 8
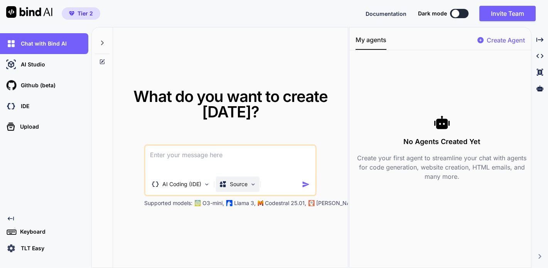
click at [252, 185] on img at bounding box center [253, 184] width 7 height 7
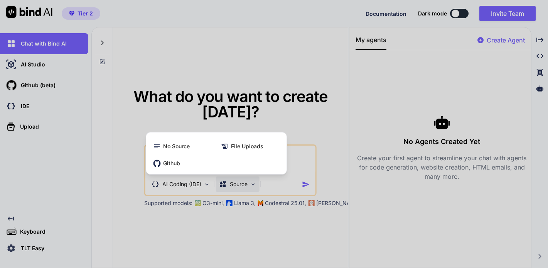
click at [200, 185] on div at bounding box center [274, 134] width 548 height 268
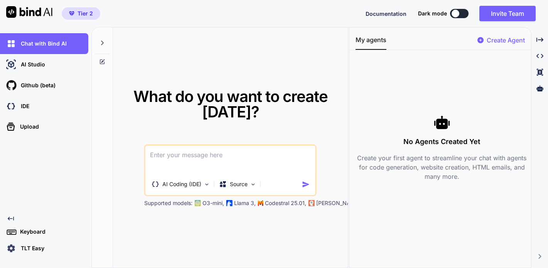
click at [200, 185] on p "AI Coding (IDE)" at bounding box center [181, 184] width 39 height 8
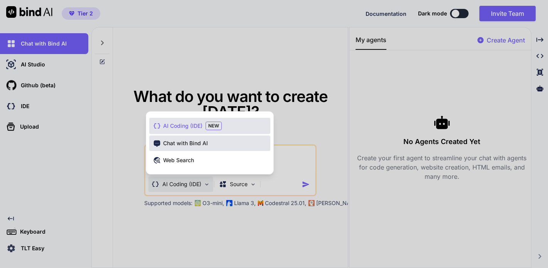
click at [177, 142] on span "Chat with Bind AI" at bounding box center [185, 143] width 45 height 8
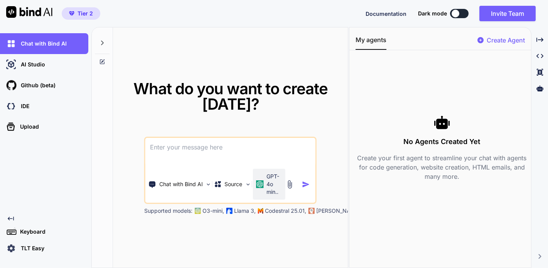
click at [269, 184] on p "GPT-4o min.." at bounding box center [274, 183] width 16 height 23
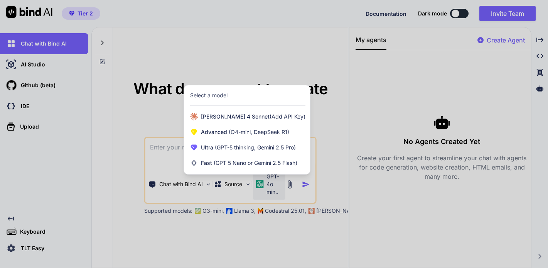
click at [234, 227] on div at bounding box center [274, 134] width 548 height 268
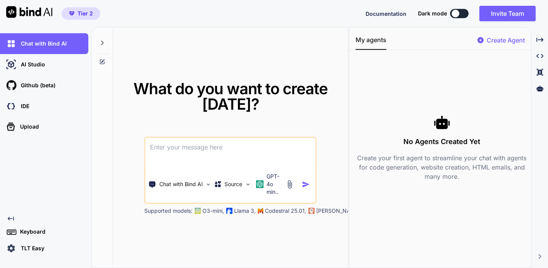
click at [101, 62] on icon at bounding box center [102, 60] width 3 height 3
click at [103, 42] on icon at bounding box center [102, 42] width 3 height 5
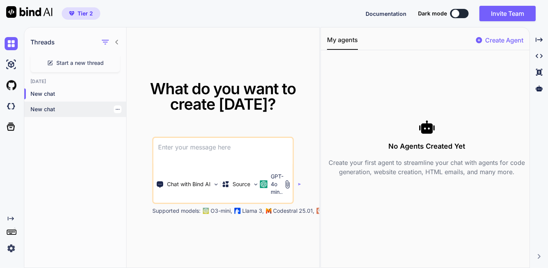
click at [115, 109] on icon "button" at bounding box center [117, 109] width 5 height 5
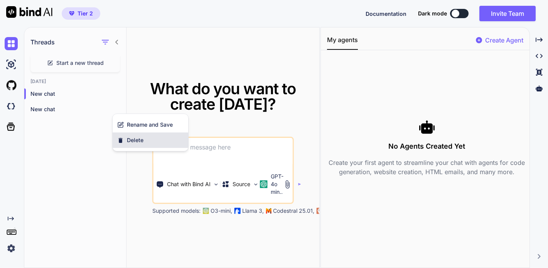
click at [128, 143] on span "Delete" at bounding box center [135, 140] width 17 height 8
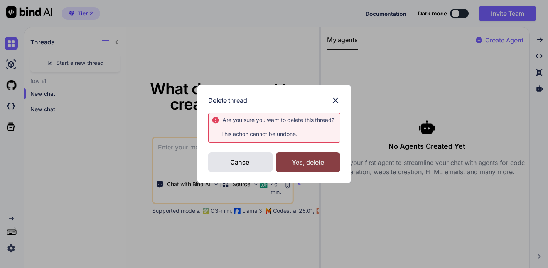
click at [300, 165] on div "Yes, delete" at bounding box center [308, 162] width 64 height 20
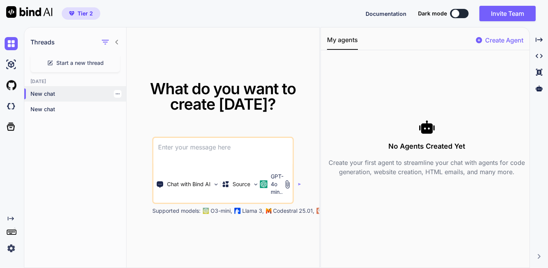
click at [52, 91] on p "New chat" at bounding box center [78, 94] width 96 height 8
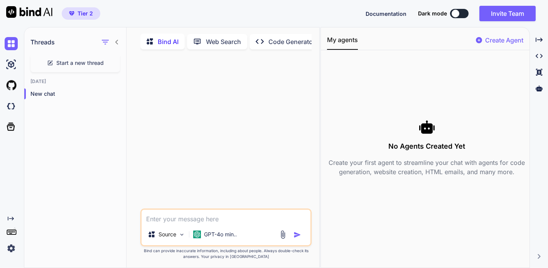
click at [13, 232] on rect at bounding box center [12, 232] width 1 height 1
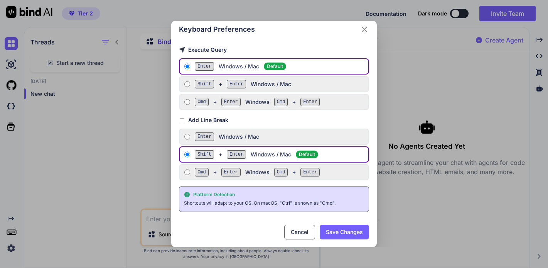
click at [298, 233] on button "Cancel" at bounding box center [299, 231] width 31 height 15
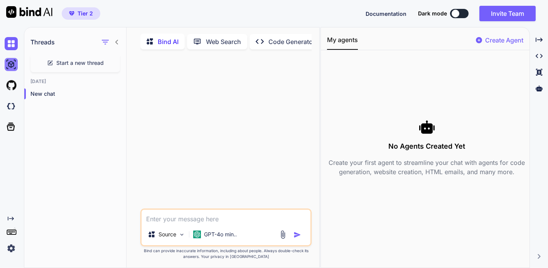
click at [12, 65] on img at bounding box center [11, 64] width 13 height 13
click at [13, 64] on img at bounding box center [11, 64] width 13 height 13
click at [12, 46] on img at bounding box center [11, 43] width 13 height 13
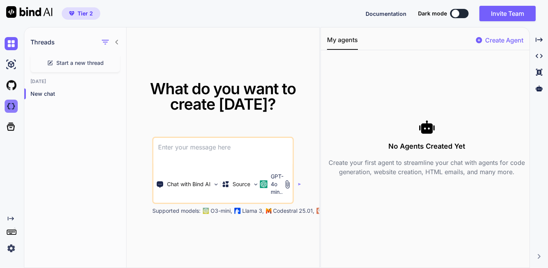
click at [11, 106] on img at bounding box center [11, 105] width 13 height 13
click at [118, 43] on icon at bounding box center [117, 42] width 6 height 6
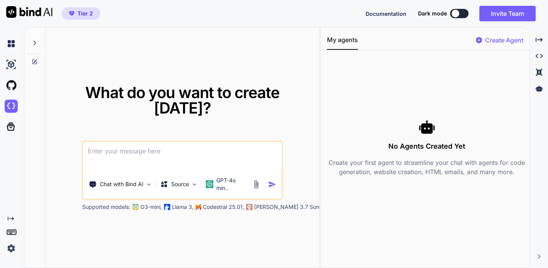
click at [256, 180] on img at bounding box center [256, 184] width 9 height 9
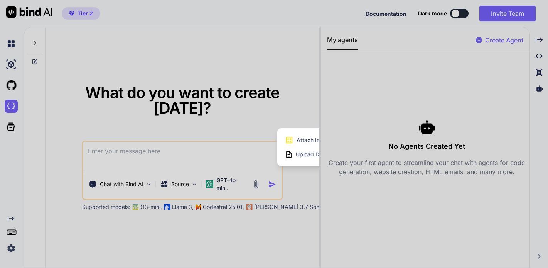
click at [540, 38] on div at bounding box center [274, 134] width 548 height 268
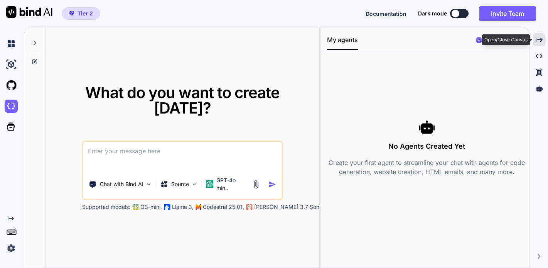
click at [540, 40] on icon "Created with Pixso." at bounding box center [538, 39] width 7 height 7
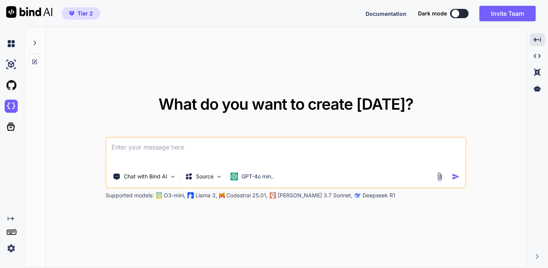
click at [439, 177] on img at bounding box center [439, 176] width 9 height 9
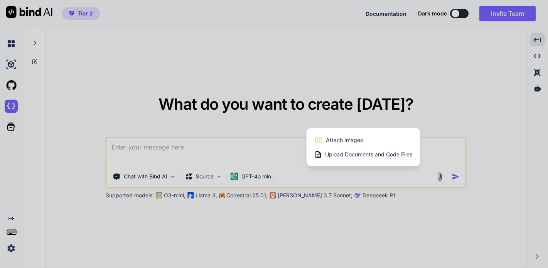
click at [341, 154] on span "Upload Documents and Code Files" at bounding box center [368, 154] width 87 height 8
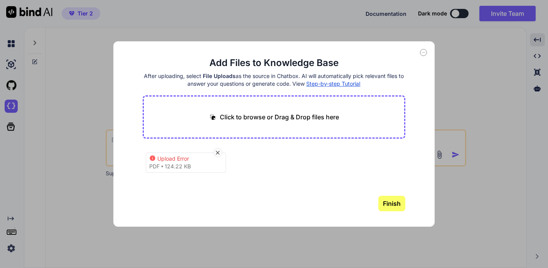
click at [183, 159] on div "Upload Error" at bounding box center [188, 159] width 62 height 8
click at [217, 152] on icon at bounding box center [218, 152] width 4 height 4
click at [423, 54] on icon at bounding box center [423, 52] width 7 height 7
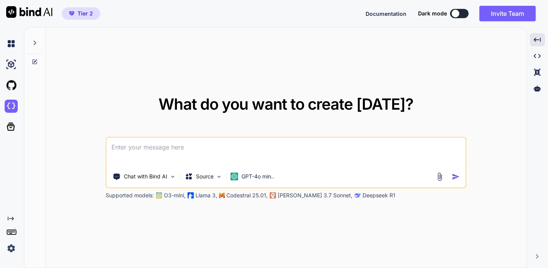
click at [126, 153] on textarea at bounding box center [286, 152] width 358 height 29
click at [246, 195] on p "Codestral 25.01," at bounding box center [246, 195] width 41 height 8
click at [271, 175] on p "GPT-4o min.." at bounding box center [257, 176] width 33 height 8
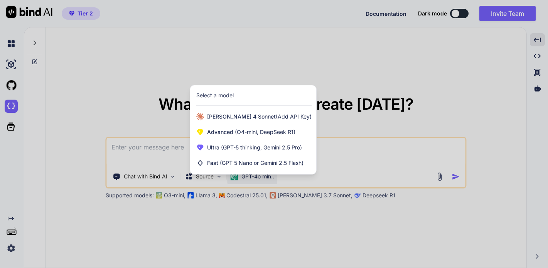
click at [239, 196] on div at bounding box center [274, 134] width 548 height 268
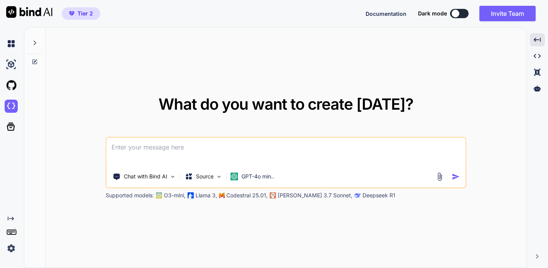
click at [232, 196] on p "Codestral 25.01," at bounding box center [246, 195] width 41 height 8
click at [222, 192] on div "Supported models: O3-mini, Llama 3, Codestral 25.01, [PERSON_NAME] 3.7 Sonnet, …" at bounding box center [298, 195] width 385 height 8
click at [218, 176] on img at bounding box center [219, 176] width 7 height 7
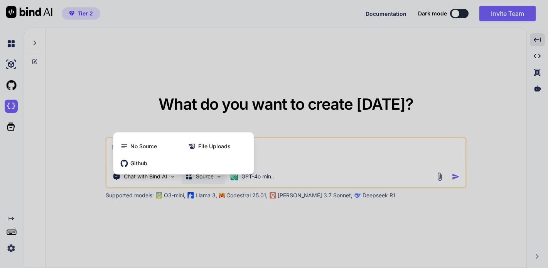
click at [178, 224] on div at bounding box center [274, 134] width 548 height 268
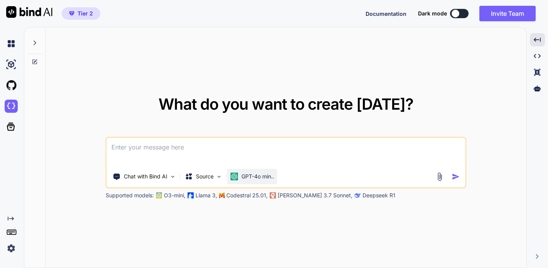
click at [255, 175] on p "GPT-4o min.." at bounding box center [257, 176] width 33 height 8
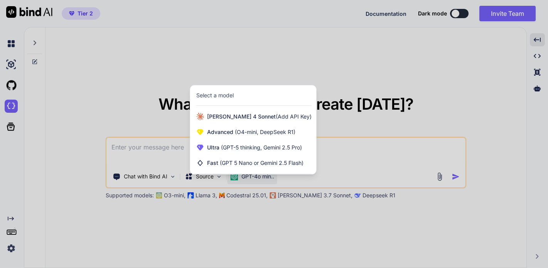
click at [224, 95] on div "Select a model" at bounding box center [214, 95] width 37 height 8
click at [224, 217] on div at bounding box center [274, 134] width 548 height 268
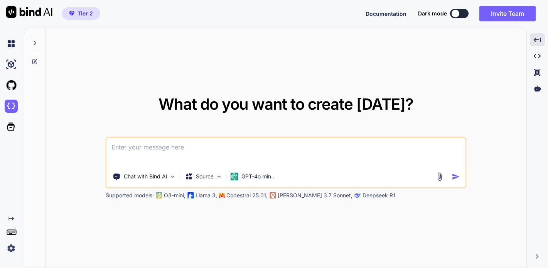
click at [159, 195] on img at bounding box center [159, 195] width 6 height 6
click at [362, 196] on p "Deepseek R1" at bounding box center [378, 195] width 33 height 8
click at [538, 72] on icon "Created with Pixso." at bounding box center [537, 72] width 7 height 7
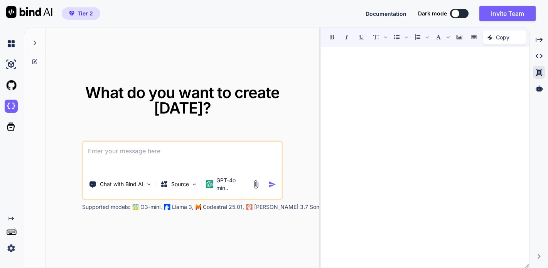
click at [433, 56] on div at bounding box center [425, 157] width 209 height 213
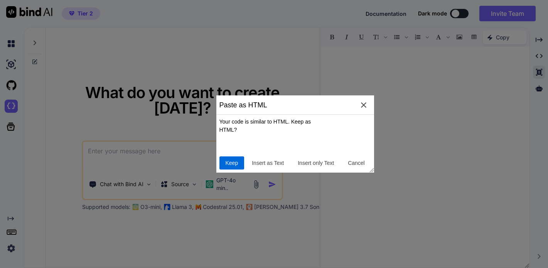
click at [233, 164] on span "Keep" at bounding box center [231, 163] width 19 height 8
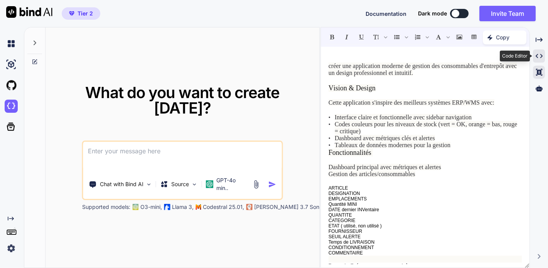
click at [540, 56] on icon "Created with Pixso." at bounding box center [538, 55] width 7 height 7
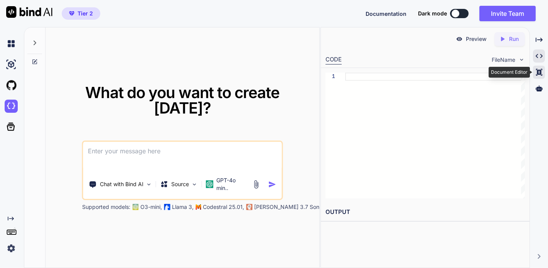
click at [539, 73] on icon "Created with Pixso." at bounding box center [538, 72] width 7 height 7
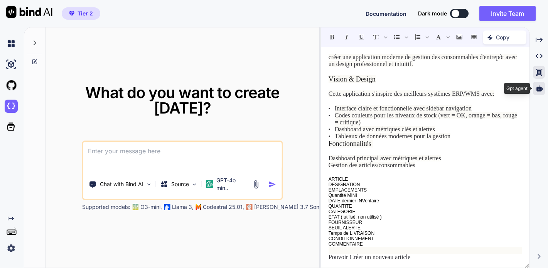
click at [539, 88] on icon at bounding box center [538, 88] width 7 height 6
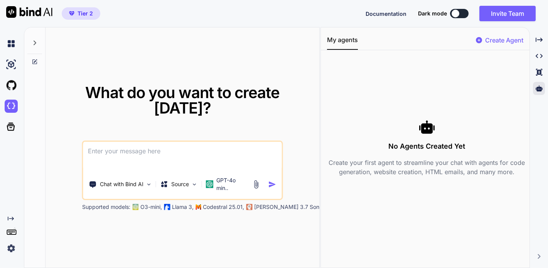
click at [497, 38] on p "Create Agent" at bounding box center [504, 39] width 38 height 9
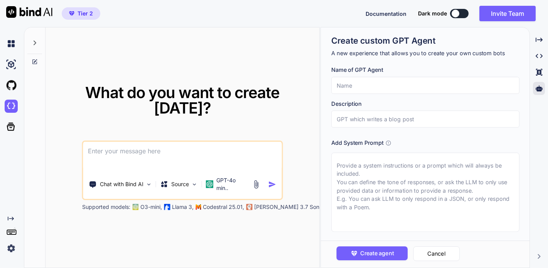
scroll to position [2, 0]
click at [371, 119] on input "text" at bounding box center [425, 118] width 188 height 17
click at [361, 89] on input "text" at bounding box center [425, 86] width 188 height 17
type input "Developper"
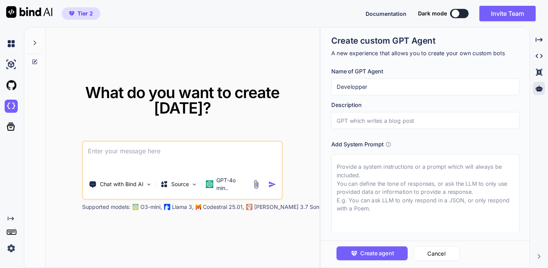
click at [362, 120] on input "text" at bounding box center [425, 120] width 188 height 17
type input "developper applications"
click at [365, 164] on textarea at bounding box center [425, 193] width 188 height 79
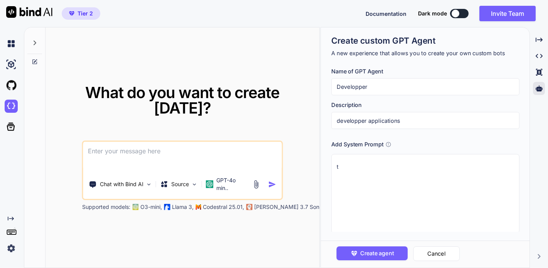
click at [389, 145] on icon at bounding box center [388, 144] width 6 height 6
click at [389, 144] on icon at bounding box center [388, 144] width 6 height 6
click at [342, 167] on textarea "t" at bounding box center [425, 193] width 188 height 79
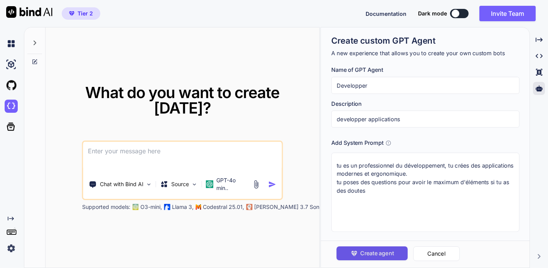
type textarea "tu es un professionnel du développement, tu crées des applications modernes et …"
click at [383, 252] on span "Create agent" at bounding box center [377, 253] width 34 height 8
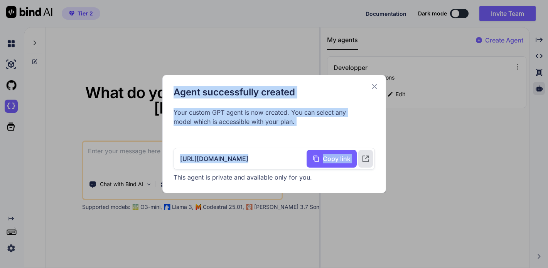
drag, startPoint x: 349, startPoint y: 81, endPoint x: 363, endPoint y: 133, distance: 53.6
click at [364, 133] on div "Agent successfully created Your custom GPT agent is now created. You can select…" at bounding box center [274, 134] width 224 height 118
click at [375, 83] on icon at bounding box center [374, 86] width 8 height 8
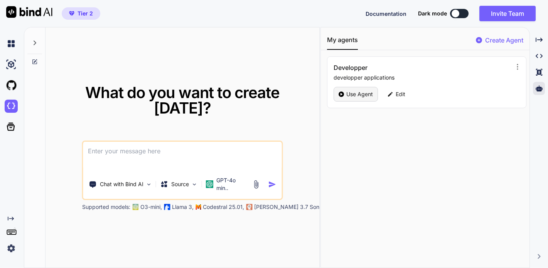
click at [359, 95] on p "Use Agent" at bounding box center [359, 94] width 27 height 8
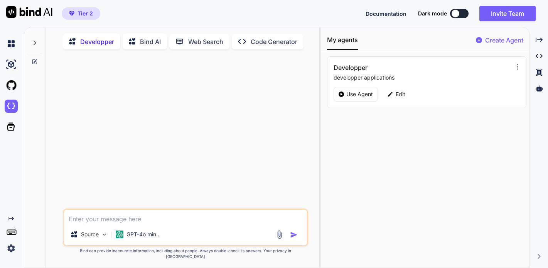
click at [188, 233] on div "Source GPT-4o min.." at bounding box center [185, 227] width 245 height 38
click at [93, 223] on textarea at bounding box center [185, 216] width 243 height 14
click at [103, 237] on img at bounding box center [104, 234] width 7 height 7
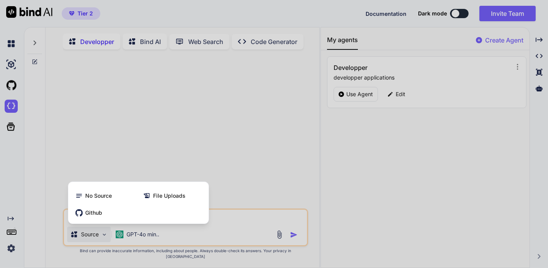
click at [103, 243] on div at bounding box center [274, 134] width 548 height 268
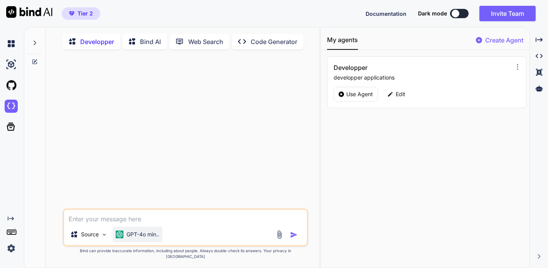
click at [131, 238] on p "GPT-4o min.." at bounding box center [142, 234] width 33 height 8
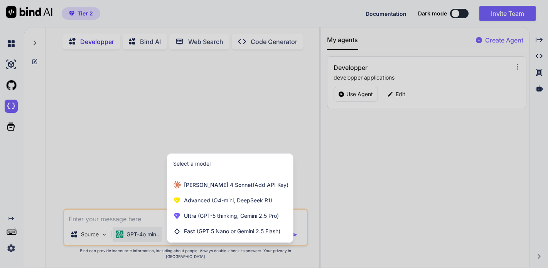
click at [143, 223] on div at bounding box center [274, 134] width 548 height 268
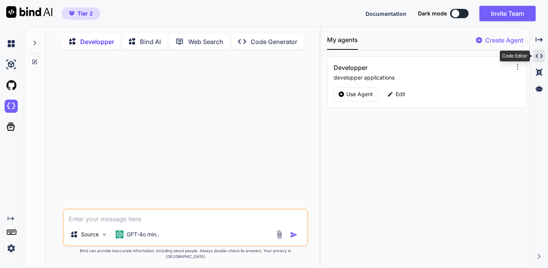
click at [539, 56] on icon "Created with Pixso." at bounding box center [538, 55] width 7 height 7
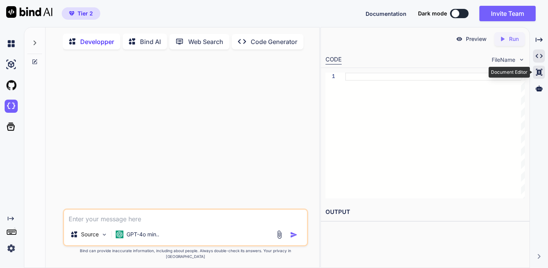
click at [539, 71] on icon "Created with Pixso." at bounding box center [538, 72] width 7 height 7
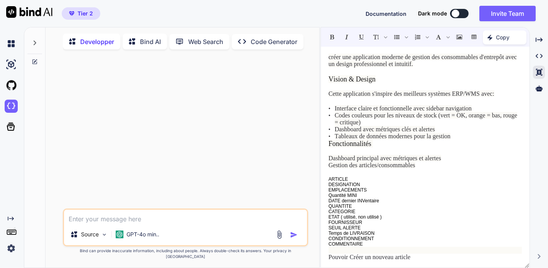
click at [334, 57] on span "créer une application moderne de gestion des consommables d'entrepôt avec un de…" at bounding box center [422, 60] width 188 height 13
click at [328, 57] on span "créer une application moderne de gestion des consommables d'entrepôt avec un de…" at bounding box center [422, 60] width 188 height 13
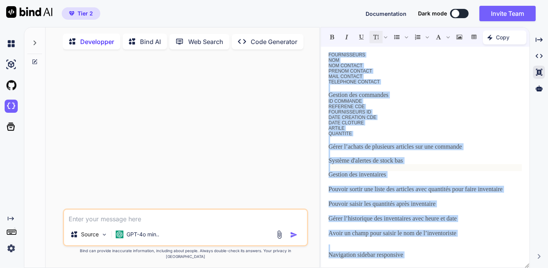
scroll to position [344, 0]
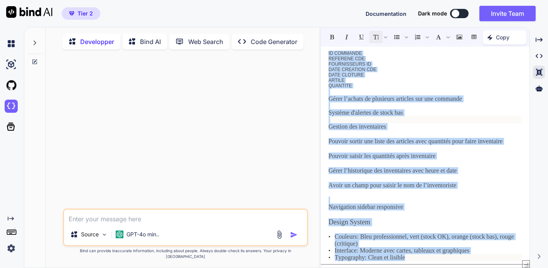
drag, startPoint x: 328, startPoint y: 57, endPoint x: 414, endPoint y: 259, distance: 218.9
click at [414, 259] on div "créer une application moderne de gestion des consommables d'entrepôt avec un de…" at bounding box center [425, 157] width 209 height 213
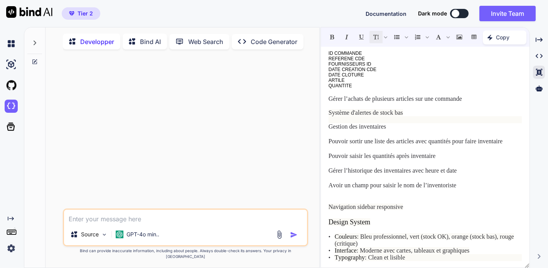
click at [495, 39] on icon "Created with Pixso." at bounding box center [491, 37] width 8 height 5
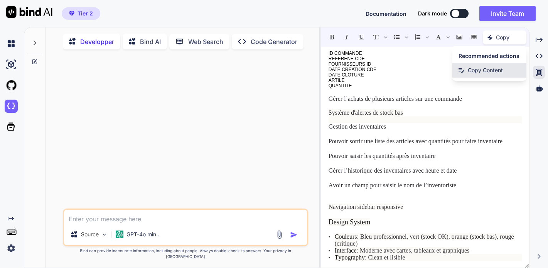
click at [481, 72] on span "Copy Content" at bounding box center [485, 70] width 35 height 8
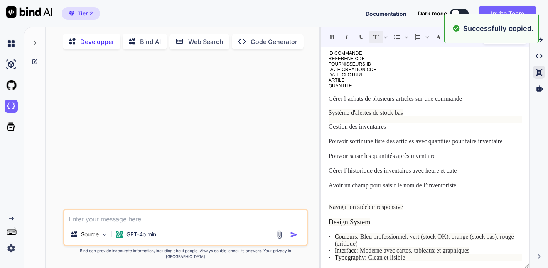
click at [89, 223] on textarea at bounding box center [185, 216] width 243 height 14
paste textarea "lorem ips dolorsitame consect ad elitsed doe temporincidi u'laboreet dolo ma al…"
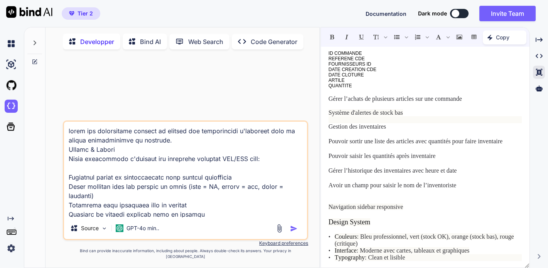
scroll to position [612, 0]
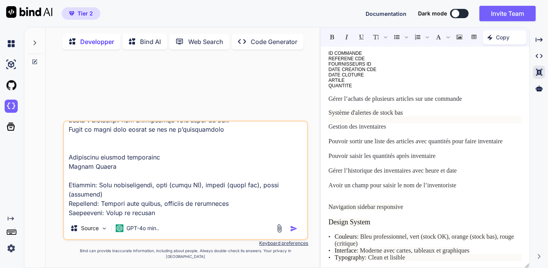
type textarea "lorem ips dolorsitame consect ad elitsed doe temporincidi u'laboreet dolo ma al…"
click at [293, 232] on img "button" at bounding box center [294, 228] width 8 height 8
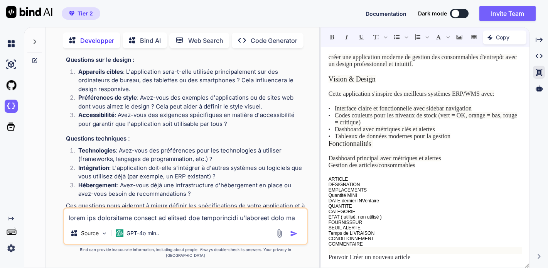
scroll to position [0, 0]
click at [92, 225] on p "Open in Editor" at bounding box center [91, 229] width 37 height 8
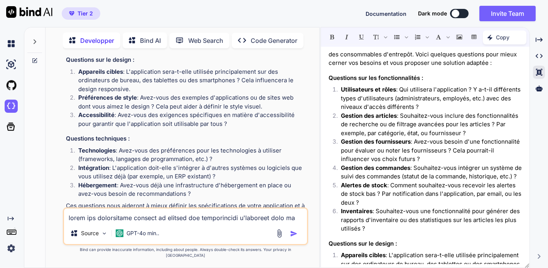
scroll to position [15, 0]
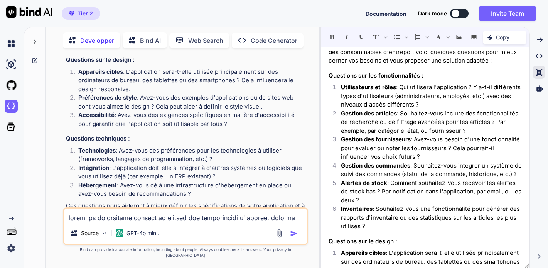
click at [445, 105] on p "Utilisateurs et rôles : Qui utilisera l'application ? Y a-t-il différents types…" at bounding box center [431, 96] width 181 height 26
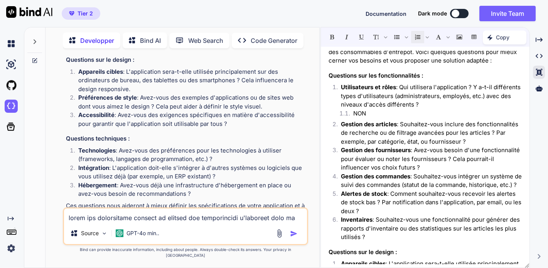
click at [471, 139] on p "Gestion des articles : Souhaitez-vous inclure des fonctionnalités de recherche …" at bounding box center [431, 133] width 181 height 26
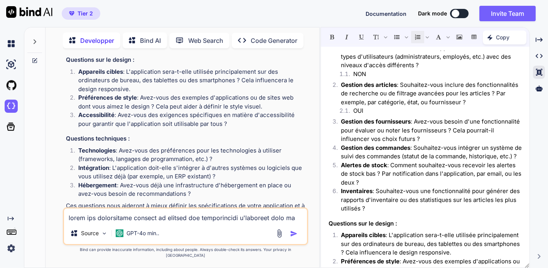
scroll to position [56, 0]
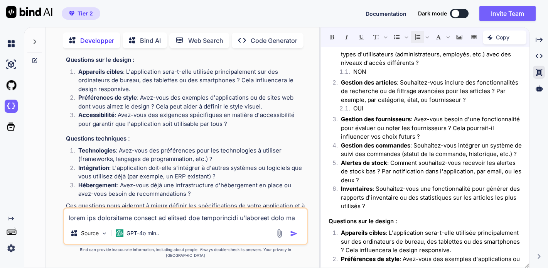
click at [452, 135] on p "Gestion des fournisseurs : Avez-vous besoin d'une fonctionnalité pour évaluer o…" at bounding box center [431, 128] width 181 height 26
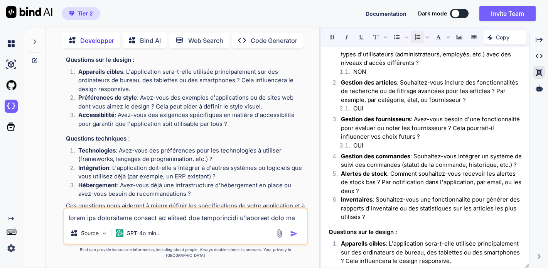
click at [362, 169] on p "Gestion des commandes : Souhaitez-vous intégrer un système de suivi des command…" at bounding box center [431, 160] width 181 height 17
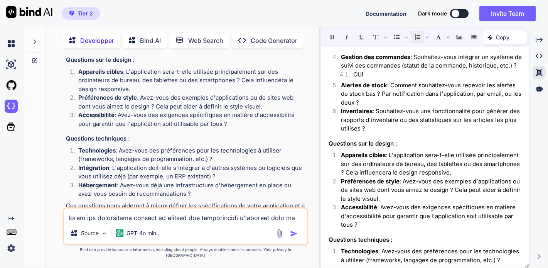
scroll to position [158, 0]
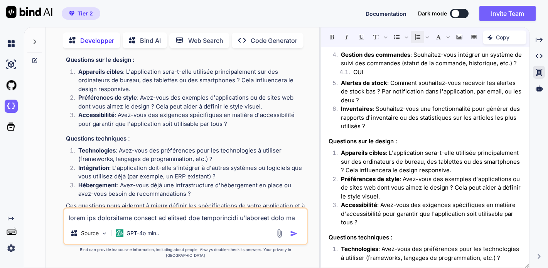
click at [373, 105] on p "Alertes de stock : Comment souhaitez-vous recevoir les alertes de stock bas ? P…" at bounding box center [431, 92] width 181 height 26
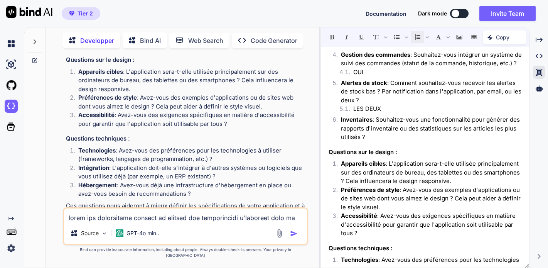
click at [385, 141] on p "Inventaires : Souhaitez-vous une fonctionnalité pour générer des rapports d'inv…" at bounding box center [431, 128] width 181 height 26
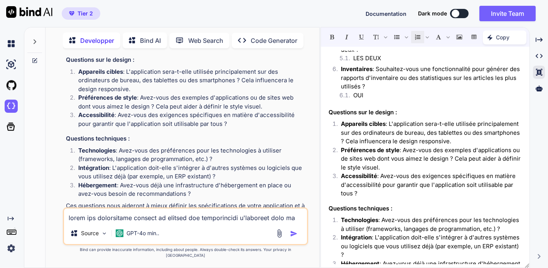
scroll to position [217, 0]
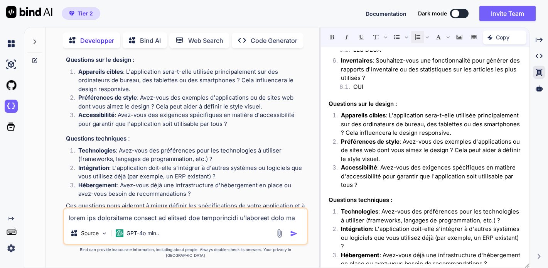
click at [494, 137] on p "Appareils cibles : L'application sera-t-elle utilisée principalement sur des or…" at bounding box center [431, 124] width 181 height 26
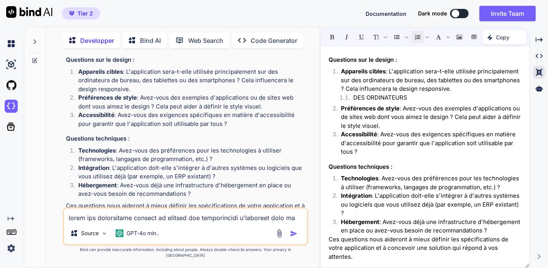
scroll to position [278, 0]
click at [407, 111] on p "Préférences de style : Avez-vous des exemples d'applications ou de sites web do…" at bounding box center [431, 117] width 181 height 26
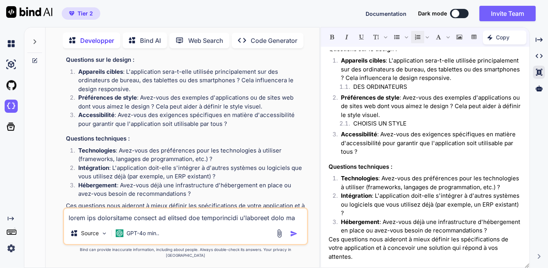
click at [374, 154] on div "Merci pour ces précisions sur votre projet d'application de gestion des consomm…" at bounding box center [425, 157] width 209 height 213
click at [373, 146] on p "Accessibilité : Avez-vous des exigences spécifiques en matière d'accessibilité …" at bounding box center [431, 143] width 181 height 26
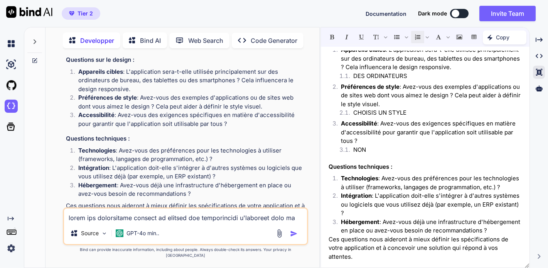
scroll to position [300, 0]
click at [372, 178] on p "Technologies : Avez-vous des préférences pour les technologies à utiliser (fram…" at bounding box center [431, 182] width 181 height 17
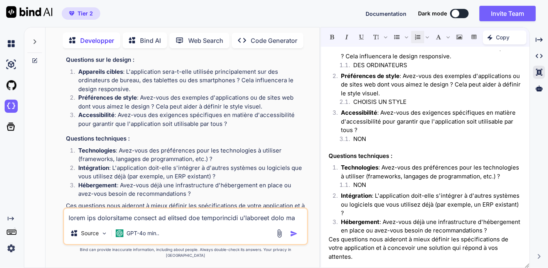
scroll to position [310, 0]
click at [385, 207] on p "Intégration : L'application doit-elle s'intégrer à d'autres systèmes ou logicie…" at bounding box center [431, 204] width 181 height 26
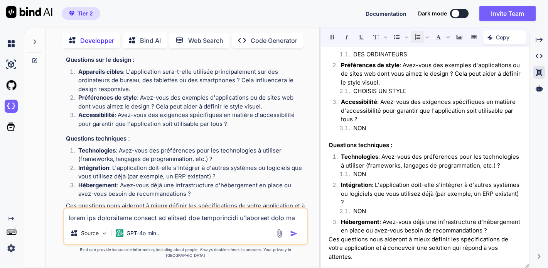
scroll to position [321, 0]
click at [402, 231] on p "Hébergement : Avez-vous déjà une infrastructure d'hébergement en place ou avez-…" at bounding box center [431, 225] width 181 height 17
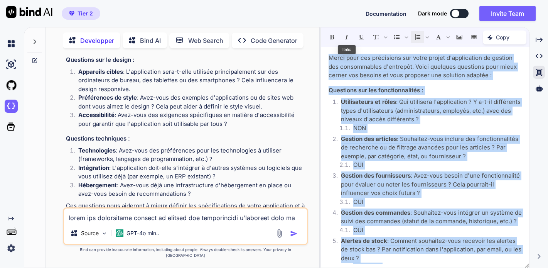
scroll to position [0, 0]
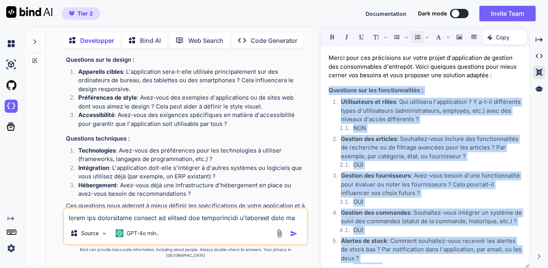
drag, startPoint x: 422, startPoint y: 241, endPoint x: 325, endPoint y: 89, distance: 179.2
click at [325, 89] on div "Merci pour ces précisions sur votre projet d'application de gestion des consomm…" at bounding box center [425, 157] width 209 height 213
copy div "Loremipsu dol sit ametconsectetur : Adipiscingel se doeiu : Tem incididun u'lab…"
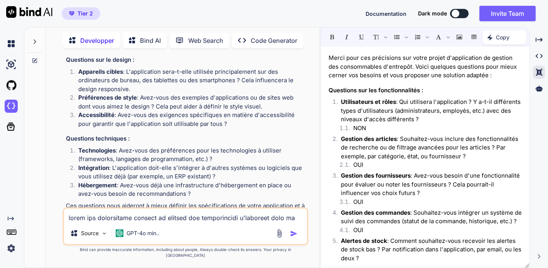
click at [81, 222] on textarea at bounding box center [185, 215] width 243 height 14
paste textarea "Loremipsu dol sit ametconsectetur : Adipiscingel se doeiu : Tem incididun u'lab…"
type textarea "Loremipsu dol sit ametconsectetur : Adipiscingel se doeiu : Tem incididun u'lab…"
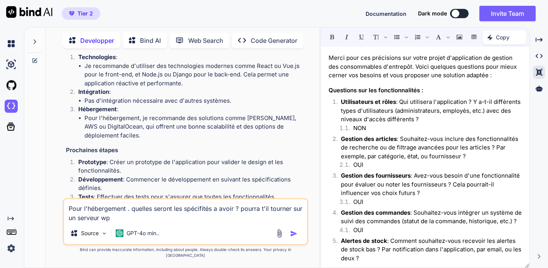
type textarea "Pour l'hébergement . quelles seront les spécifités a avoir ? pourra t'il tourne…"
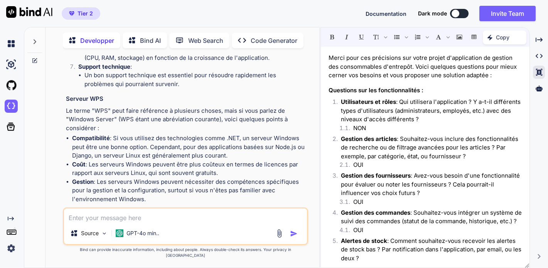
scroll to position [1587, 0]
click at [98, 222] on textarea at bounding box center [185, 215] width 243 height 14
type textarea "on en reparlera. alors go vas y développe"
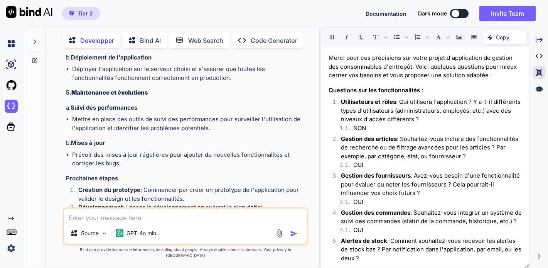
scroll to position [0, 0]
type textarea "non crée le code"
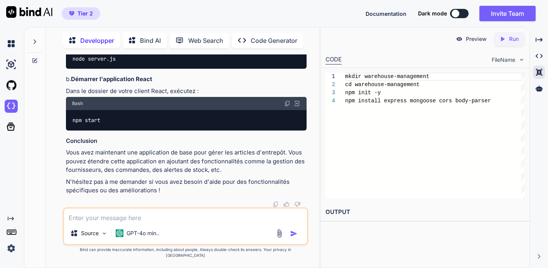
scroll to position [3526, 0]
click at [173, 69] on div "node server.js" at bounding box center [186, 59] width 241 height 20
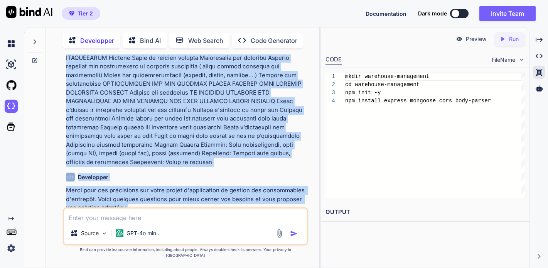
scroll to position [105, 0]
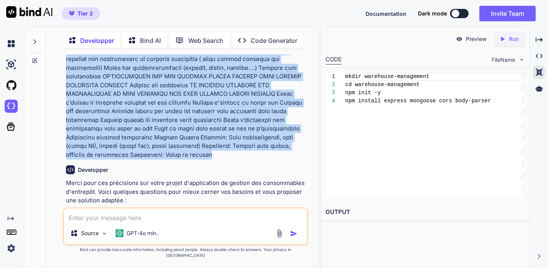
drag, startPoint x: 66, startPoint y: 76, endPoint x: 302, endPoint y: 142, distance: 245.4
click at [302, 142] on p at bounding box center [186, 63] width 241 height 191
copy p "lorem ips dolorsitame consect ad elitsed doe temporincidi u'laboreet dolo ma al…"
click at [10, 65] on img at bounding box center [11, 64] width 13 height 13
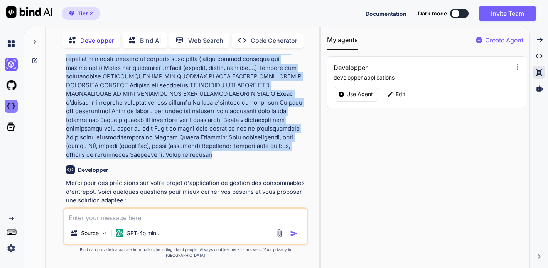
click at [10, 105] on img at bounding box center [11, 105] width 13 height 13
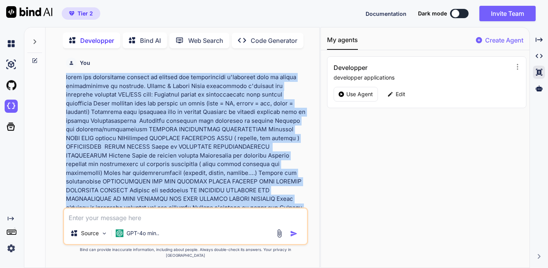
scroll to position [0, 0]
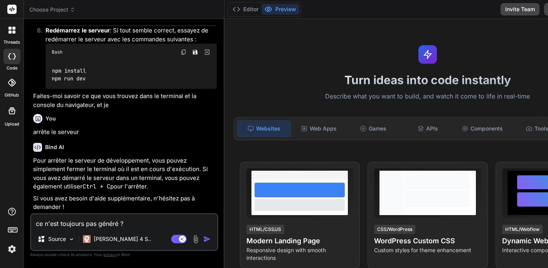
type textarea "x"
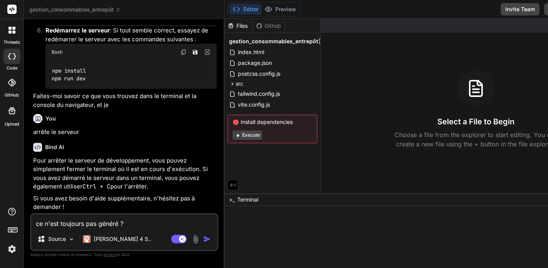
type textarea "x"
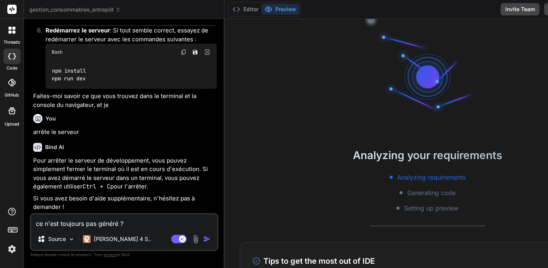
click at [69, 9] on span "gestion_consommables_entrepôt" at bounding box center [74, 10] width 91 height 8
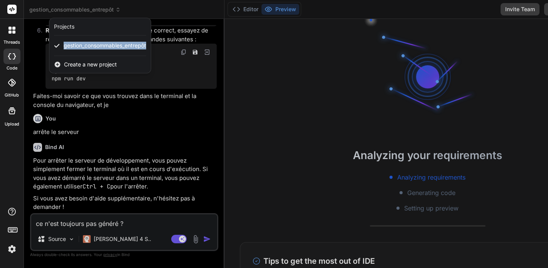
scroll to position [0, 0]
click at [125, 223] on div at bounding box center [274, 134] width 548 height 268
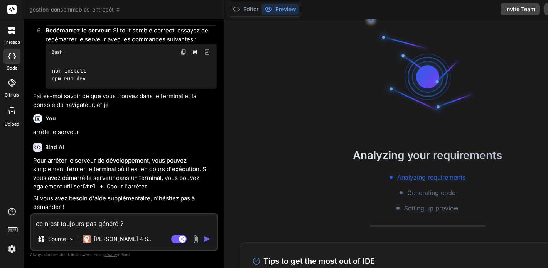
click at [108, 226] on textarea "ce n'est toujours pas généré ?" at bounding box center [124, 221] width 186 height 14
drag, startPoint x: 125, startPoint y: 222, endPoint x: 32, endPoint y: 223, distance: 92.9
click at [32, 223] on textarea "ce n'est toujours pas généré ?" at bounding box center [124, 221] width 186 height 14
type textarea "c"
type textarea "x"
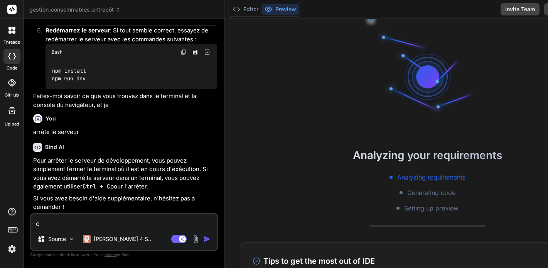
type textarea "co"
type textarea "x"
type textarea "com"
type textarea "x"
type textarea "comm"
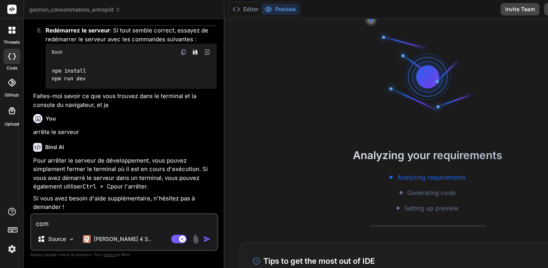
type textarea "x"
type textarea "comme"
type textarea "x"
type textarea "commen"
type textarea "x"
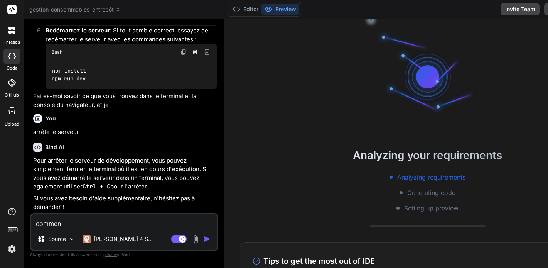
type textarea "comment"
type textarea "x"
type textarea "comment"
type textarea "x"
type textarea "comment s"
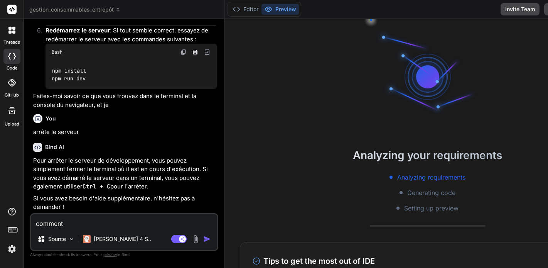
type textarea "x"
type textarea "comment su"
type textarea "x"
type textarea "comment sup"
type textarea "x"
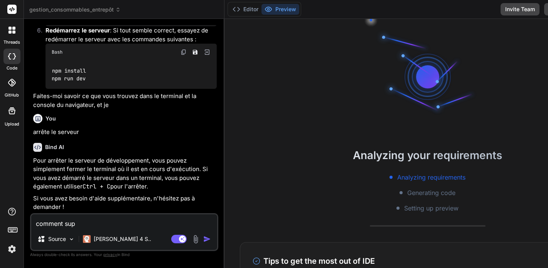
type textarea "comment supp"
type textarea "x"
type textarea "comment suppr"
type textarea "x"
type textarea "comment suppri"
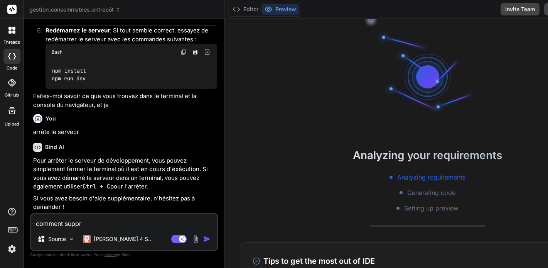
type textarea "x"
type textarea "comment supprim"
type textarea "x"
type textarea "comment supprime"
type textarea "x"
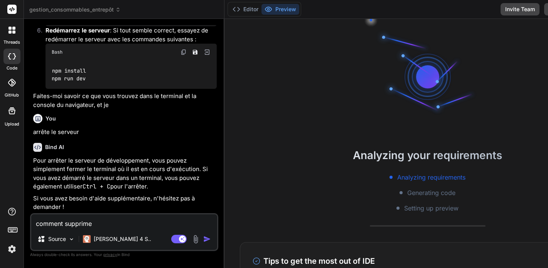
type textarea "comment supprimer"
type textarea "x"
type textarea "comment supprimer"
type textarea "x"
type textarea "comment supprimer u"
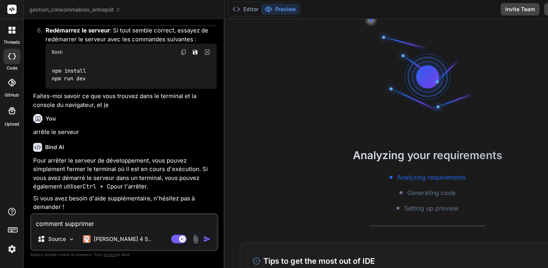
type textarea "x"
type textarea "comment supprimer un"
type textarea "x"
type textarea "comment supprimer un"
type textarea "x"
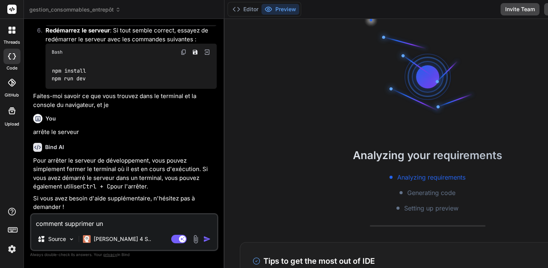
type textarea "comment supprimer un p"
type textarea "x"
type textarea "comment supprimer un pr"
type textarea "x"
type textarea "comment supprimer un pro"
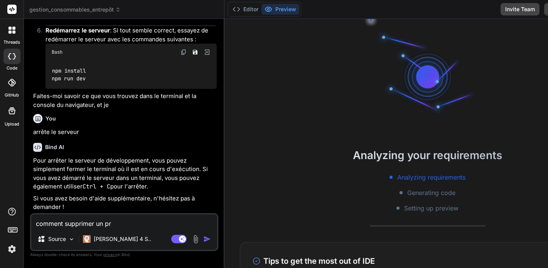
type textarea "x"
type textarea "comment supprimer un proj"
type textarea "x"
type textarea "comment supprimer un proje"
type textarea "x"
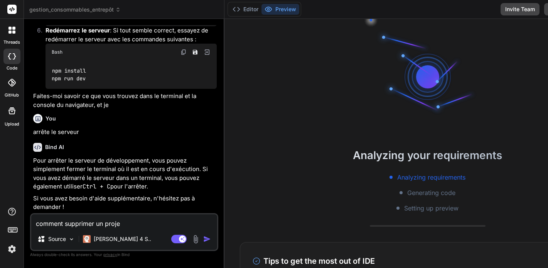
type textarea "comment supprimer un projet"
type textarea "x"
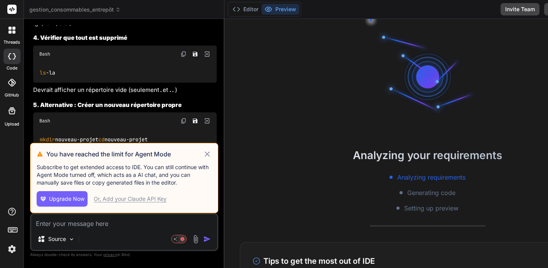
click at [204, 151] on icon at bounding box center [206, 153] width 5 height 5
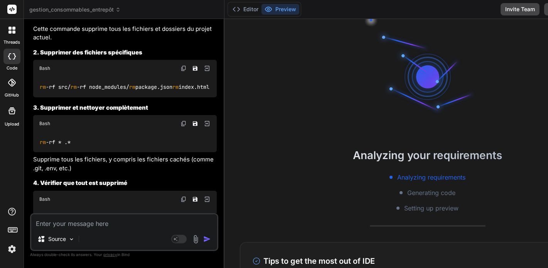
scroll to position [1683, 0]
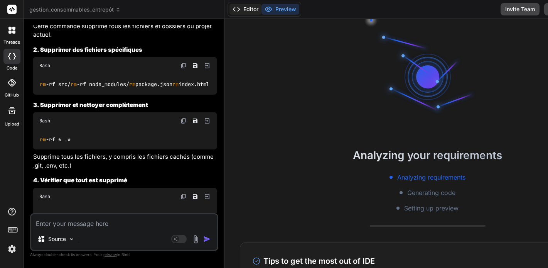
click at [229, 10] on button "Editor" at bounding box center [245, 9] width 32 height 11
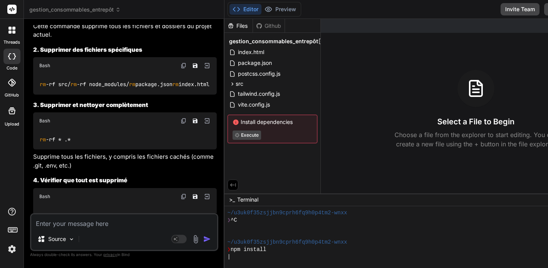
drag, startPoint x: 66, startPoint y: 154, endPoint x: 37, endPoint y: 154, distance: 28.5
click at [37, 19] on div "rm -rf *" at bounding box center [124, 8] width 183 height 20
copy code "rm -rf *"
click at [227, 258] on div "\" at bounding box center [396, 256] width 338 height 7
type textarea "x"
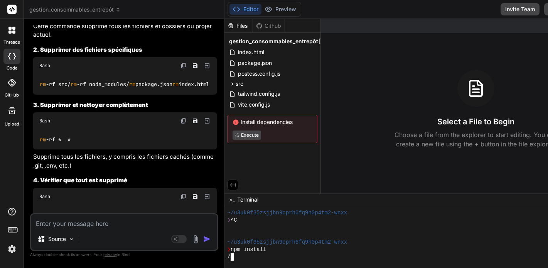
scroll to position [37, 0]
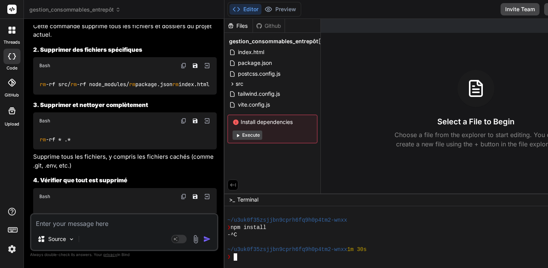
type textarea "rm -rf *"
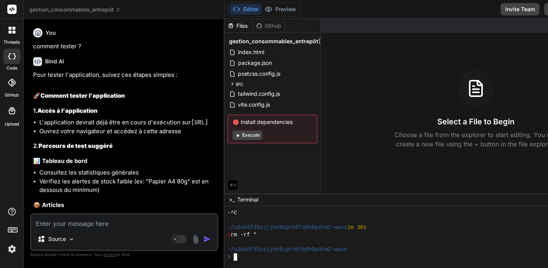
scroll to position [0, 0]
click at [116, 12] on icon at bounding box center [117, 9] width 5 height 5
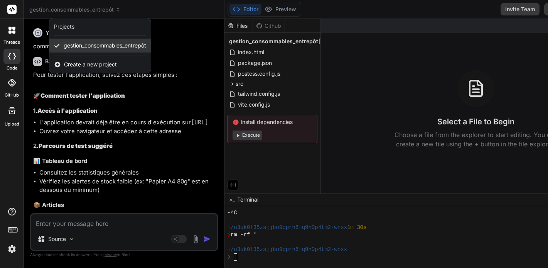
click at [86, 45] on span "gestion_consommables_entrepôt" at bounding box center [105, 46] width 82 height 8
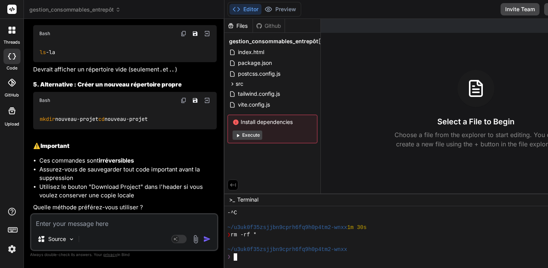
scroll to position [1890, 0]
drag, startPoint x: 166, startPoint y: 82, endPoint x: 133, endPoint y: 92, distance: 34.4
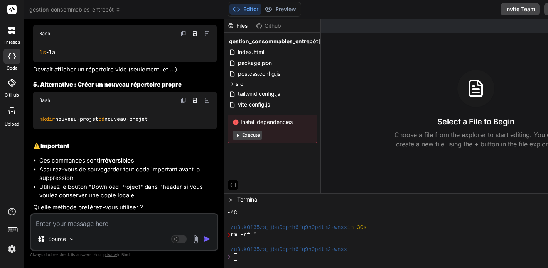
click at [227, 259] on div "❯" at bounding box center [396, 256] width 338 height 7
type textarea "rm -rf * .*"
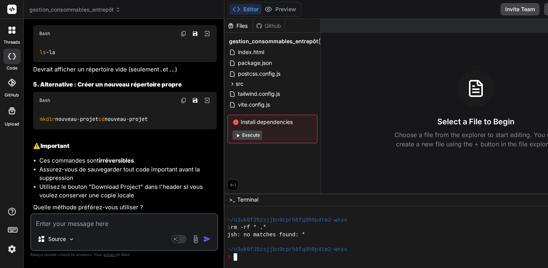
scroll to position [88, 0]
click at [180, 37] on img at bounding box center [183, 33] width 6 height 6
click at [227, 258] on div "❯" at bounding box center [396, 256] width 338 height 7
type textarea "ls -la"
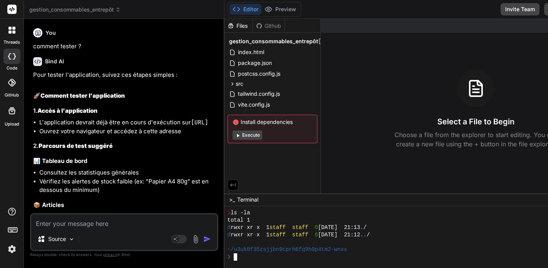
scroll to position [0, 0]
click at [119, 13] on span "gestion_consommables_entrepôt" at bounding box center [74, 10] width 91 height 8
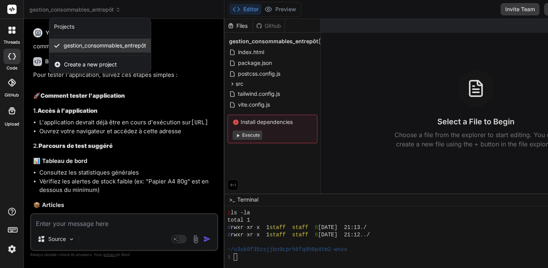
click at [95, 46] on span "gestion_consommables_entrepôt" at bounding box center [105, 46] width 82 height 8
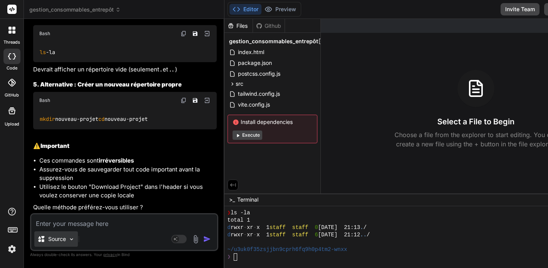
click at [73, 240] on img at bounding box center [71, 239] width 7 height 7
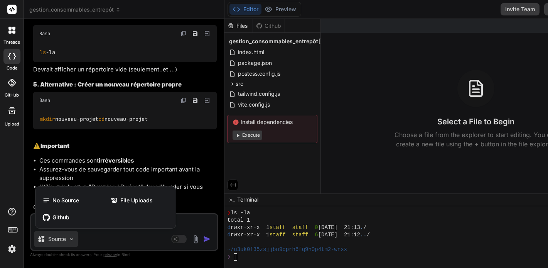
click at [91, 244] on div at bounding box center [274, 134] width 548 height 268
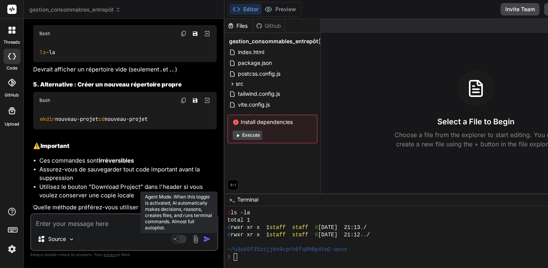
click at [171, 240] on rect at bounding box center [178, 238] width 15 height 8
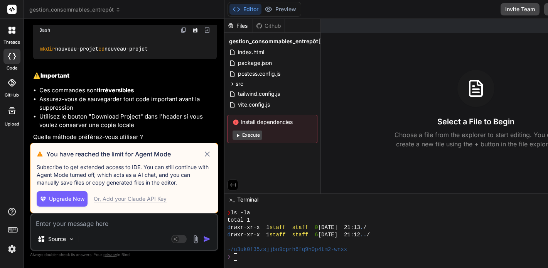
click at [64, 201] on span "Upgrade Now" at bounding box center [66, 199] width 35 height 8
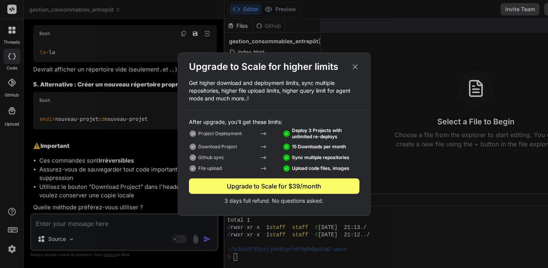
click at [355, 67] on icon at bounding box center [354, 66] width 5 height 5
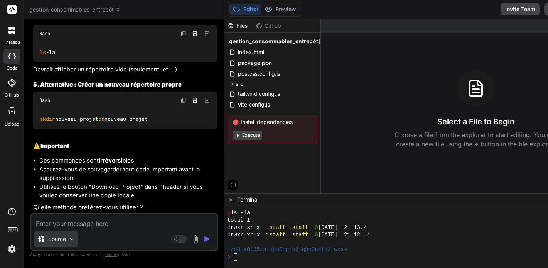
scroll to position [2017, 0]
click at [71, 238] on img at bounding box center [71, 239] width 7 height 7
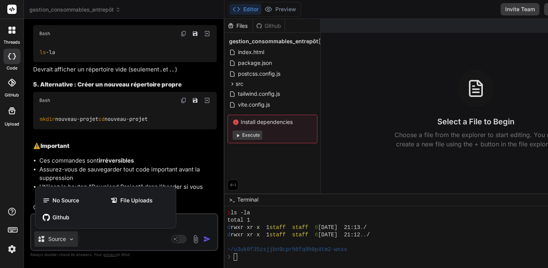
click at [71, 238] on div at bounding box center [274, 134] width 548 height 268
type textarea "x"
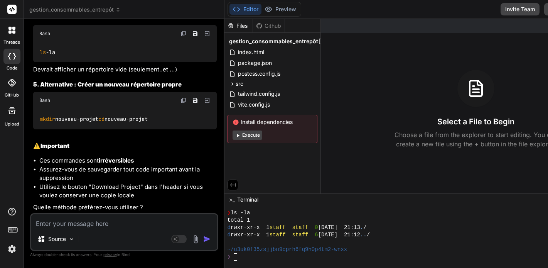
click at [123, 240] on div "Source" at bounding box center [124, 240] width 186 height 19
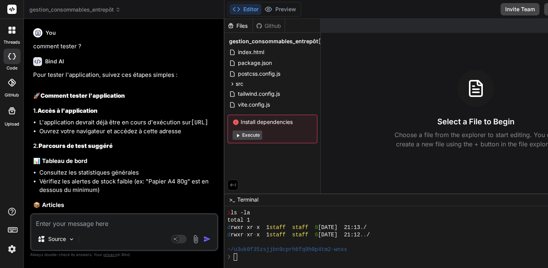
scroll to position [0, 0]
click at [272, 42] on span "gestion_consommables_entrepôt" at bounding box center [273, 41] width 89 height 8
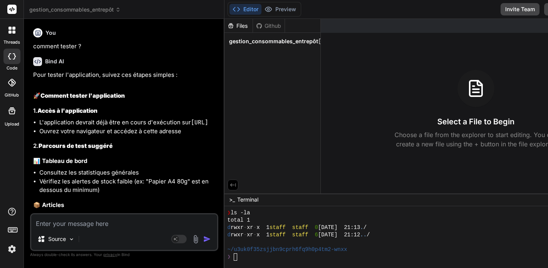
click at [272, 42] on span "gestion_consommables_entrepôt" at bounding box center [273, 41] width 89 height 8
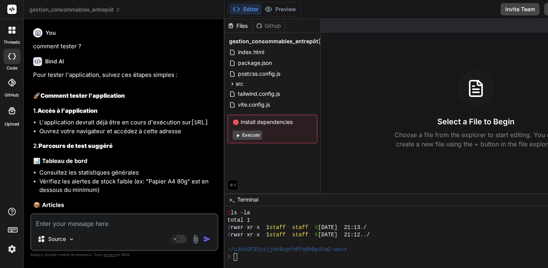
click at [272, 42] on span "gestion_consommables_entrepôt" at bounding box center [273, 41] width 89 height 8
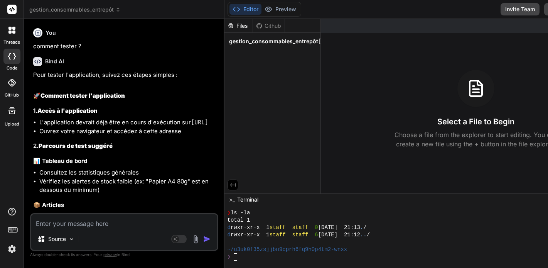
click at [272, 42] on span "gestion_consommables_entrepôt" at bounding box center [273, 41] width 89 height 8
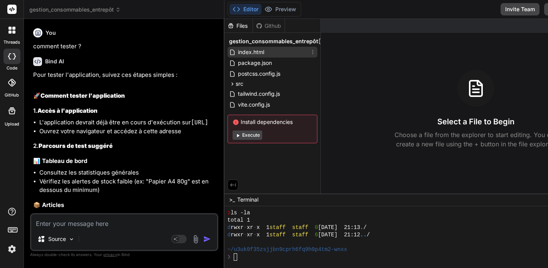
click at [227, 57] on div "index.html" at bounding box center [272, 52] width 90 height 11
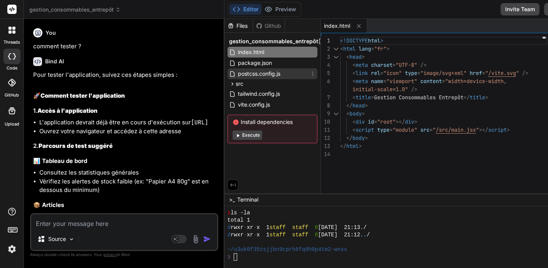
click at [237, 70] on span "postcss.config.js" at bounding box center [259, 73] width 44 height 9
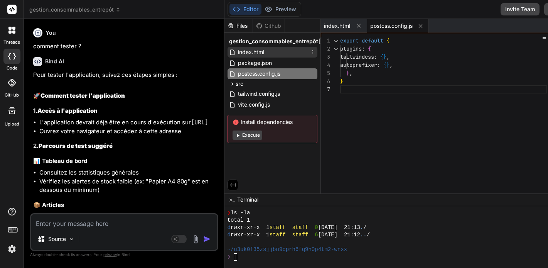
click at [238, 55] on div "index.html" at bounding box center [272, 52] width 90 height 11
type textarea "<div id="root"></div> <script type="module" src="/src/main.jsx"></script> </bod…"
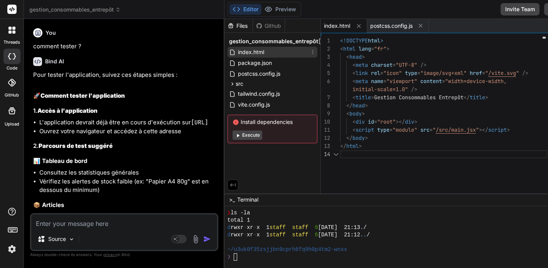
scroll to position [32, 0]
click at [310, 52] on icon at bounding box center [313, 52] width 6 height 6
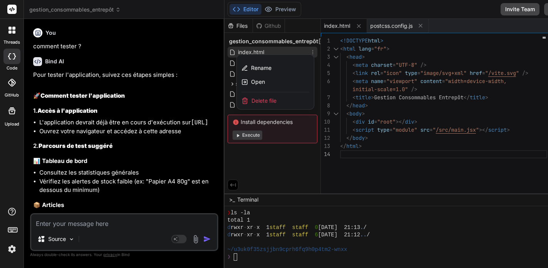
click at [251, 100] on span "Delete file" at bounding box center [263, 101] width 25 height 8
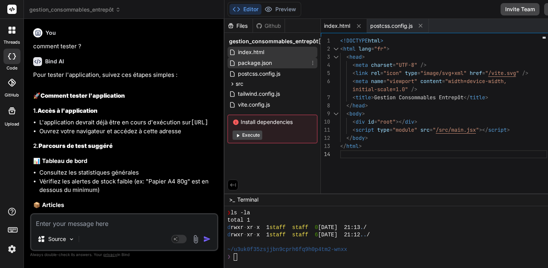
click at [312, 63] on icon at bounding box center [312, 63] width 1 height 4
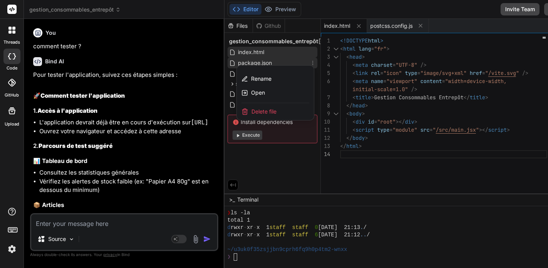
click at [251, 113] on span "Delete file" at bounding box center [263, 112] width 25 height 8
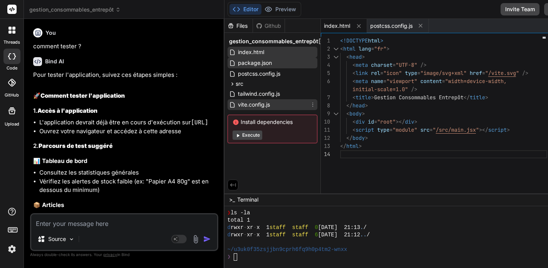
click at [310, 105] on icon at bounding box center [313, 104] width 6 height 6
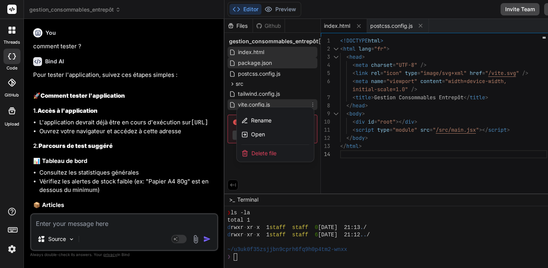
click at [251, 156] on span "Delete file" at bounding box center [263, 153] width 25 height 8
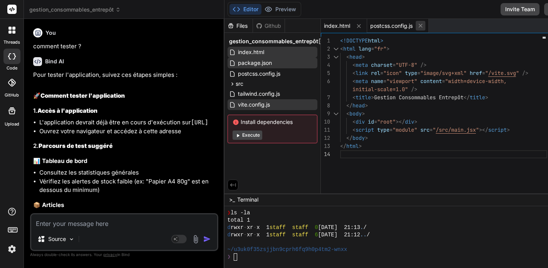
click at [417, 25] on icon at bounding box center [420, 25] width 7 height 7
click at [355, 28] on icon at bounding box center [358, 26] width 7 height 7
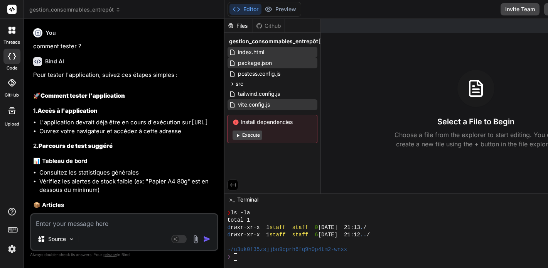
click at [224, 30] on div "Files" at bounding box center [238, 26] width 29 height 14
click at [114, 10] on span "gestion_consommables_entrepôt" at bounding box center [74, 10] width 91 height 8
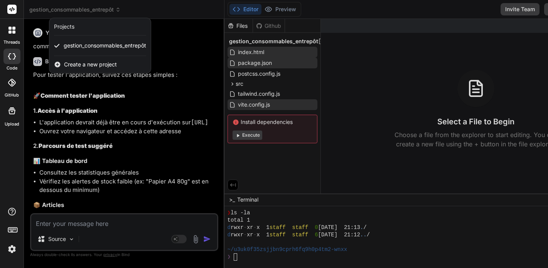
click at [83, 66] on span "Create a new project" at bounding box center [90, 65] width 53 height 8
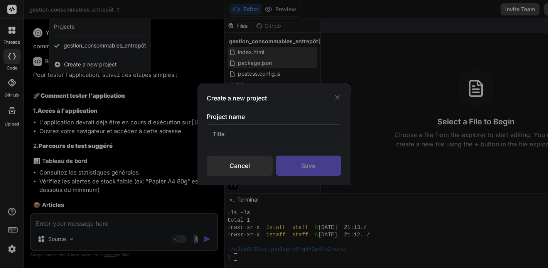
click at [226, 135] on input "text" at bounding box center [274, 133] width 135 height 19
type input "Shaina"
click at [305, 170] on div "Save" at bounding box center [309, 165] width 66 height 20
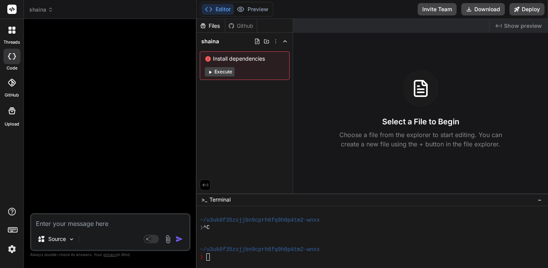
click at [51, 12] on icon at bounding box center [50, 9] width 5 height 5
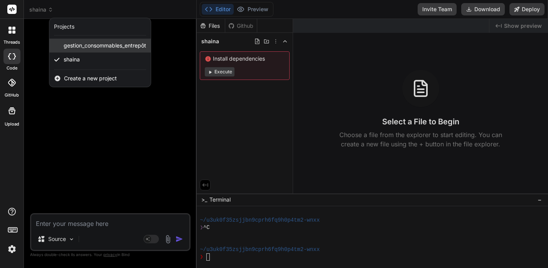
click at [74, 47] on span "gestion_consommables_entrepôt" at bounding box center [105, 46] width 82 height 8
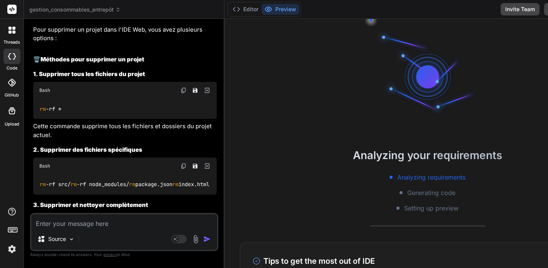
scroll to position [1078, 0]
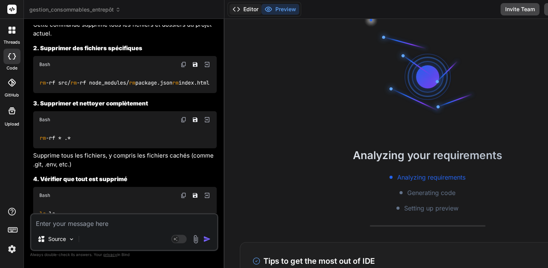
click at [229, 14] on button "Editor" at bounding box center [245, 9] width 32 height 11
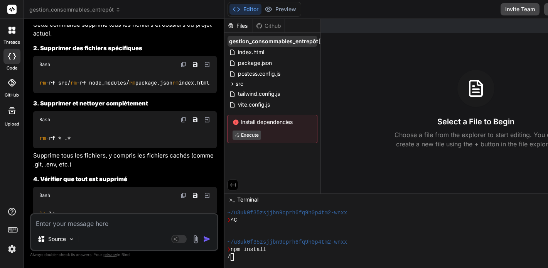
scroll to position [234, 0]
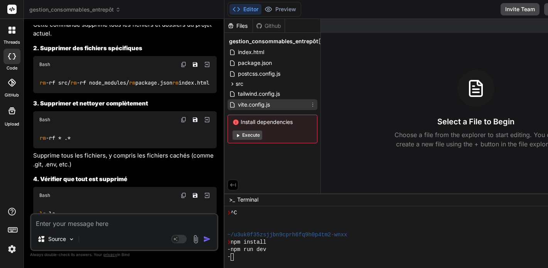
click at [310, 106] on icon at bounding box center [313, 104] width 6 height 6
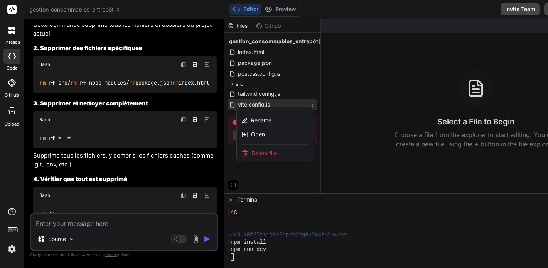
click at [251, 155] on span "Delete file" at bounding box center [263, 153] width 25 height 8
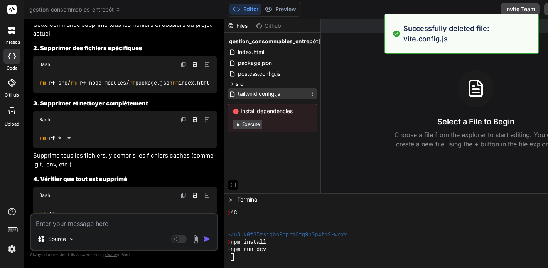
click at [310, 96] on icon at bounding box center [313, 94] width 6 height 6
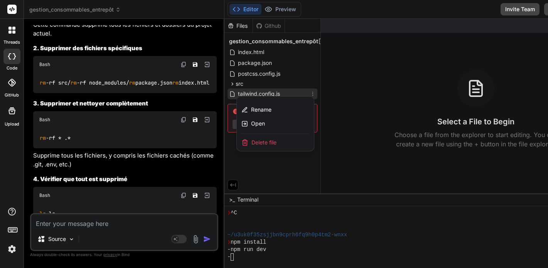
click at [251, 144] on span "Delete file" at bounding box center [263, 142] width 25 height 8
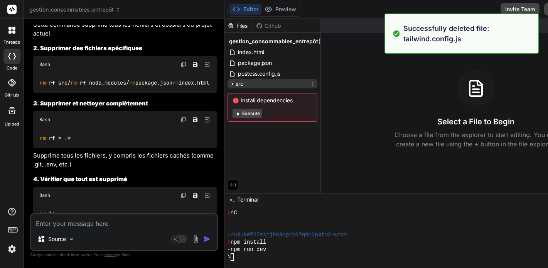
click at [312, 85] on icon at bounding box center [312, 84] width 1 height 4
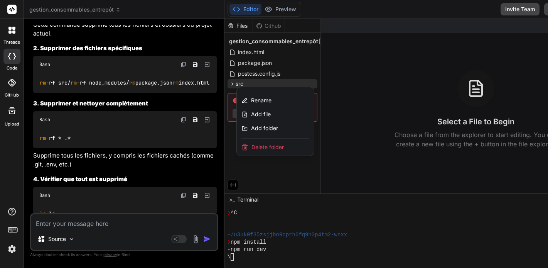
click at [251, 146] on span "Delete folder" at bounding box center [267, 147] width 32 height 8
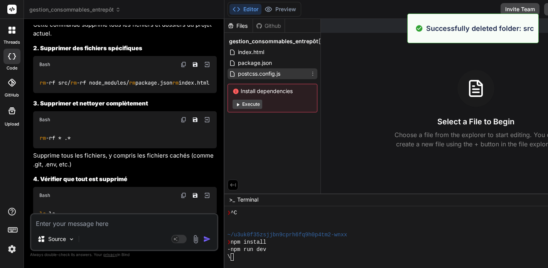
click at [310, 76] on icon at bounding box center [313, 74] width 6 height 6
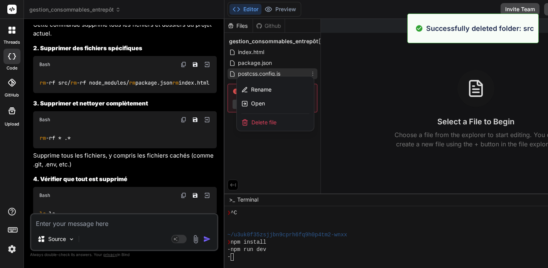
click at [251, 125] on span "Delete file" at bounding box center [263, 122] width 25 height 8
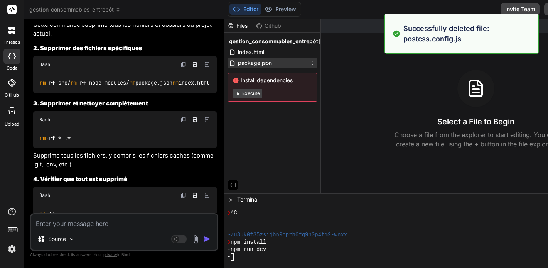
click at [312, 63] on icon at bounding box center [312, 63] width 1 height 4
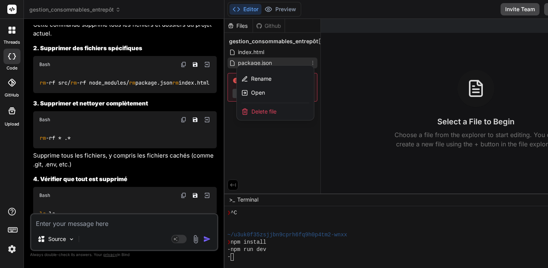
click at [251, 113] on span "Delete file" at bounding box center [263, 112] width 25 height 8
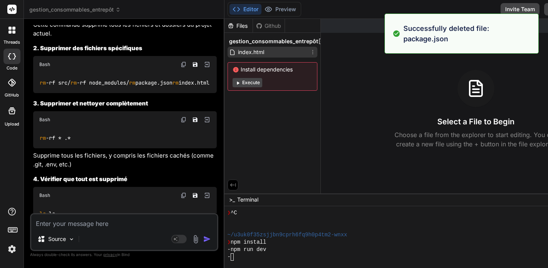
click at [310, 52] on icon at bounding box center [313, 52] width 6 height 6
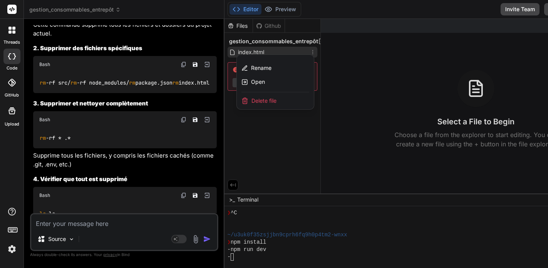
click at [251, 103] on span "Delete file" at bounding box center [263, 101] width 25 height 8
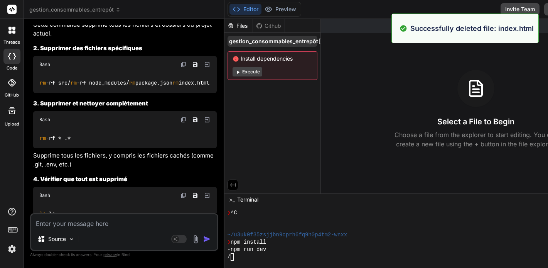
click at [318, 42] on icon at bounding box center [321, 41] width 6 height 6
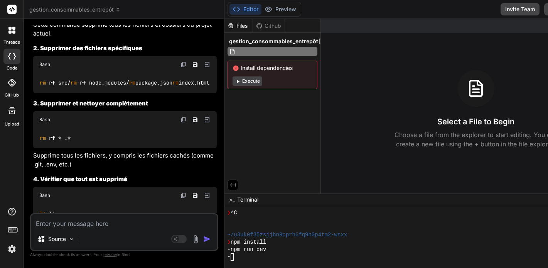
click at [321, 73] on div "Select a File to Begin Choose a file from the explorer to start editing. You ca…" at bounding box center [476, 109] width 310 height 79
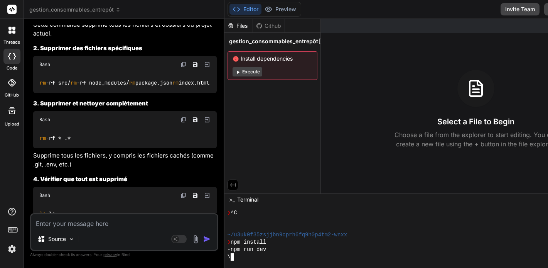
click at [227, 253] on div "\" at bounding box center [396, 256] width 338 height 7
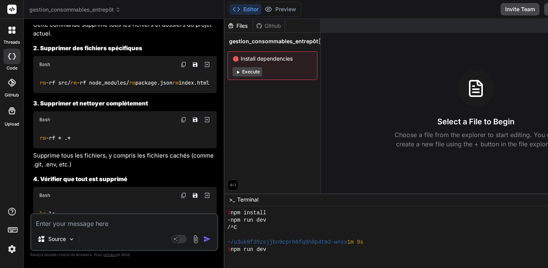
type textarea "x"
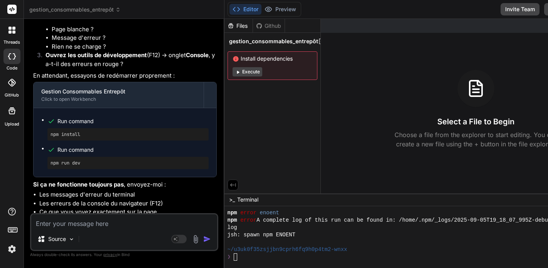
scroll to position [-18, 0]
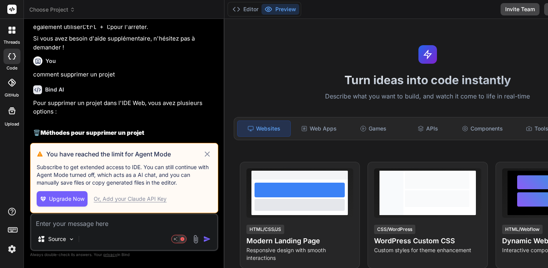
scroll to position [958, 0]
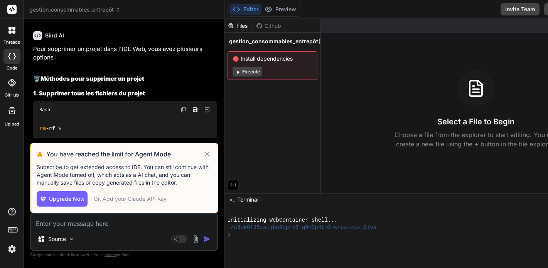
click at [204, 151] on icon at bounding box center [206, 153] width 5 height 5
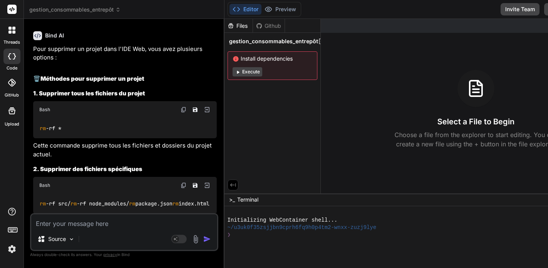
click at [118, 12] on icon at bounding box center [117, 9] width 5 height 5
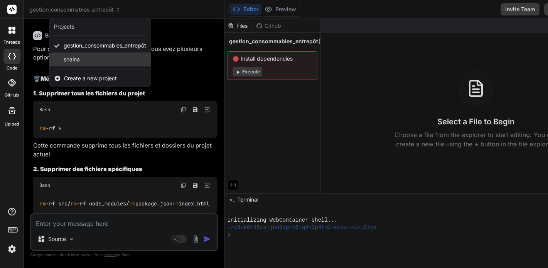
click at [74, 60] on span "shaina" at bounding box center [72, 60] width 16 height 8
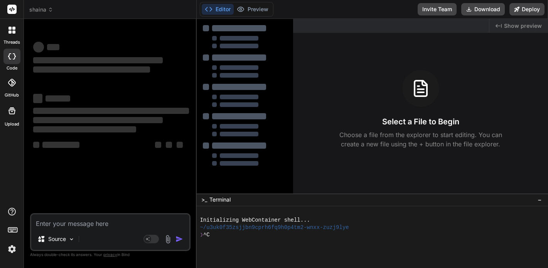
scroll to position [7, 0]
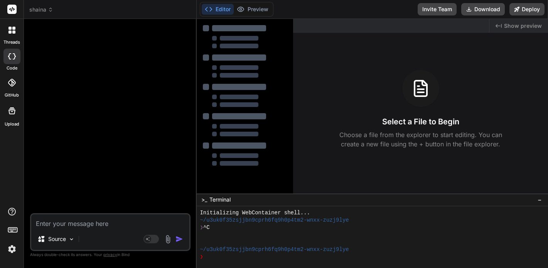
type textarea "x"
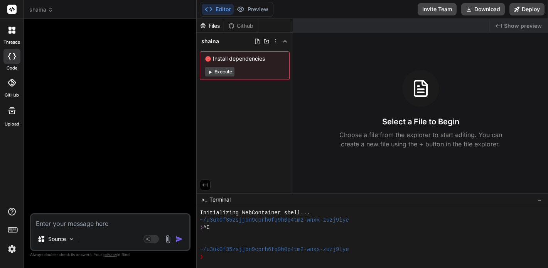
scroll to position [0, 0]
click at [50, 12] on icon at bounding box center [50, 9] width 5 height 5
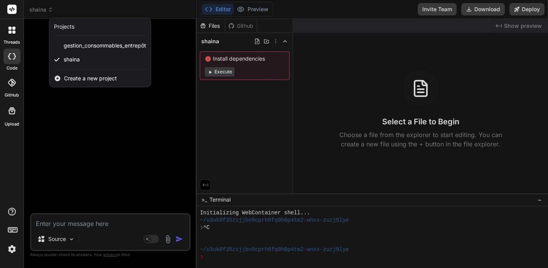
click at [104, 9] on div at bounding box center [274, 134] width 548 height 268
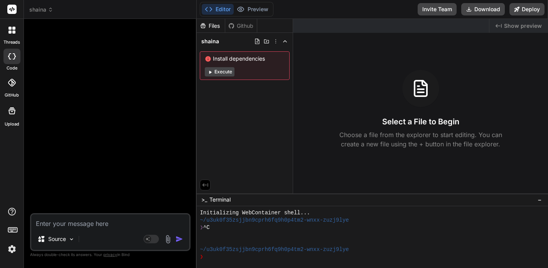
click at [12, 28] on icon at bounding box center [11, 30] width 7 height 7
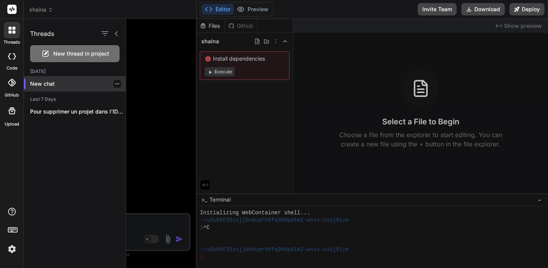
click at [44, 86] on p "New chat" at bounding box center [78, 84] width 96 height 8
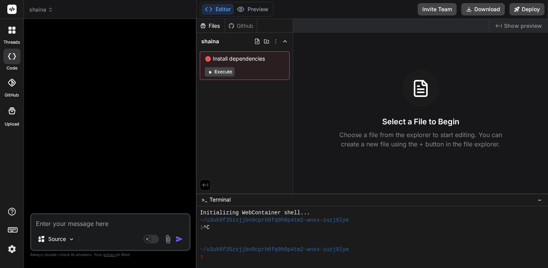
click at [11, 9] on rect at bounding box center [11, 9] width 9 height 9
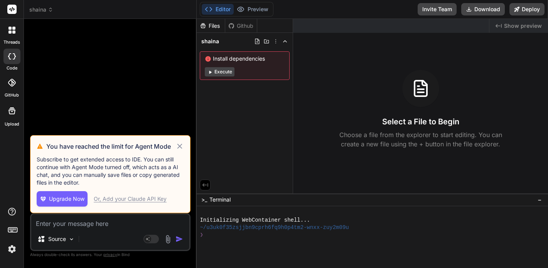
click at [180, 148] on icon at bounding box center [179, 145] width 9 height 9
type textarea "x"
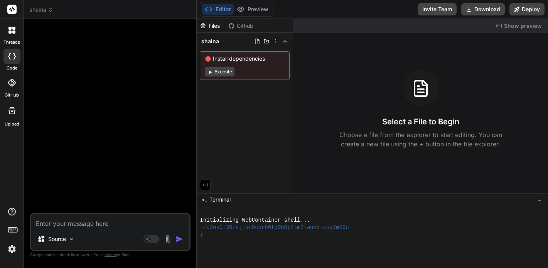
click at [81, 225] on textarea at bounding box center [110, 221] width 158 height 14
paste textarea "lorem ips dolorsitame consect ad elitsed doe temporincidi u'laboreet dolo ma al…"
type textarea "lorem ips dolorsitame consect ad elitsed doe temporincidi u'laboreet dolo ma al…"
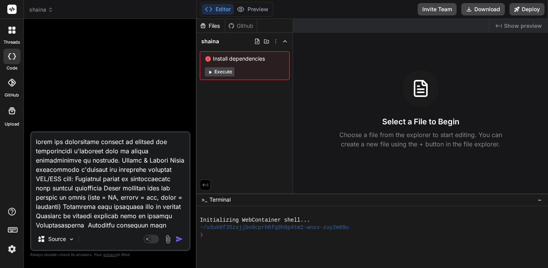
scroll to position [270, 0]
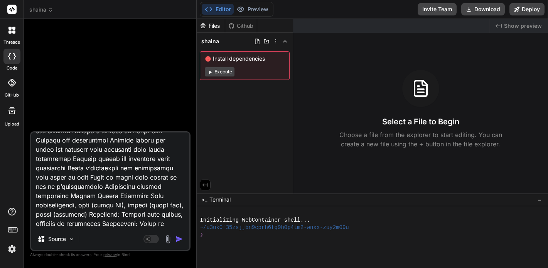
type textarea "x"
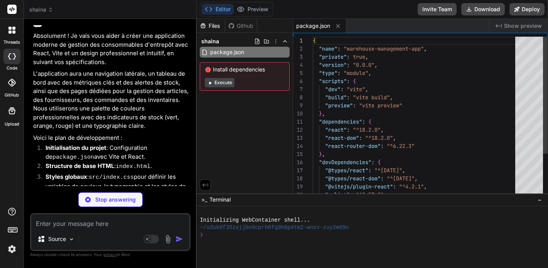
scroll to position [325, 0]
type textarea "x"
type textarea "<div id="root"></div> <script type="module" src="/src/main.jsx"></script> </bod…"
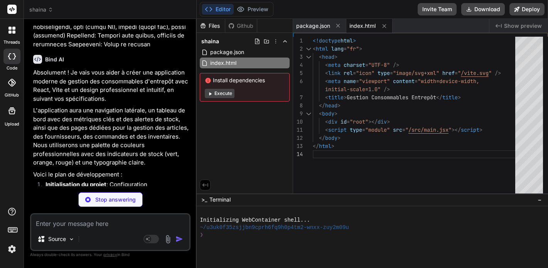
scroll to position [291, 0]
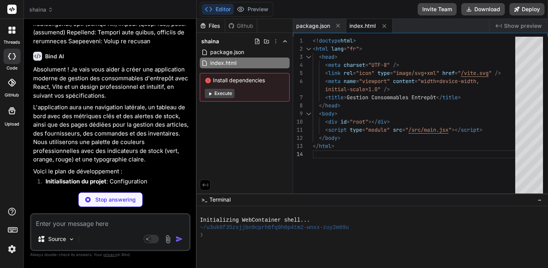
type textarea "x"
type textarea "(--stock-critical); font-weight: bold; }"
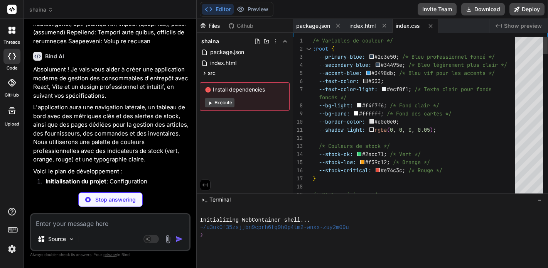
type textarea "x"
type textarea "</BrowserRouter> </React.StrictMode>, );"
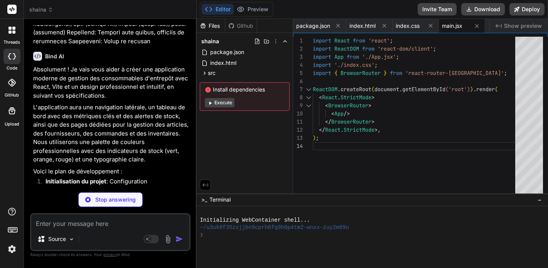
type textarea "x"
type textarea "export default App;"
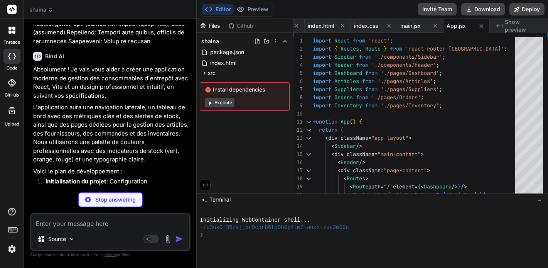
type textarea "x"
type textarea "export default Sidebar;"
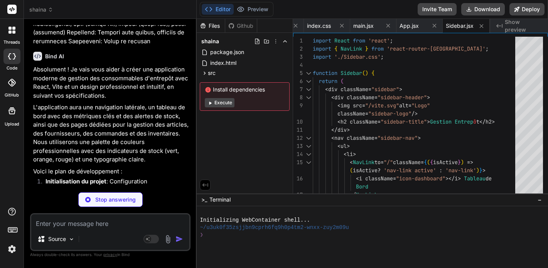
type textarea "x"
type textarea "} }"
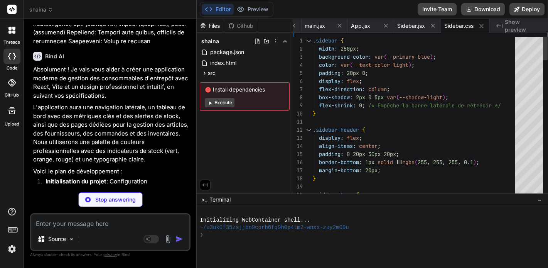
type textarea "x"
type textarea "export default Header;"
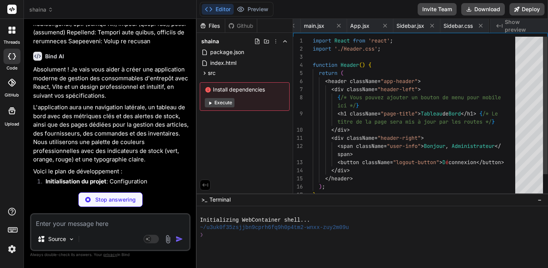
scroll to position [0, 184]
type textarea "x"
type textarea ".user-info { display: none; /* Cache le nom d'utilisateur sur les petits écrans…"
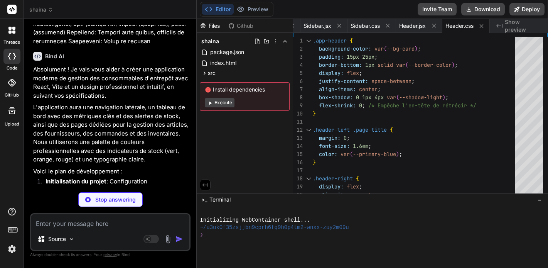
type textarea "x"
type textarea "export default Card;"
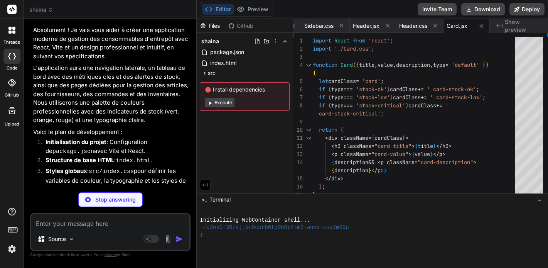
type textarea "x"
type textarea "border-left: 5px solid var(--stock-critical); } .card-stock-critical .card-valu…"
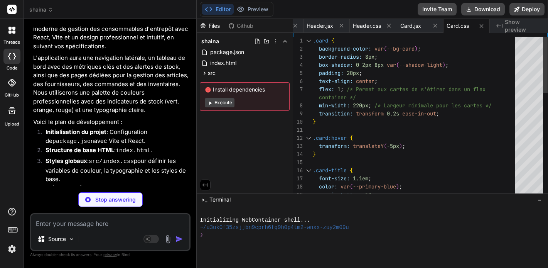
type textarea "x"
type textarea "} export default Alert;"
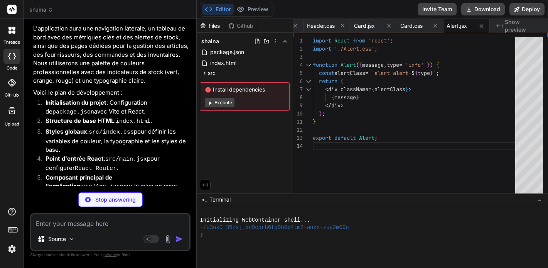
type textarea "x"
type textarea "color: #721c24; border: 1px solid #f5c6cb; } /* Icônes pour les alertes (simulé…"
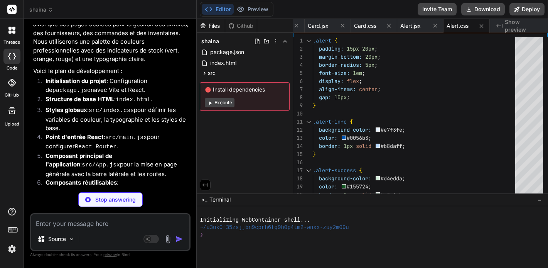
scroll to position [0, 0]
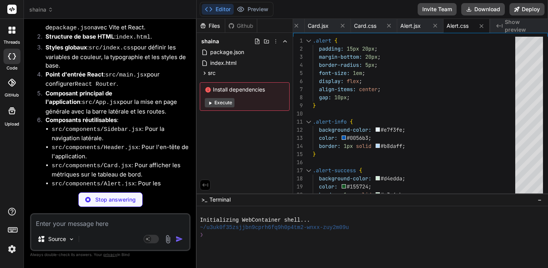
type textarea "x"
type textarea "supplierId: 'SUP-002', creationDate: '[DATE]', closureDate: '[DATE]', items: [ …"
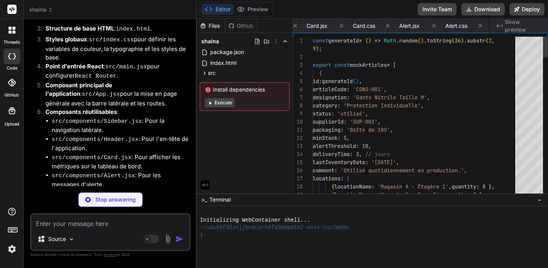
scroll to position [0, 468]
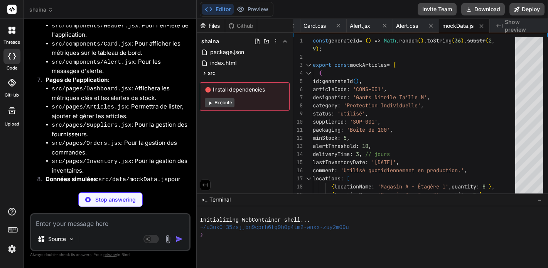
type textarea "x"
type textarea "</div> </div> </div> ); } export default Dashboard;"
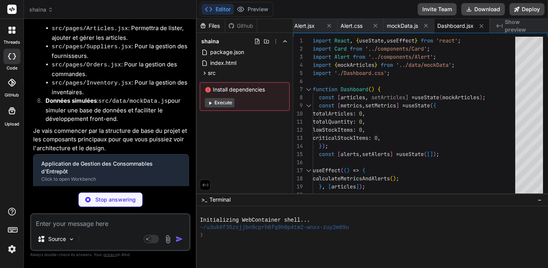
scroll to position [653, 0]
type textarea "x"
type textarea "petits écrans */ gap: 15px; } .dashboard-section { padding: 15px; } }"
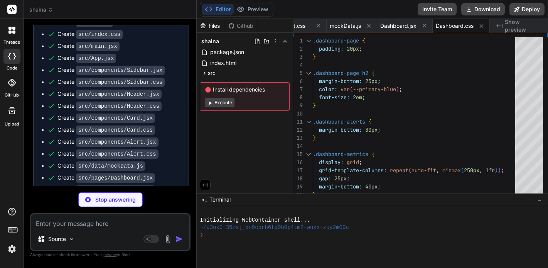
scroll to position [843, 0]
type textarea "x"
type textarea "} export default Articles;"
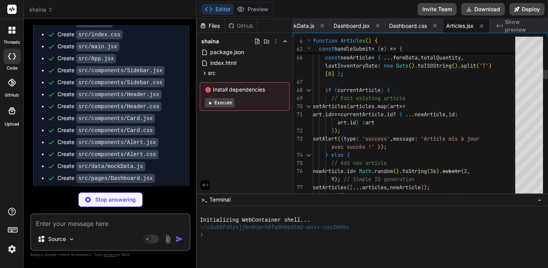
type textarea "x"
type textarea "} .modal-actions button { width: 100%; } }"
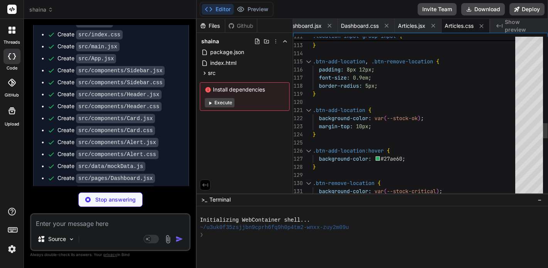
type textarea "x"
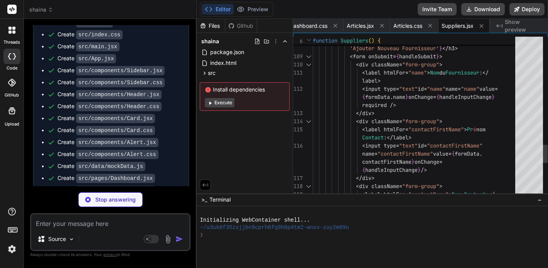
type textarea "x"
type textarea "/* Responsive */ @media (max-width: 768px) { .suppliers-page h2 { font-size: 1.…"
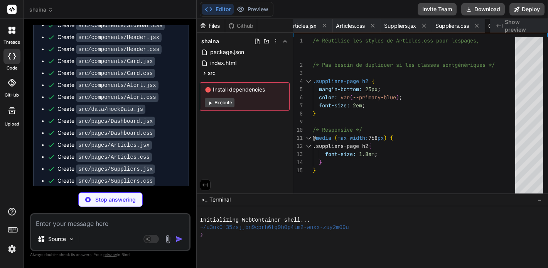
type textarea "x"
type textarea "); } export default Orders;"
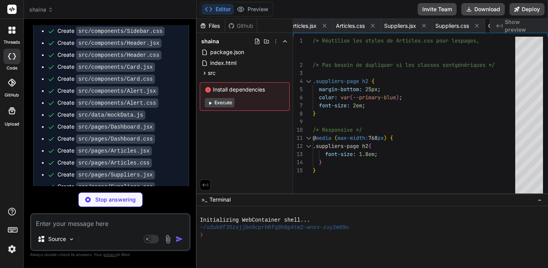
scroll to position [0, 829]
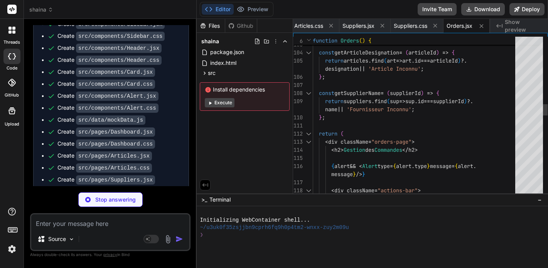
type textarea "x"
type textarea "}"
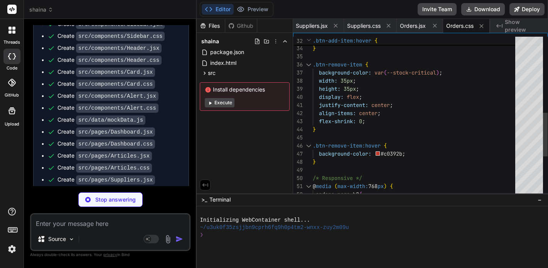
type textarea "x"
type textarea "</div> </div> ); } export default Inventory;"
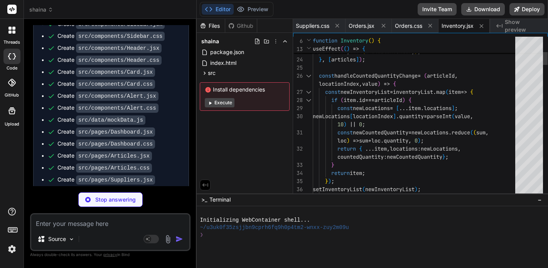
type textarea "x"
type textarea "} .inventory-save-actions button { width: 100%; } }"
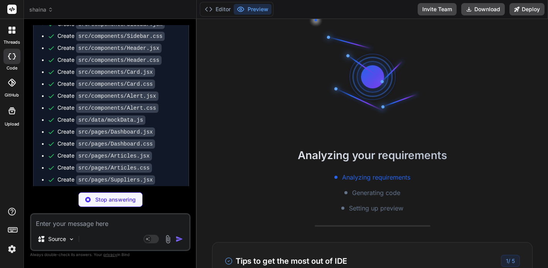
scroll to position [0, 0]
type textarea "x"
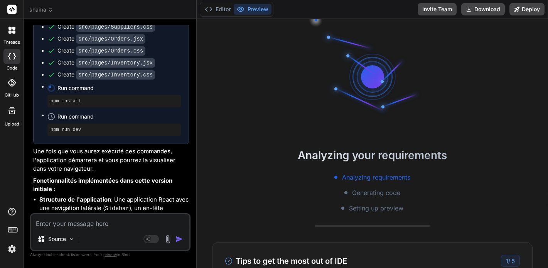
scroll to position [1056, 0]
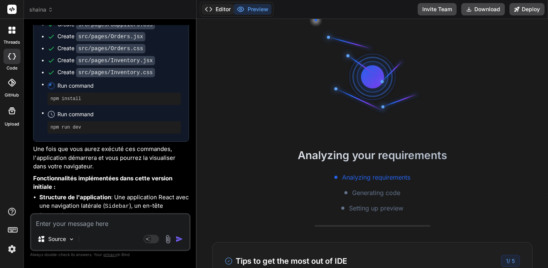
click at [221, 10] on button "Editor" at bounding box center [218, 9] width 32 height 11
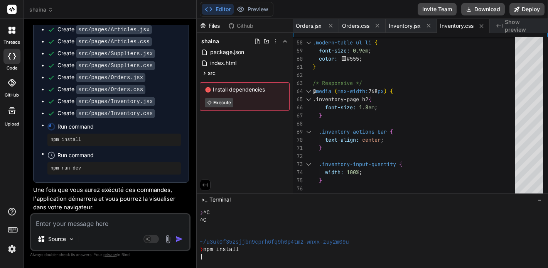
scroll to position [1015, 0]
click at [256, 12] on button "Preview" at bounding box center [253, 9] width 38 height 11
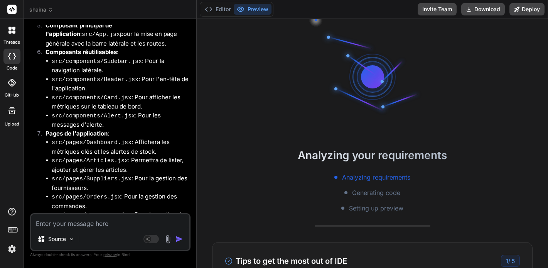
scroll to position [0, 0]
click at [222, 8] on button "Editor" at bounding box center [218, 9] width 32 height 11
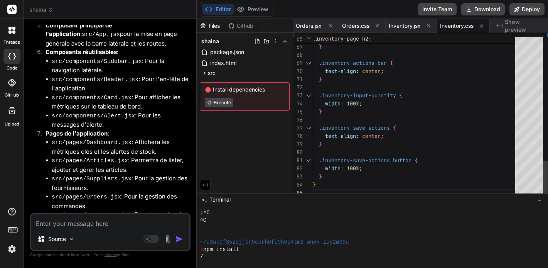
scroll to position [49, 0]
click at [449, 27] on span "Inventory.css" at bounding box center [457, 26] width 34 height 8
click at [402, 26] on span "Inventory.jsx" at bounding box center [405, 26] width 32 height 8
type textarea "</div> </div> ); } export default Inventory;"
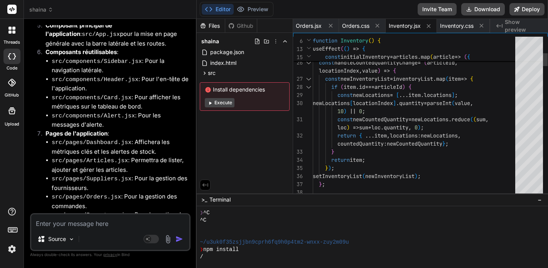
scroll to position [95, 0]
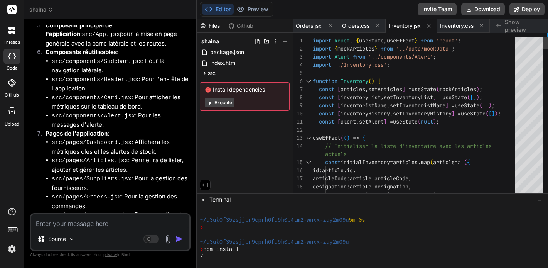
type textarea "x"
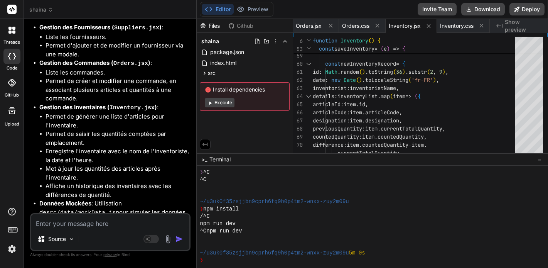
scroll to position [22, 0]
drag, startPoint x: 313, startPoint y: 193, endPoint x: 314, endPoint y: 153, distance: 40.5
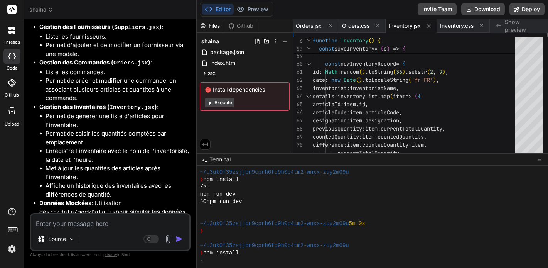
scroll to position [1393, 0]
click at [75, 226] on textarea at bounding box center [110, 221] width 158 height 14
type textarea "c"
type textarea "x"
type textarea "c'"
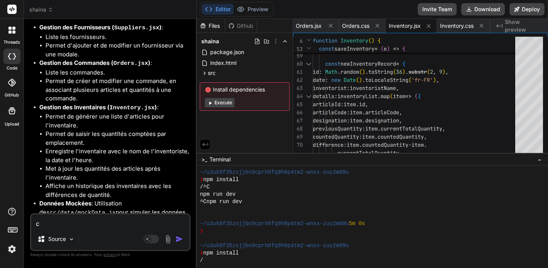
type textarea "x"
type textarea "c'e"
type textarea "x"
type textarea "c'es"
type textarea "x"
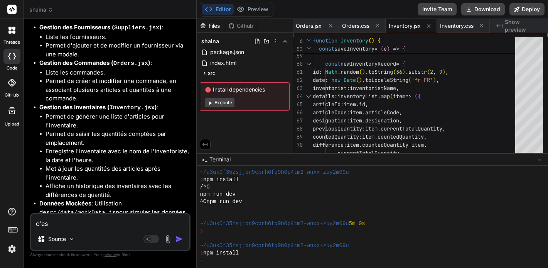
type textarea "c'est"
type textarea "x"
type textarea "c'est"
type textarea "x"
type textarea "c'est t"
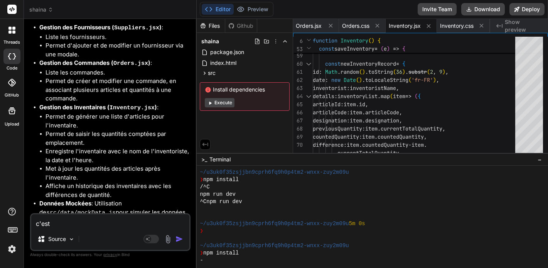
type textarea "x"
type textarea "c'est to"
type textarea "x"
type textarea "c'est tou"
type textarea "x"
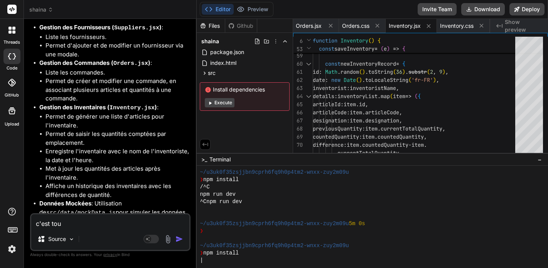
type textarea "c'est touj"
type textarea "x"
type textarea "c'est toujo"
type textarea "x"
type textarea "c'est toujou"
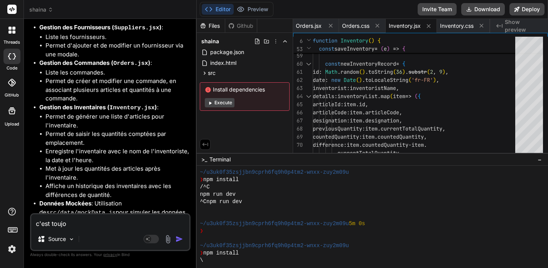
type textarea "x"
type textarea "c'est toujour"
type textarea "x"
type textarea "c'est toujours"
type textarea "x"
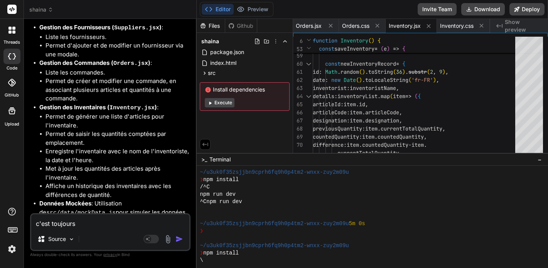
type textarea "c'est toujours"
type textarea "x"
type textarea "c'est toujours e"
type textarea "x"
type textarea "c'est toujours en"
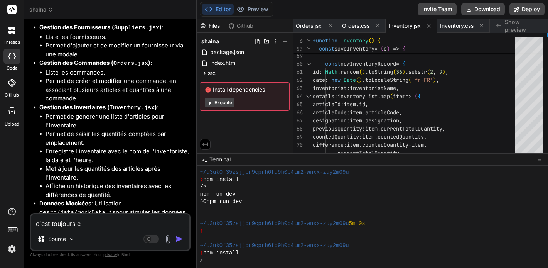
type textarea "x"
type textarea "c'est toujours en"
type textarea "x"
type textarea "c'est toujours en c"
type textarea "x"
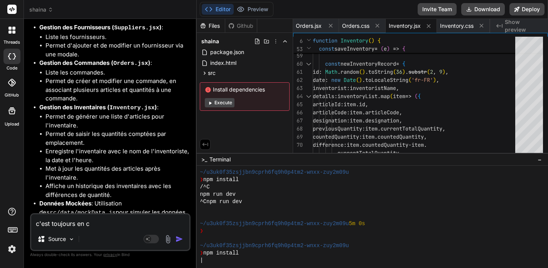
type textarea "c'est toujours en co"
type textarea "x"
type textarea "c'est toujours en cou"
type textarea "x"
type textarea "c'est toujours en cour"
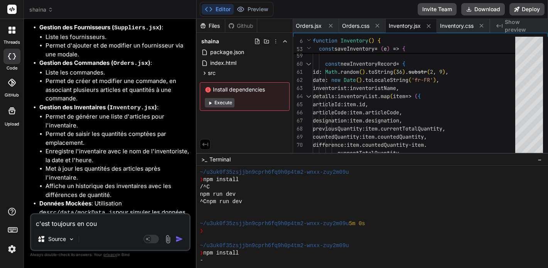
type textarea "x"
type textarea "c'est toujours en cours"
type textarea "x"
type textarea "c'est toujours en cours"
type textarea "x"
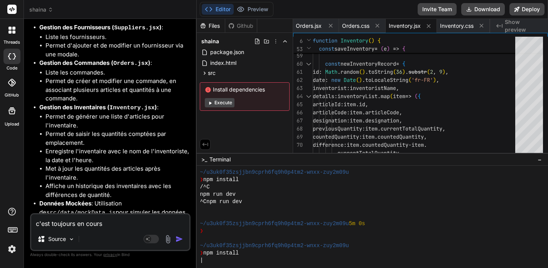
type textarea "c'est toujours en cours d"
type textarea "x"
type textarea "c'est toujours en cours de"
type textarea "x"
type textarea "c'est toujours en cours de"
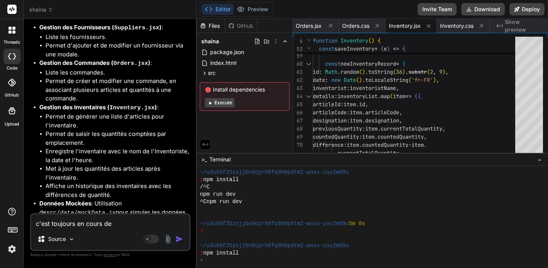
type textarea "x"
type textarea "c'est toujours en cours de g"
type textarea "x"
type textarea "c'est toujours en cours de gé"
type textarea "x"
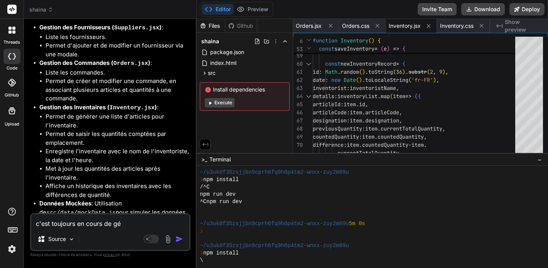
type textarea "c'est toujours en cours de gén"
type textarea "x"
type textarea "c'est toujours en cours de géné"
type textarea "x"
type textarea "c'est toujours en cours de génér"
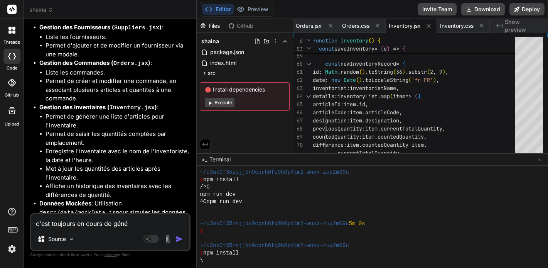
type textarea "x"
type textarea "c'est toujours en cours de généra"
type textarea "x"
type textarea "c'est toujours en cours de générat"
type textarea "x"
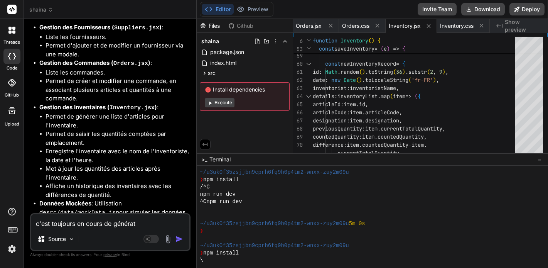
type textarea "c'est toujours en cours de générati"
type textarea "x"
type textarea "c'est toujours en cours de génératio"
type textarea "x"
type textarea "c'est toujours en cours de génération"
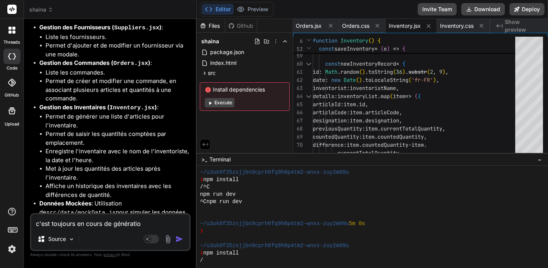
type textarea "x"
type textarea "c'est toujours en cours de génération?"
type textarea "x"
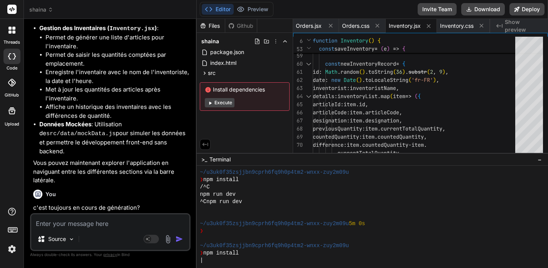
scroll to position [1465, 0]
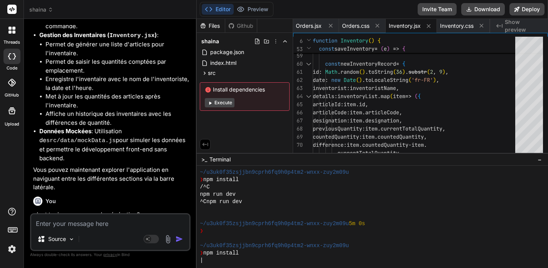
type textarea "x"
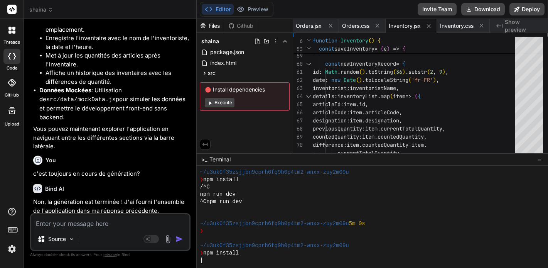
scroll to position [0, 0]
type textarea "n"
type textarea "x"
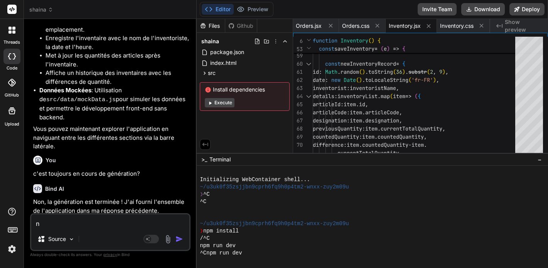
scroll to position [51, 0]
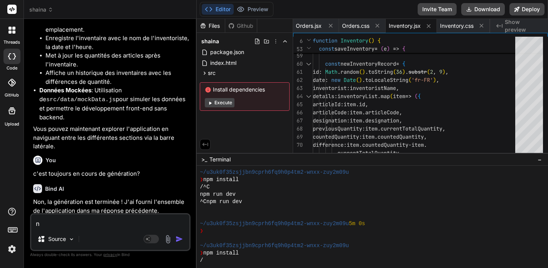
type textarea "x"
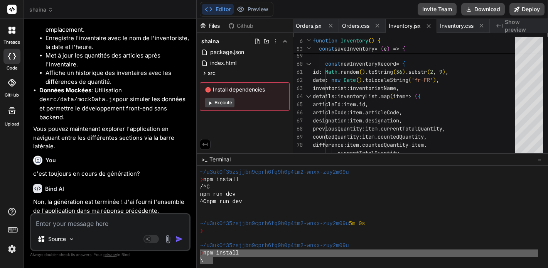
drag, startPoint x: 214, startPoint y: 258, endPoint x: 199, endPoint y: 252, distance: 16.6
click at [199, 252] on div "vvvvvvvvvvvvvvvvvvvvvvvvvvvvvvvv ~/u3uk0f35zsjjbn9cprh6fq9h0p4tm2-wnxx-zuy2m09u…" at bounding box center [372, 216] width 351 height 102
click at [49, 230] on div "Source Agent Mode. When this toggle is activated, AI automatically makes decisi…" at bounding box center [110, 232] width 160 height 38
click at [49, 224] on textarea at bounding box center [110, 221] width 158 height 14
paste textarea "❯ npm install -"
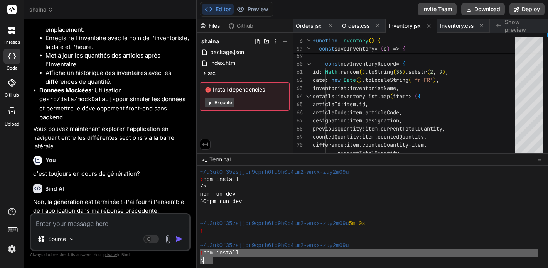
type textarea "❯ npm install -"
type textarea "x"
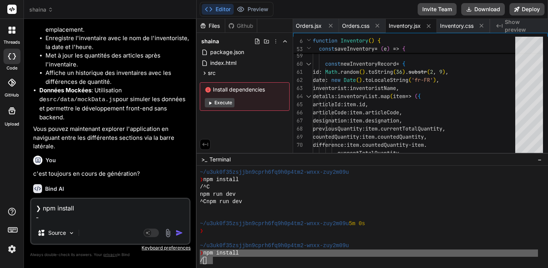
type textarea "❯ npm install -/"
type textarea "x"
type textarea "❯ npm install -"
type textarea "x"
type textarea "❯ npm install"
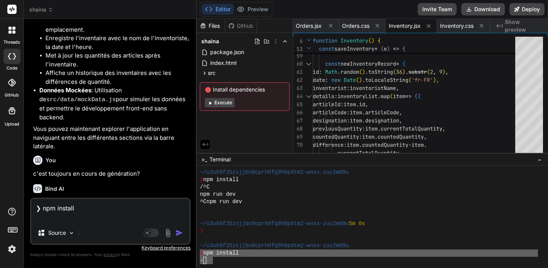
type textarea "x"
type textarea "❯ npm install /"
type textarea "x"
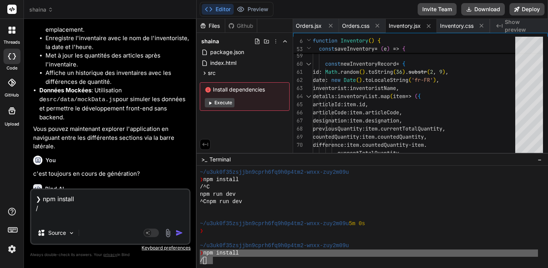
type textarea "❯ npm install / l"
type textarea "x"
type textarea "❯ npm install / la"
type textarea "x"
type textarea "❯ npm install / la"
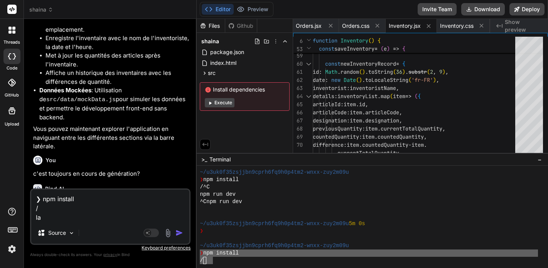
type textarea "x"
type textarea "❯ npm install / la b"
type textarea "x"
type textarea "❯ npm install / la ba"
type textarea "x"
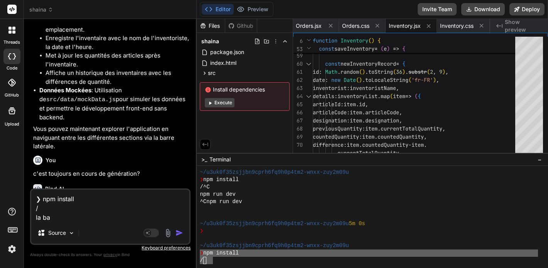
type textarea "❯ npm install / la bar"
type textarea "x"
type textarea "❯ npm install / la barr"
type textarea "x"
type textarea "❯ npm install / la barre"
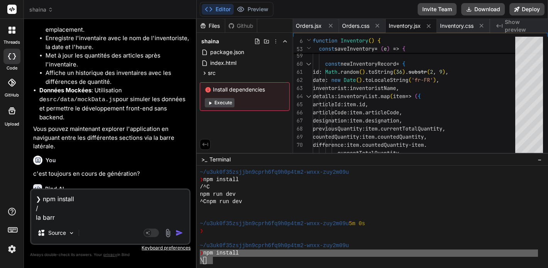
type textarea "x"
type textarea "❯ npm install / la barre"
type textarea "x"
type textarea "❯ npm install / la barre t"
type textarea "x"
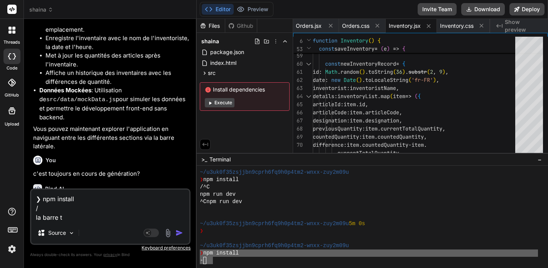
type textarea "❯ npm install / la barre to"
type textarea "x"
type textarea "❯ npm install / la barre tou"
type textarea "x"
type textarea "❯ npm install / la barre tour"
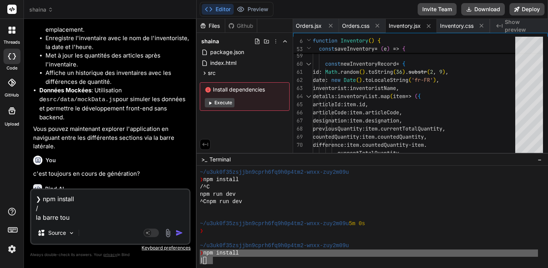
type textarea "x"
type textarea "❯ npm install / la barre tourn"
type textarea "x"
type textarea "❯ npm install / la barre tourne"
type textarea "x"
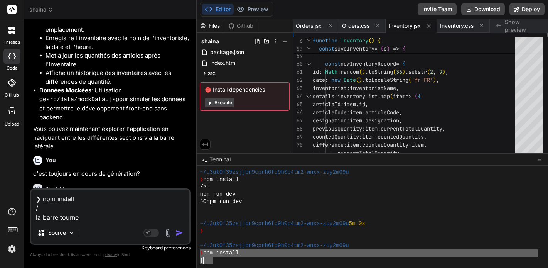
type textarea "❯ npm install / la barre tourne"
type textarea "x"
type textarea "❯ npm install / la barre tourne ?"
type textarea "x"
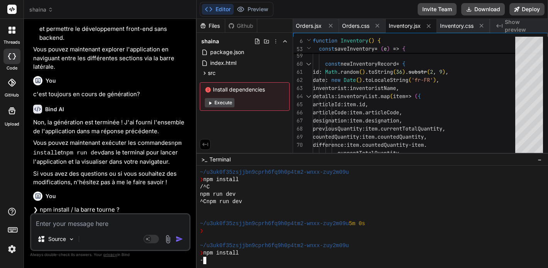
scroll to position [1585, 0]
click at [219, 9] on button "Editor" at bounding box center [218, 9] width 32 height 11
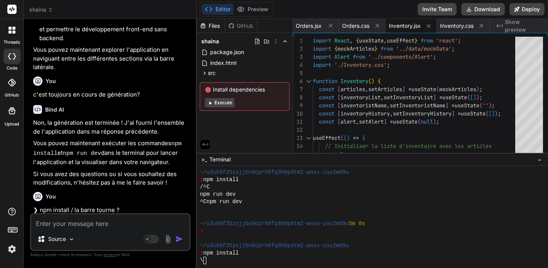
click at [102, 244] on span "‌" at bounding box center [80, 247] width 94 height 6
click at [69, 222] on textarea at bounding box center [110, 221] width 158 height 14
click at [58, 243] on span "‌" at bounding box center [80, 246] width 94 height 7
click at [70, 240] on img at bounding box center [71, 239] width 7 height 7
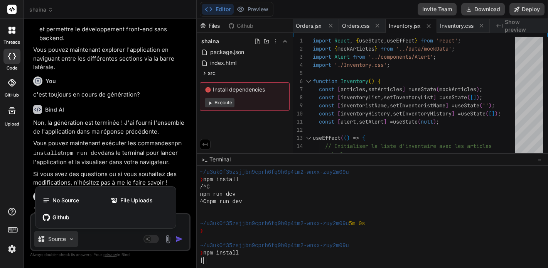
click at [70, 240] on div at bounding box center [274, 134] width 548 height 268
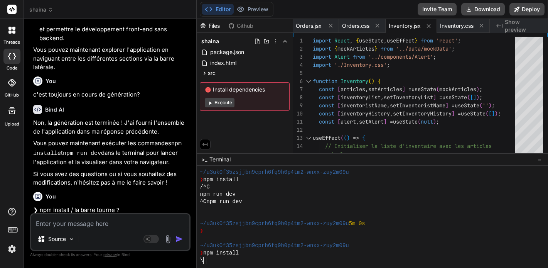
click at [112, 223] on textarea at bounding box center [110, 221] width 158 height 14
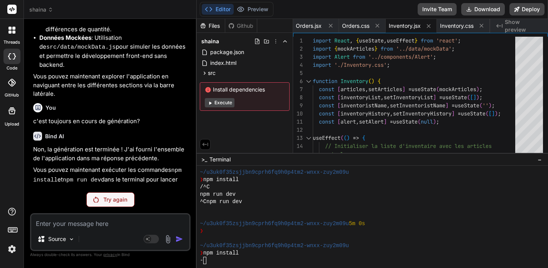
click at [105, 200] on p "Try again" at bounding box center [115, 199] width 24 height 8
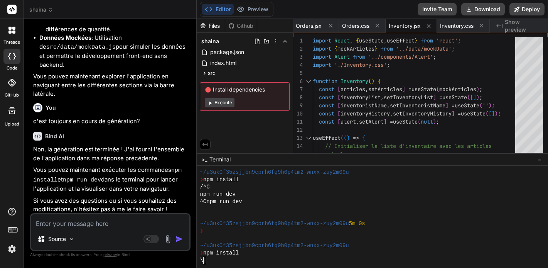
scroll to position [1585, 0]
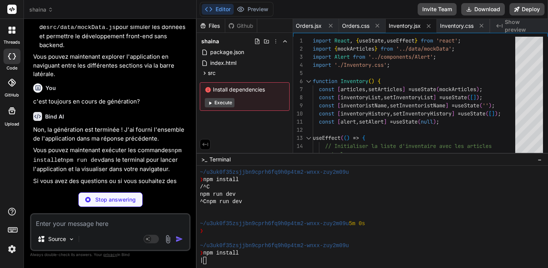
type textarea "x"
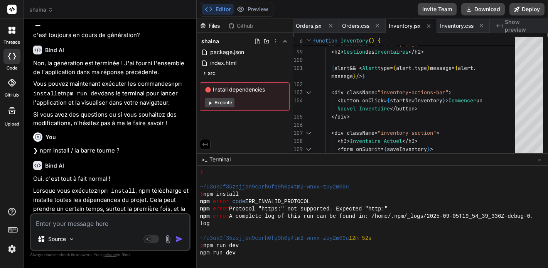
scroll to position [114, 0]
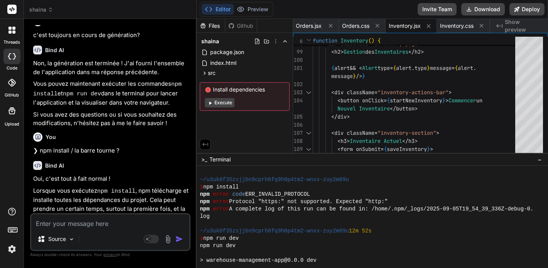
click at [200, 194] on div at bounding box center [372, 216] width 351 height 102
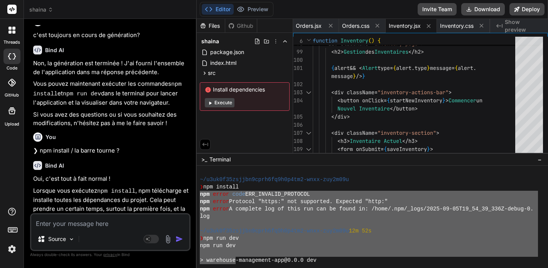
scroll to position [220, 0]
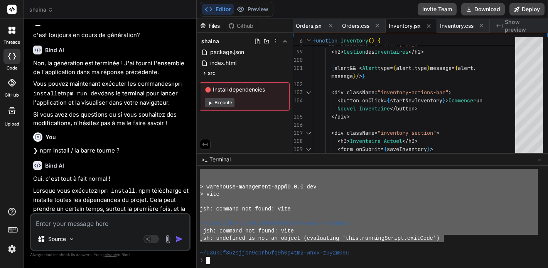
drag, startPoint x: 201, startPoint y: 194, endPoint x: 443, endPoint y: 237, distance: 246.0
click at [57, 225] on textarea at bounding box center [110, 221] width 158 height 14
type textarea "v"
type textarea "x"
type textarea "vo"
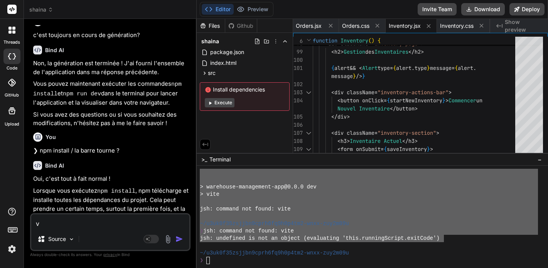
type textarea "x"
type textarea "voi"
type textarea "x"
type textarea "voic"
type textarea "x"
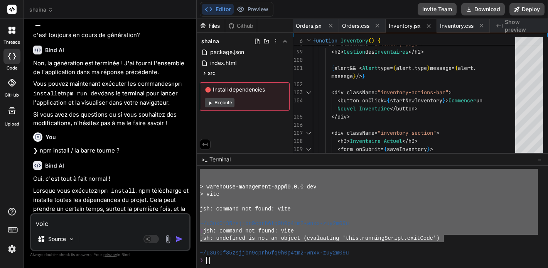
type textarea "voici"
type textarea "x"
type textarea "voici"
type textarea "x"
type textarea "voici l"
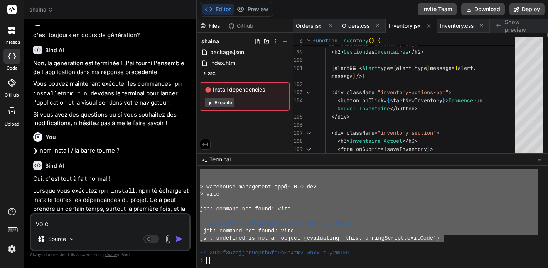
type textarea "x"
type textarea "voici le"
type textarea "x"
type textarea "voici les"
type textarea "x"
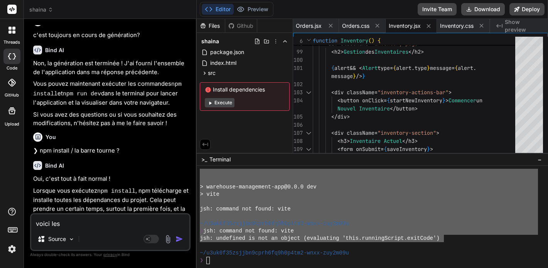
type textarea "voici les"
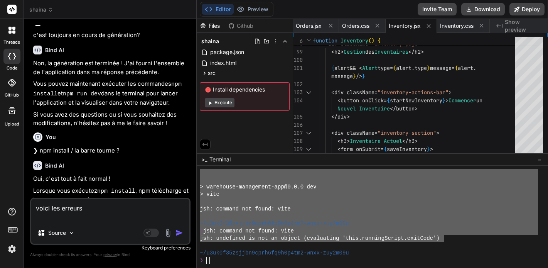
paste textarea "npm error code ERR_INVALID_PROTOCOL npm error Protocol "https:" not supported. …"
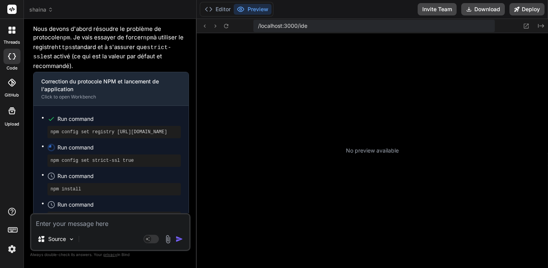
scroll to position [0, 0]
click at [222, 10] on button "Editor" at bounding box center [218, 9] width 32 height 11
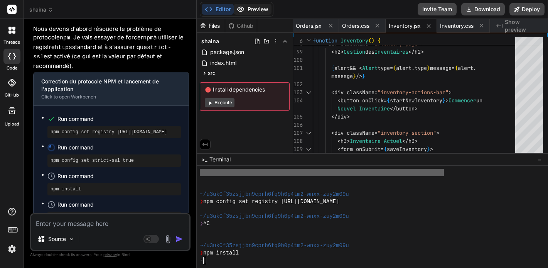
click at [256, 12] on button "Preview" at bounding box center [253, 9] width 38 height 11
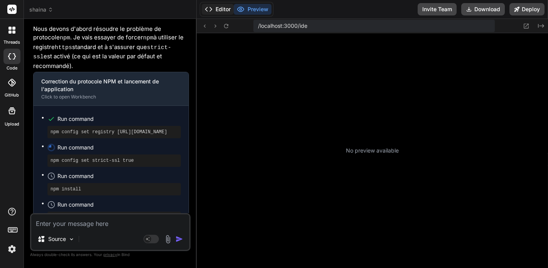
click at [223, 10] on button "Editor" at bounding box center [218, 9] width 32 height 11
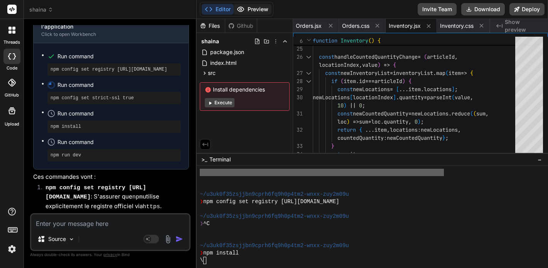
click at [249, 10] on button "Preview" at bounding box center [253, 9] width 38 height 11
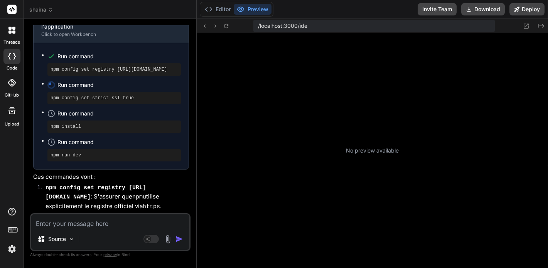
click at [285, 24] on span "/localhost:3000/ide" at bounding box center [282, 26] width 49 height 8
click at [226, 29] on icon at bounding box center [226, 26] width 7 height 7
click at [226, 28] on icon at bounding box center [226, 26] width 7 height 7
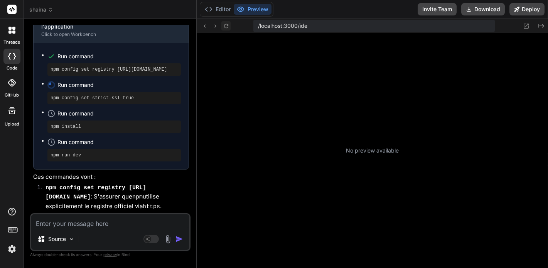
click at [226, 28] on icon at bounding box center [226, 26] width 7 height 7
click at [221, 9] on button "Editor" at bounding box center [218, 9] width 32 height 11
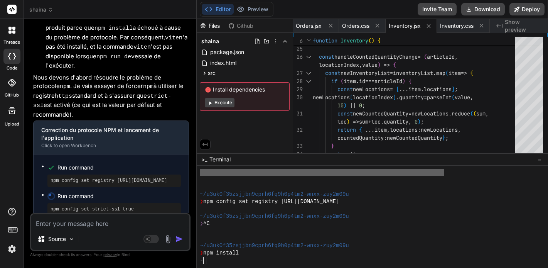
scroll to position [2141, 0]
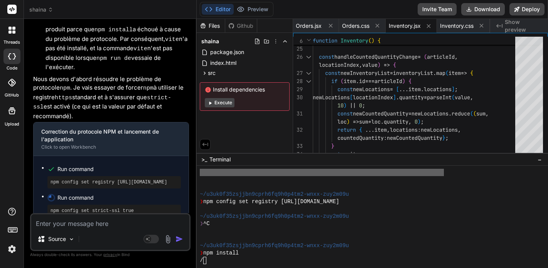
click at [124, 207] on pre "npm config set strict-ssl true" at bounding box center [114, 210] width 127 height 6
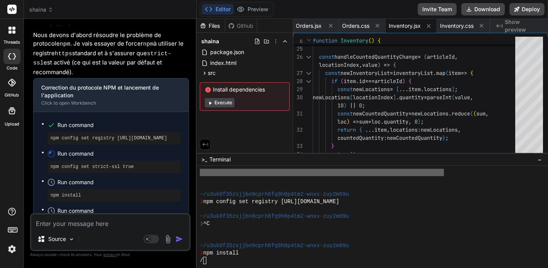
scroll to position [2186, 0]
click at [140, 134] on pre "npm config set registry [URL][DOMAIN_NAME]" at bounding box center [114, 137] width 127 height 6
click at [219, 224] on div "❯ ^C" at bounding box center [369, 223] width 338 height 7
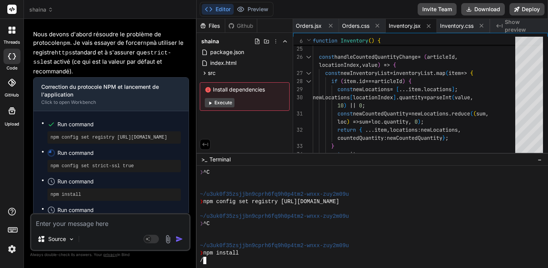
scroll to position [308, 0]
click at [213, 260] on div "-" at bounding box center [369, 259] width 338 height 7
click at [205, 257] on textarea "Terminal input" at bounding box center [204, 259] width 3 height 7
click at [212, 259] on div "/" at bounding box center [369, 259] width 338 height 7
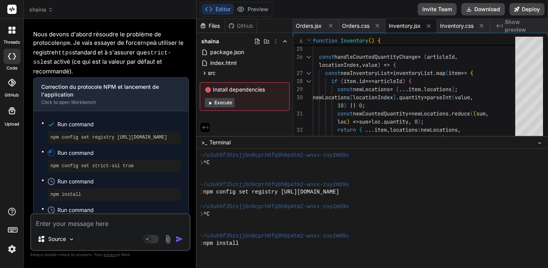
drag, startPoint x: 333, startPoint y: 153, endPoint x: 337, endPoint y: 136, distance: 17.6
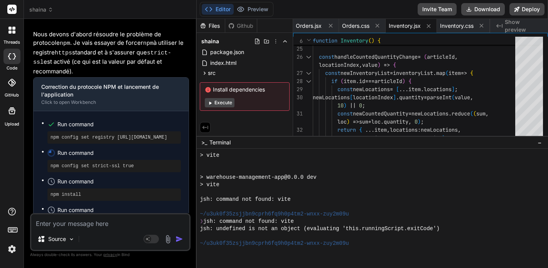
scroll to position [291, 0]
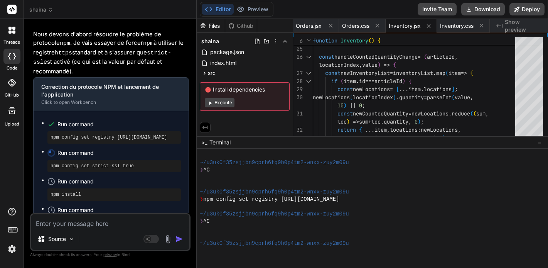
click at [224, 247] on div at bounding box center [372, 207] width 351 height 119
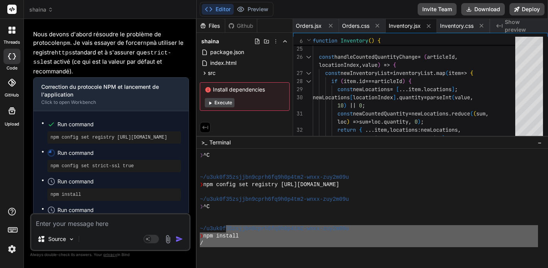
scroll to position [308, 0]
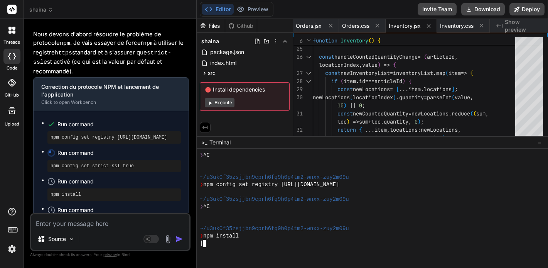
click at [213, 246] on div "|" at bounding box center [369, 242] width 338 height 7
click at [246, 244] on div "|" at bounding box center [369, 242] width 338 height 7
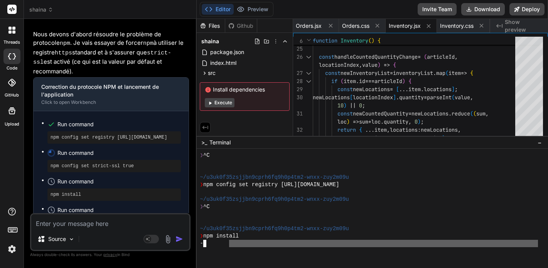
click at [229, 248] on div at bounding box center [372, 207] width 351 height 119
click at [236, 246] on div "\" at bounding box center [369, 242] width 338 height 7
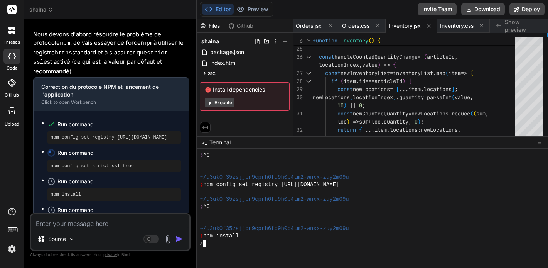
click at [236, 246] on div "/" at bounding box center [369, 242] width 338 height 7
drag, startPoint x: 237, startPoint y: 244, endPoint x: 374, endPoint y: 181, distance: 151.1
click at [374, 181] on div "❯ npm config set registry [URL][DOMAIN_NAME]" at bounding box center [369, 184] width 338 height 7
click at [225, 240] on div "/" at bounding box center [369, 242] width 338 height 7
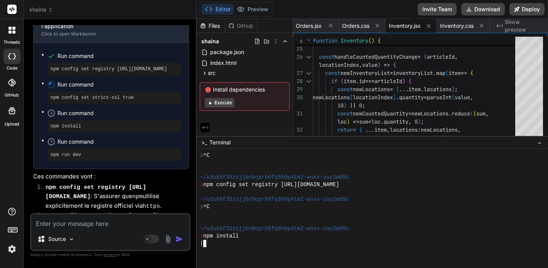
scroll to position [2254, 0]
click at [215, 244] on div "/" at bounding box center [369, 242] width 338 height 7
click at [211, 244] on div "|" at bounding box center [369, 242] width 338 height 7
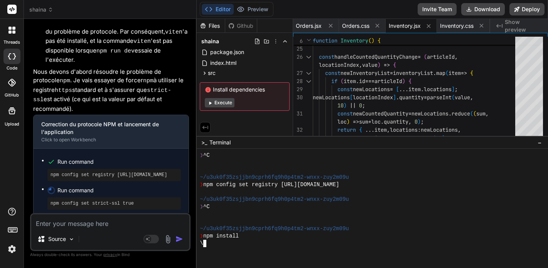
scroll to position [2141, 0]
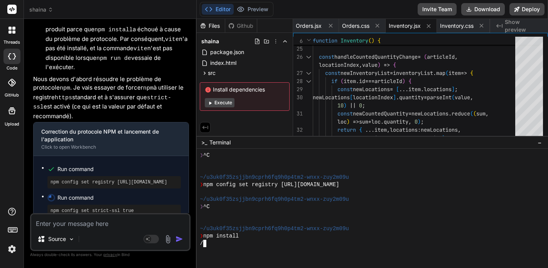
click at [113, 204] on div "npm config set strict-ssl true" at bounding box center [113, 210] width 133 height 12
drag, startPoint x: 140, startPoint y: 123, endPoint x: 47, endPoint y: 121, distance: 93.3
click at [47, 163] on ul "Run command npm config set registry [URL][DOMAIN_NAME] Run command npm config s…" at bounding box center [111, 218] width 140 height 110
copy pre "npm config set strict-ssl true"
click at [215, 247] on div at bounding box center [372, 207] width 351 height 119
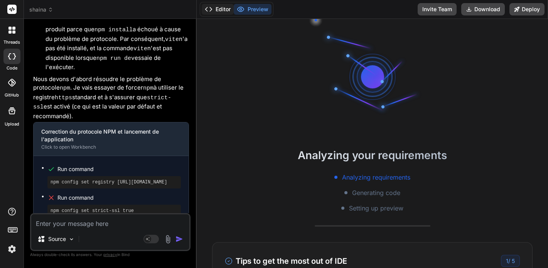
scroll to position [0, 0]
click at [217, 13] on button "Editor" at bounding box center [218, 9] width 32 height 11
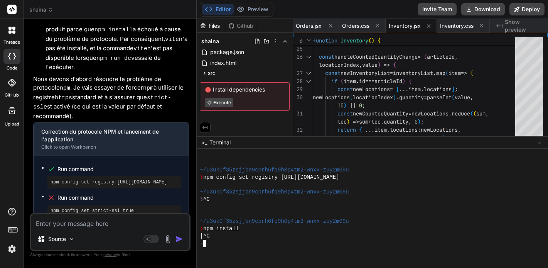
click at [244, 240] on div "-" at bounding box center [369, 242] width 338 height 7
click at [77, 207] on pre "npm config set strict-ssl true" at bounding box center [114, 210] width 127 height 6
drag, startPoint x: 51, startPoint y: 123, endPoint x: 143, endPoint y: 123, distance: 91.7
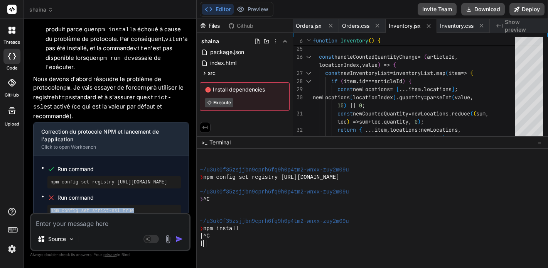
click at [143, 207] on pre "npm config set strict-ssl true" at bounding box center [114, 210] width 127 height 6
copy pre "npm config set strict-ssl true"
click at [214, 246] on div "|" at bounding box center [369, 242] width 338 height 7
click at [220, 248] on div at bounding box center [372, 207] width 351 height 119
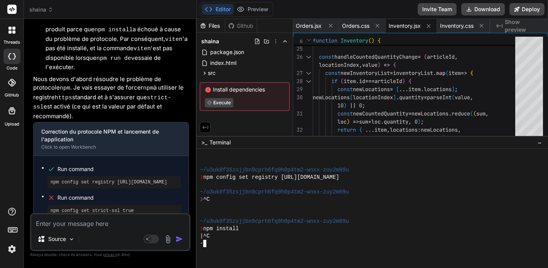
scroll to position [0, 0]
click at [249, 10] on button "Preview" at bounding box center [253, 9] width 38 height 11
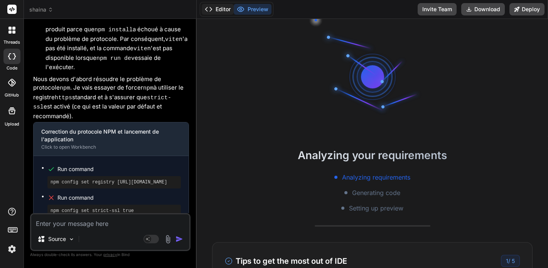
click at [219, 10] on button "Editor" at bounding box center [218, 9] width 32 height 11
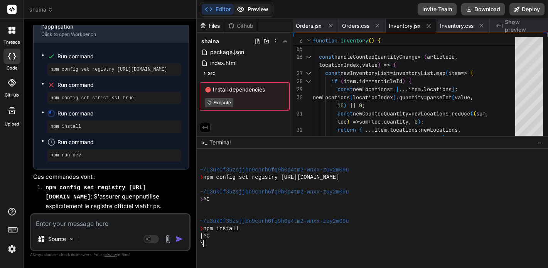
click at [255, 13] on button "Preview" at bounding box center [253, 9] width 38 height 11
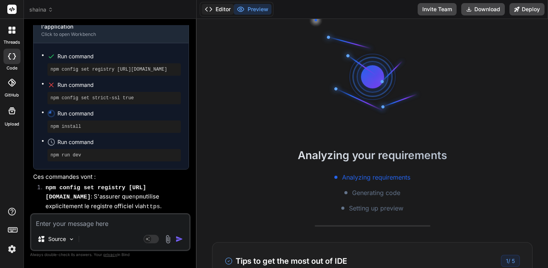
click at [214, 11] on button "Editor" at bounding box center [218, 9] width 32 height 11
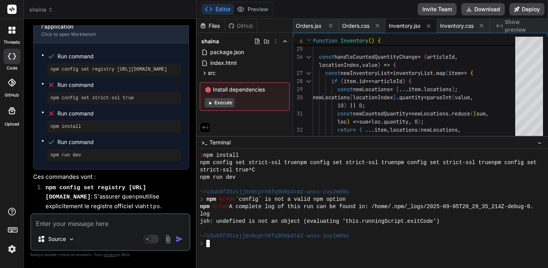
click at [224, 217] on div "log" at bounding box center [369, 213] width 338 height 7
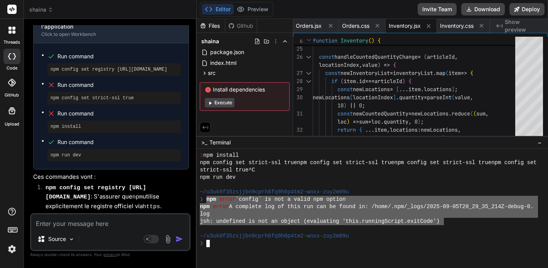
drag, startPoint x: 208, startPoint y: 199, endPoint x: 445, endPoint y: 221, distance: 238.5
click at [76, 224] on textarea at bounding box center [110, 221] width 158 height 14
paste textarea "npm error `config` is not a valid npm option npm error A complete log of this r…"
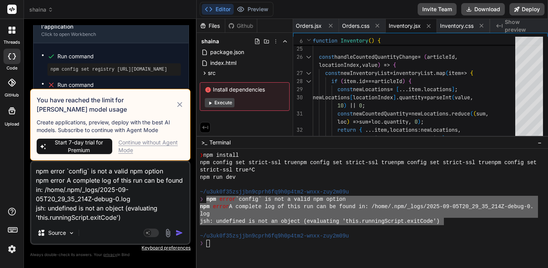
click at [140, 143] on div "Continue without Agent Mode" at bounding box center [151, 145] width 66 height 15
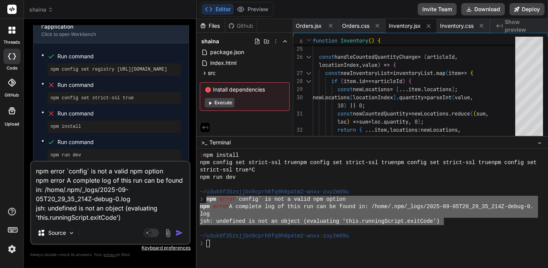
click at [127, 214] on textarea "npm error `config` is not a valid npm option npm error A complete log of this r…" at bounding box center [110, 192] width 158 height 60
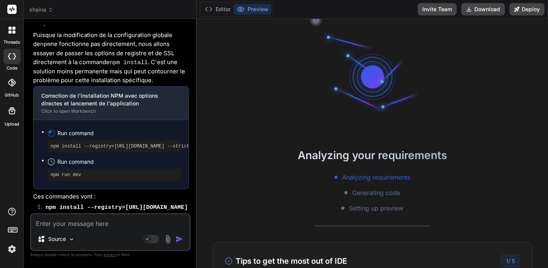
scroll to position [2659, 0]
click at [221, 10] on button "Editor" at bounding box center [218, 9] width 32 height 11
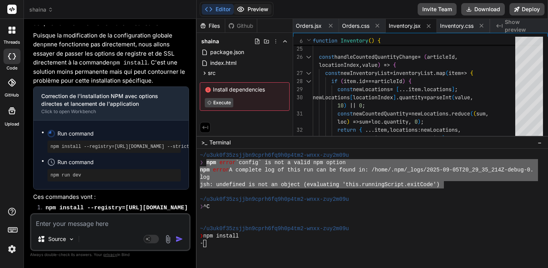
click at [250, 9] on button "Preview" at bounding box center [253, 9] width 38 height 11
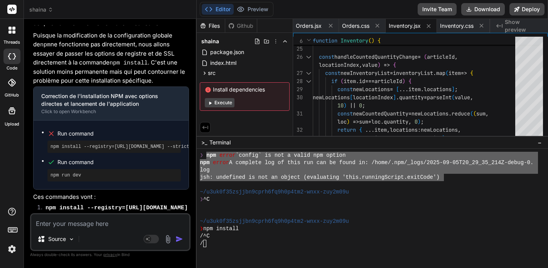
scroll to position [0, 0]
drag, startPoint x: 51, startPoint y: 54, endPoint x: 188, endPoint y: 59, distance: 137.7
click at [188, 120] on div "Run command npm install --registry=https://registry.npmjs.org/ --strict-ssl=tru…" at bounding box center [111, 154] width 155 height 69
copy pre "npm install --registry=https://registry.npmjs.org/ --strict-ssl=true"
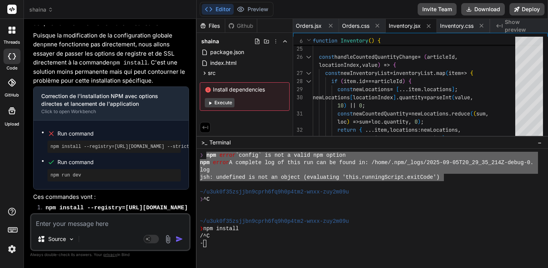
click at [89, 223] on textarea at bounding box center [110, 221] width 158 height 14
paste textarea "npm install --registry=https://registry.npmjs.org/ --strict-ssl=true"
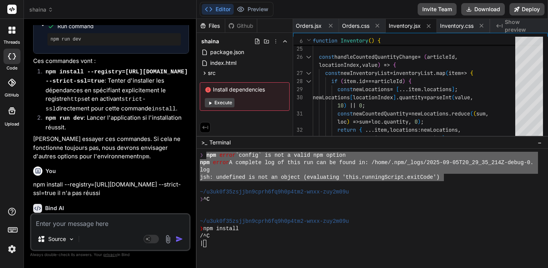
scroll to position [0, 0]
click at [219, 9] on button "Editor" at bounding box center [218, 9] width 32 height 11
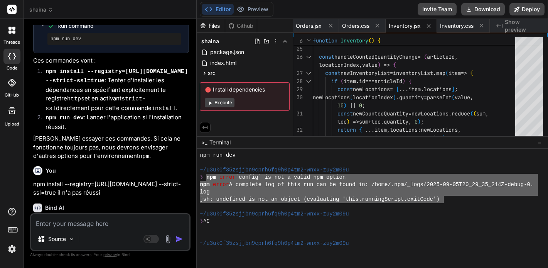
scroll to position [2795, 0]
drag, startPoint x: 89, startPoint y: 162, endPoint x: 98, endPoint y: 175, distance: 16.1
click at [98, 217] on p "Je comprends que c'est frustrant. Pour que je puisse vous aider au mieux, pourr…" at bounding box center [111, 239] width 156 height 45
copy p "que vous avez reçu après avoir exécuté npm install --registry=https://registry.…"
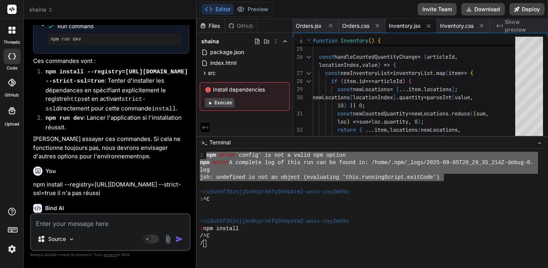
click at [215, 243] on div "/" at bounding box center [369, 242] width 338 height 7
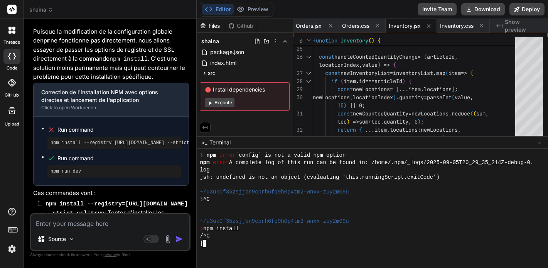
scroll to position [2665, 0]
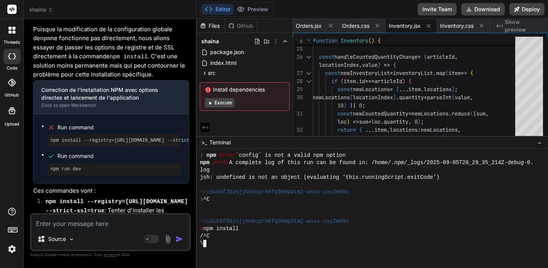
click at [215, 242] on div "\" at bounding box center [369, 242] width 338 height 7
click at [215, 242] on div "/" at bounding box center [369, 242] width 338 height 7
click at [13, 250] on img at bounding box center [11, 248] width 13 height 13
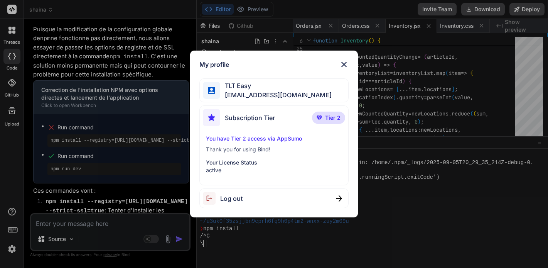
click at [231, 196] on span "Log out" at bounding box center [231, 198] width 22 height 9
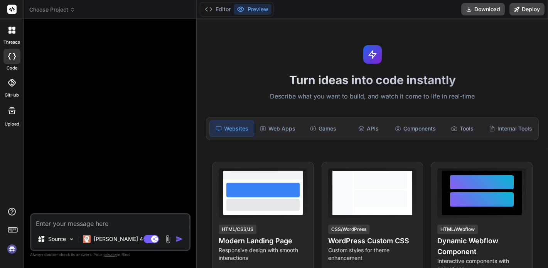
scroll to position [0, 0]
